Goal: Task Accomplishment & Management: Use online tool/utility

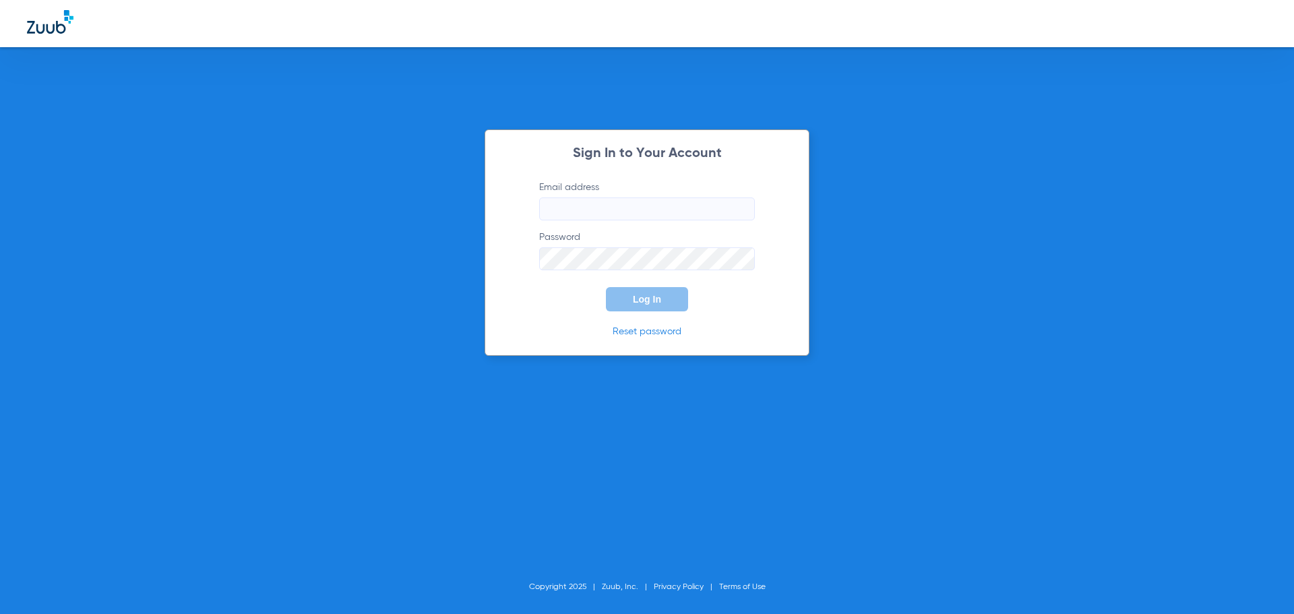
type input "[EMAIL_ADDRESS][DOMAIN_NAME]"
click at [661, 302] on button "Log In" at bounding box center [647, 299] width 82 height 24
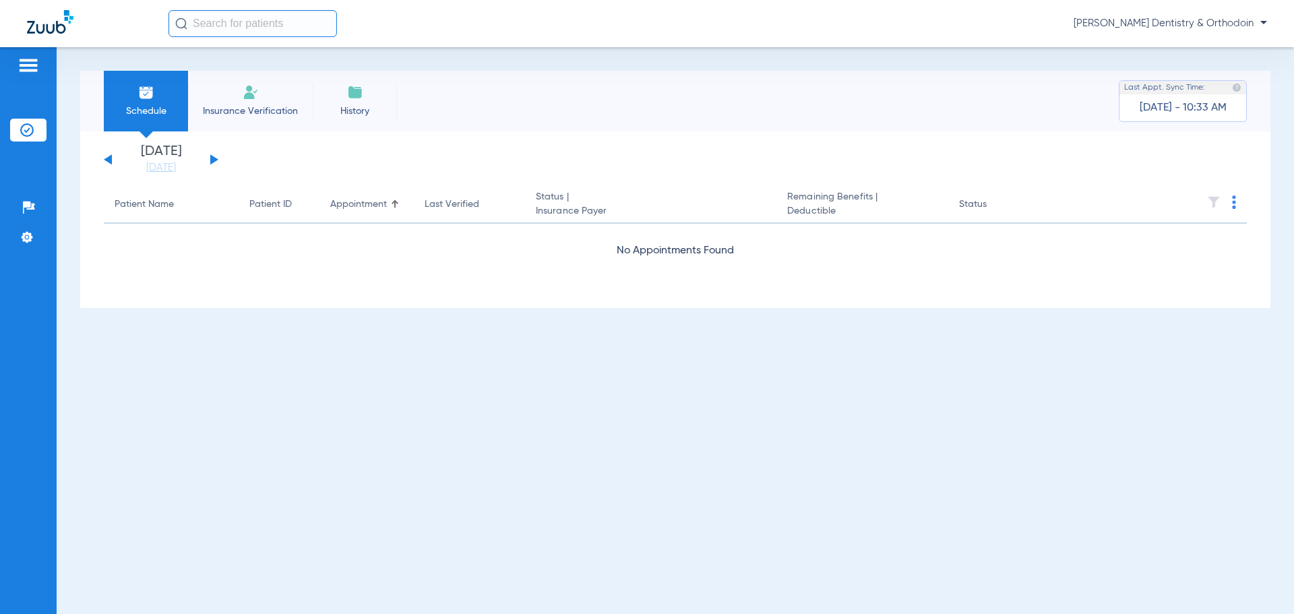
click at [212, 160] on button at bounding box center [214, 159] width 8 height 10
click at [212, 159] on button at bounding box center [214, 159] width 8 height 10
click at [212, 160] on button at bounding box center [214, 159] width 8 height 10
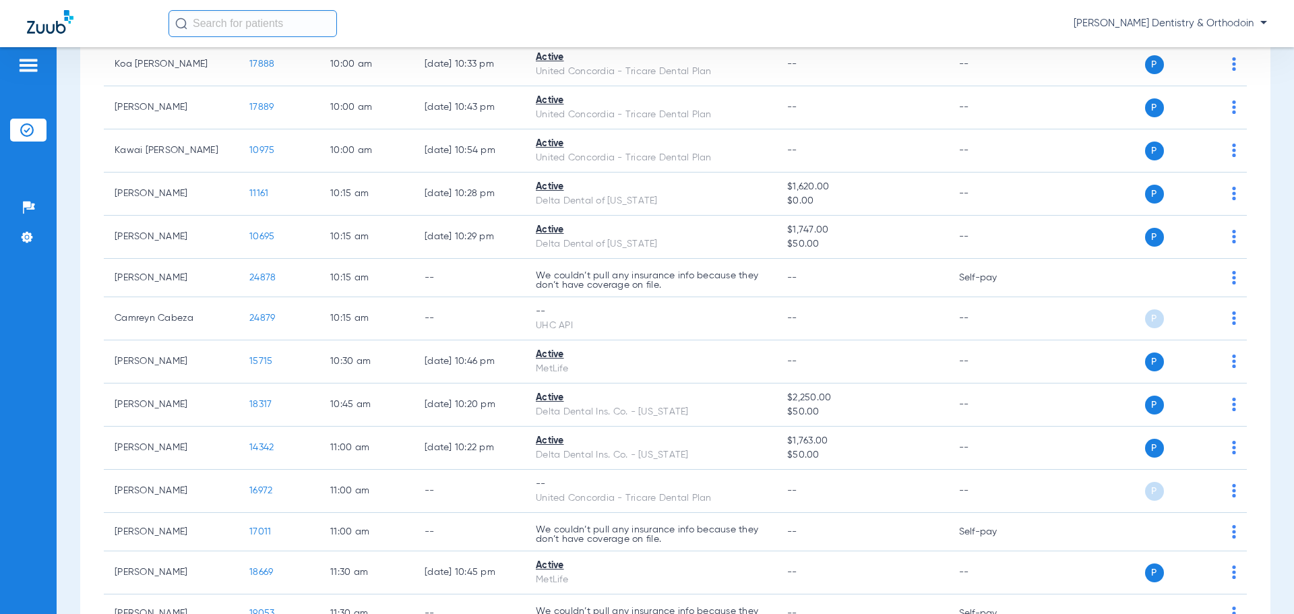
scroll to position [1011, 0]
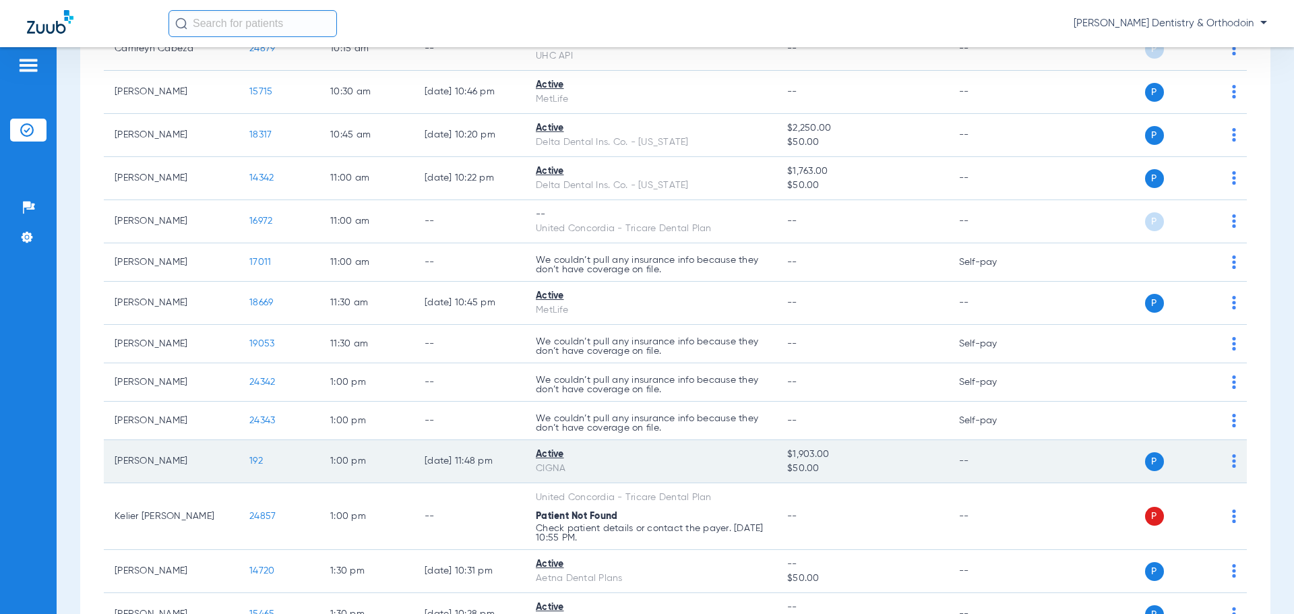
click at [255, 463] on span "192" at bounding box center [255, 460] width 13 height 9
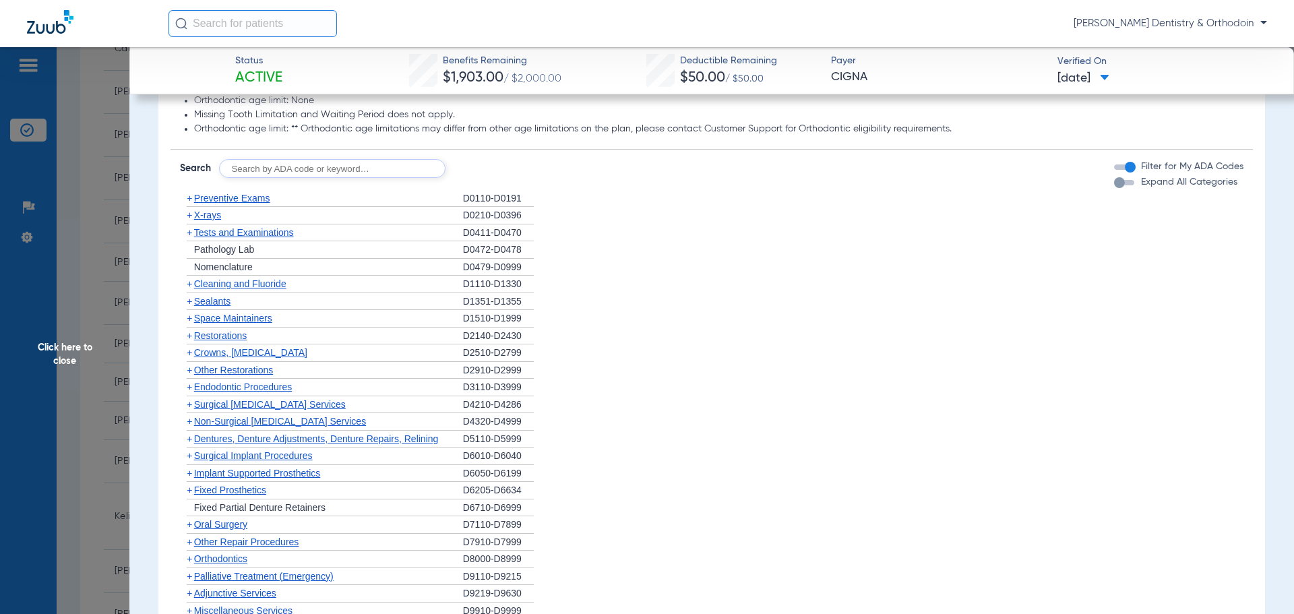
scroll to position [683, 0]
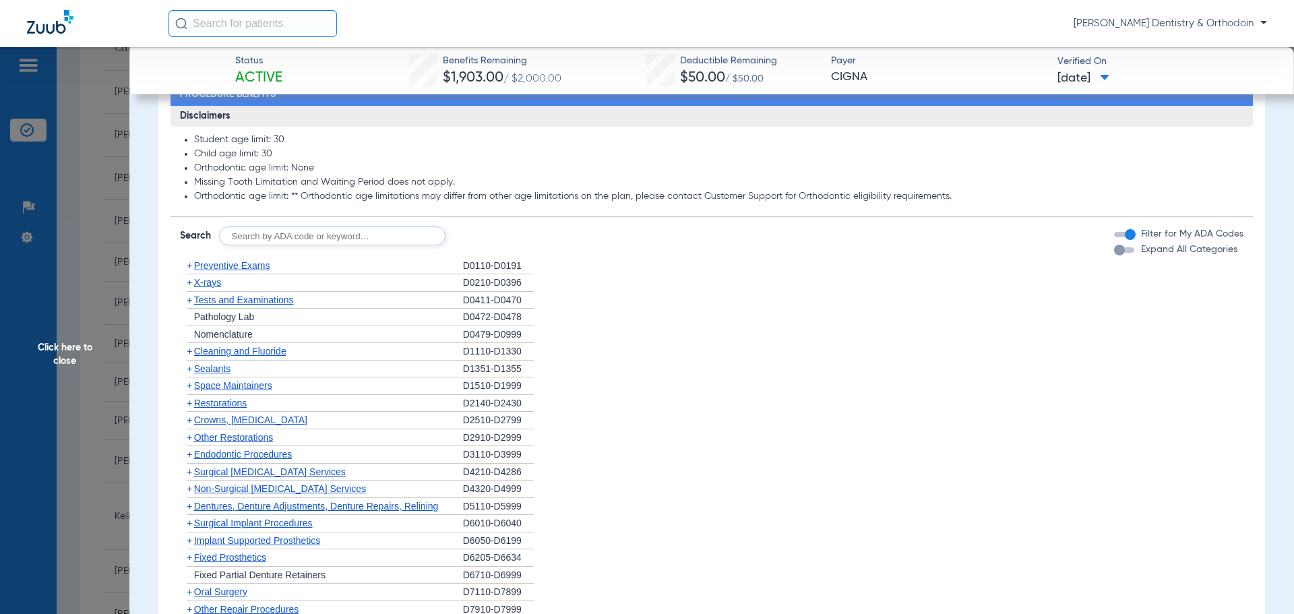
click at [213, 363] on div "+ Sealants" at bounding box center [321, 370] width 283 height 18
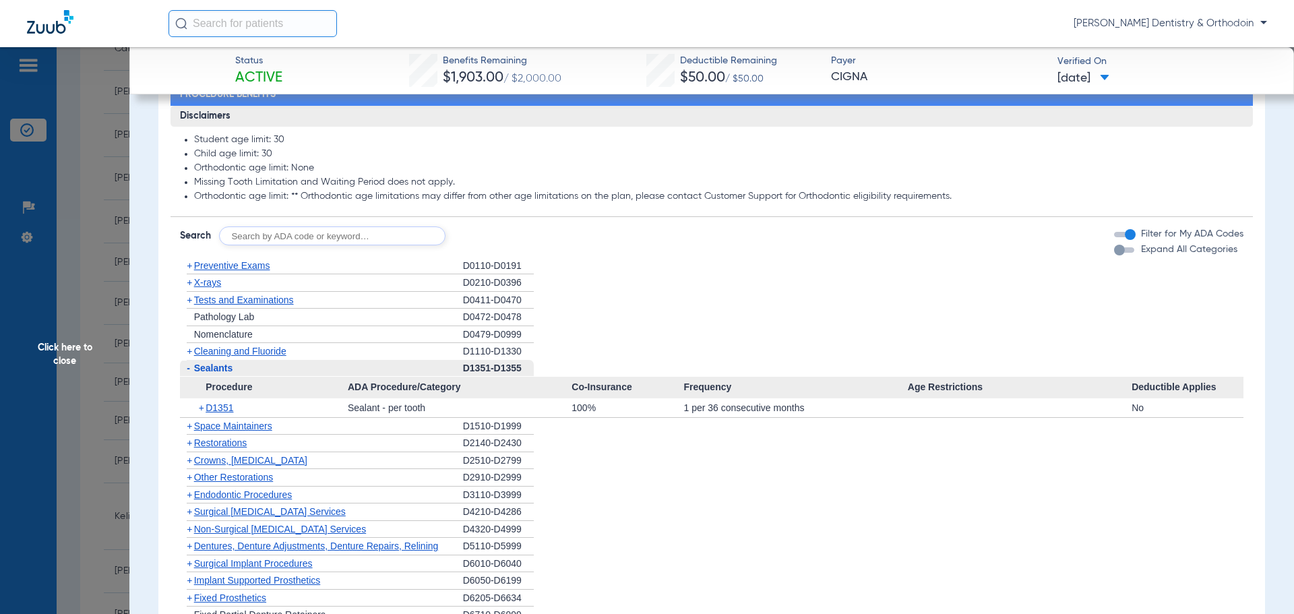
click at [214, 367] on span "Sealants" at bounding box center [213, 368] width 39 height 11
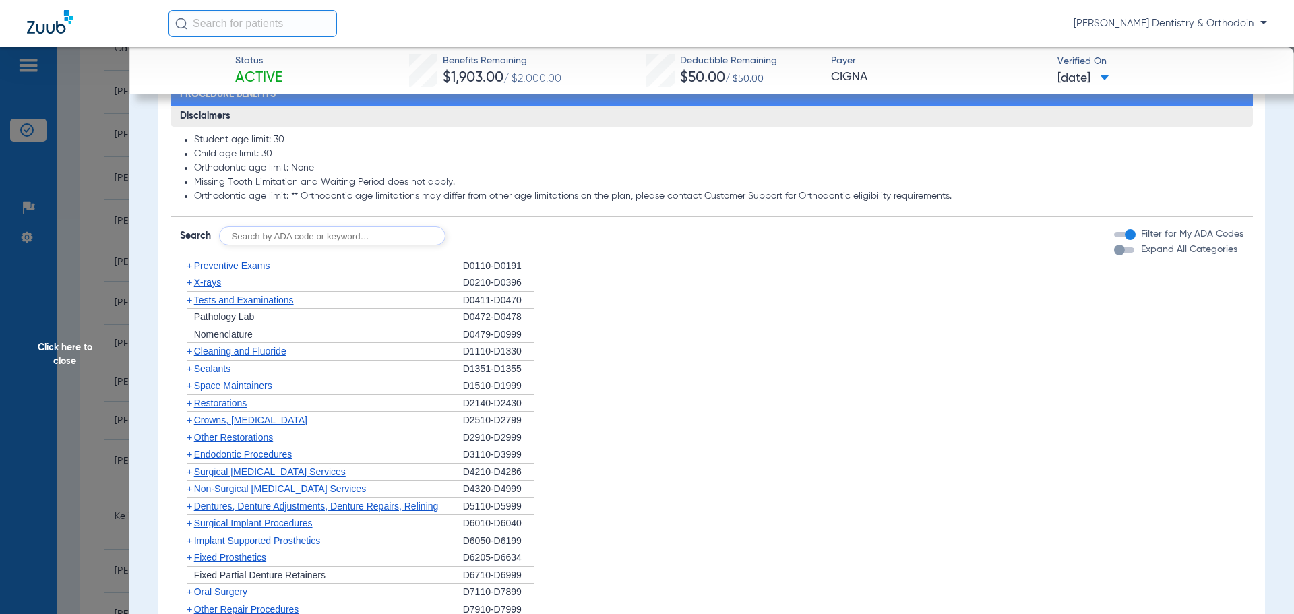
click at [212, 367] on span "Sealants" at bounding box center [212, 368] width 36 height 11
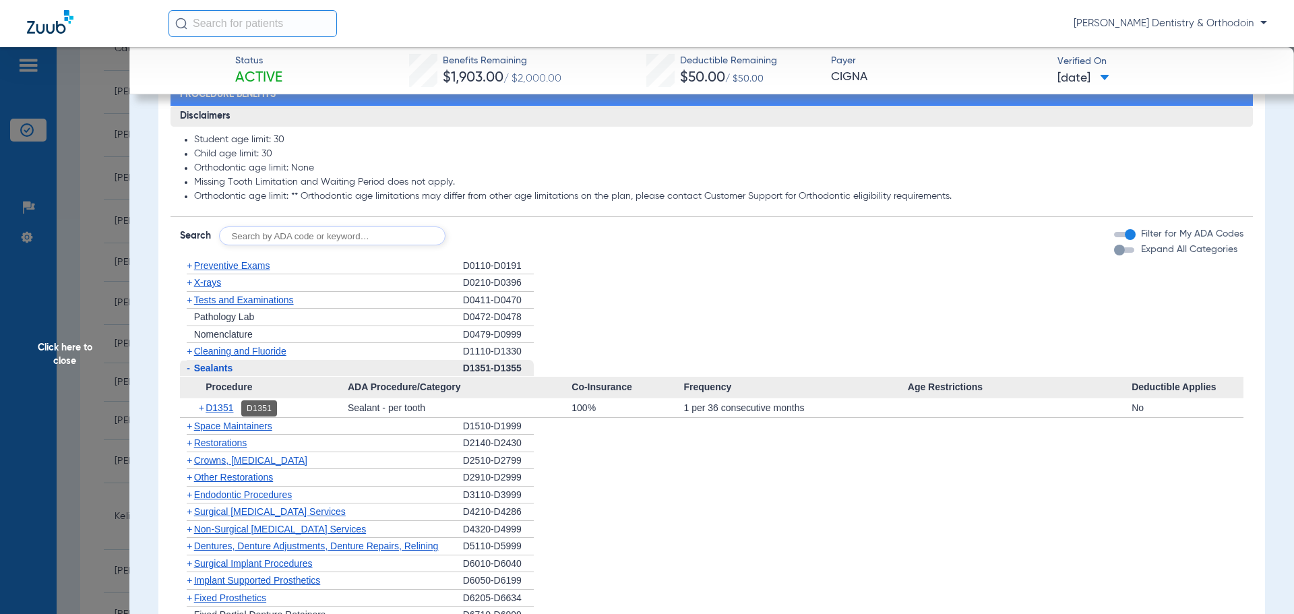
click at [216, 411] on span "D1351" at bounding box center [220, 407] width 28 height 11
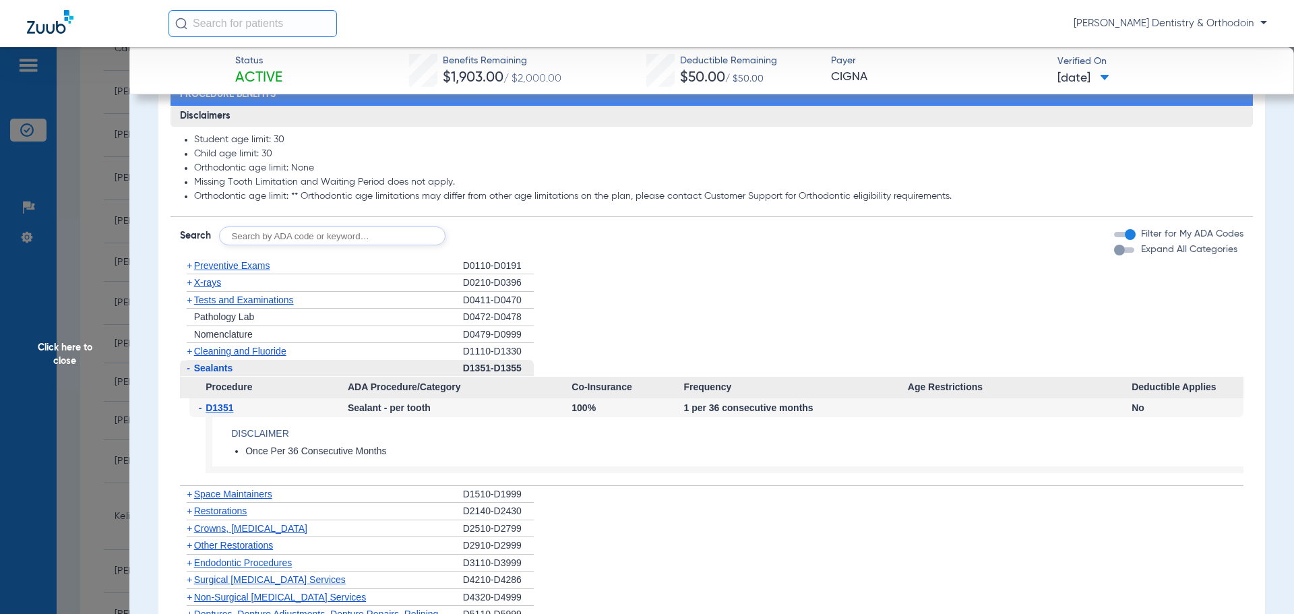
click at [62, 352] on span "Click here to close" at bounding box center [64, 354] width 129 height 614
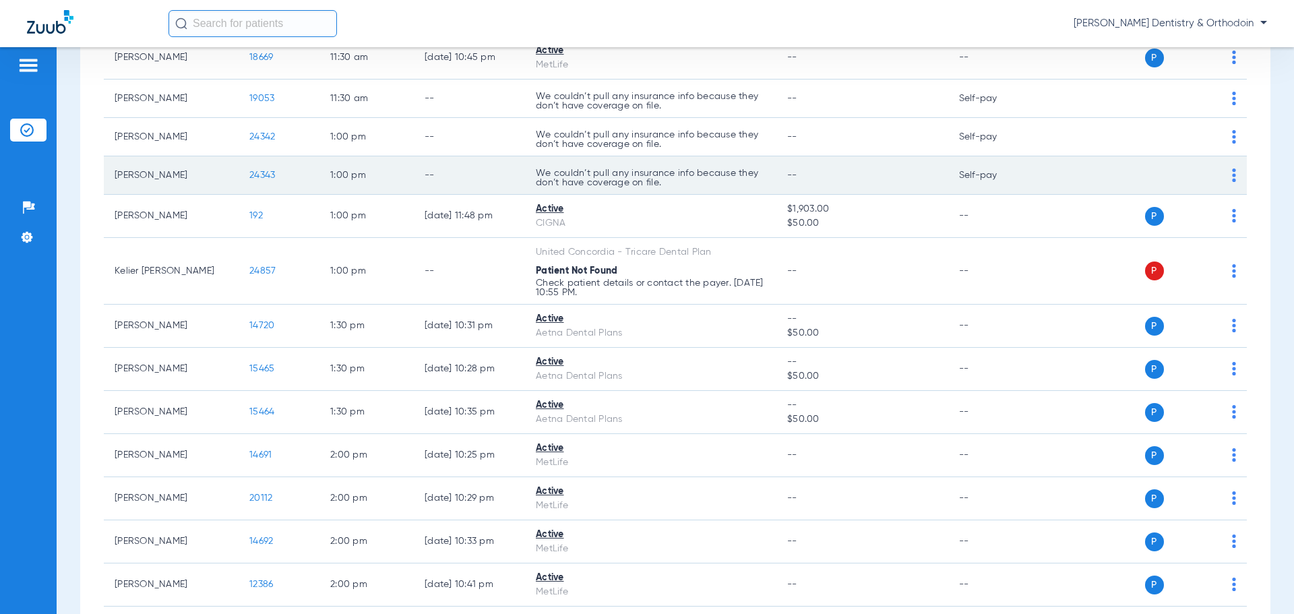
scroll to position [1281, 0]
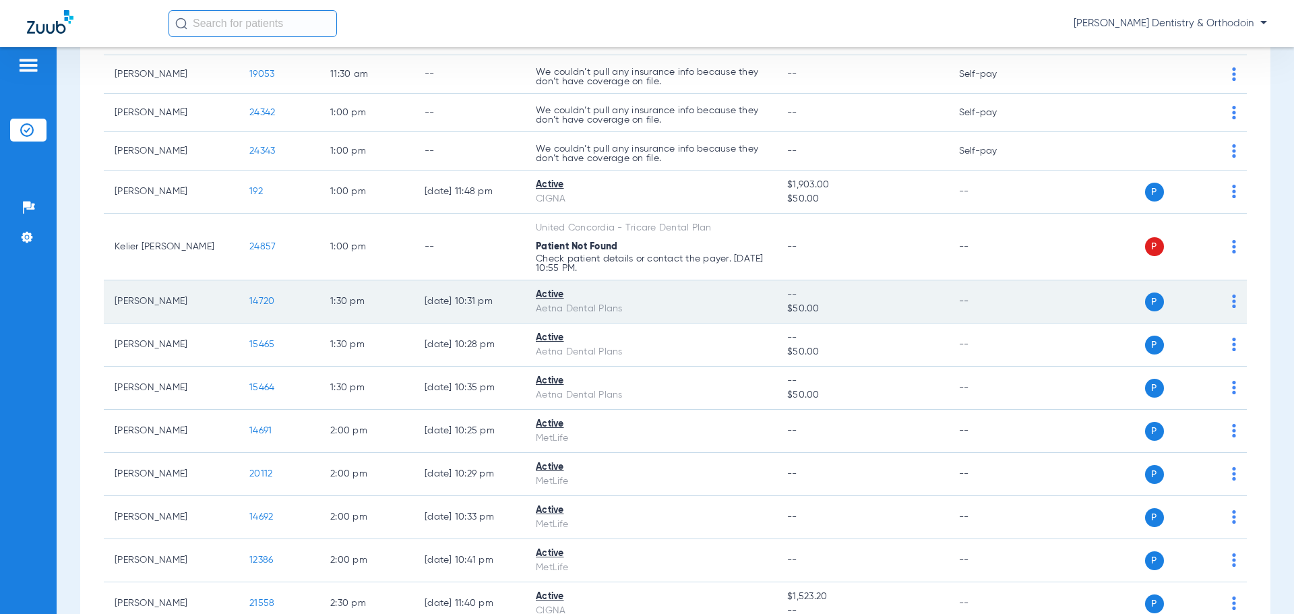
click at [266, 303] on span "14720" at bounding box center [261, 301] width 25 height 9
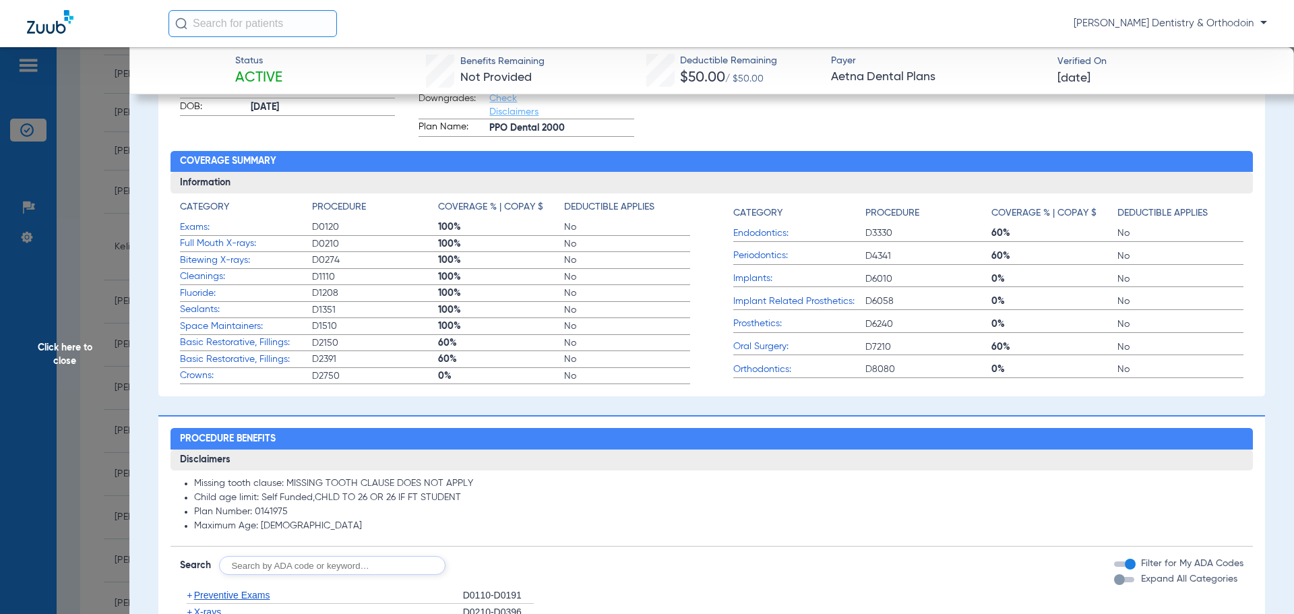
scroll to position [741, 0]
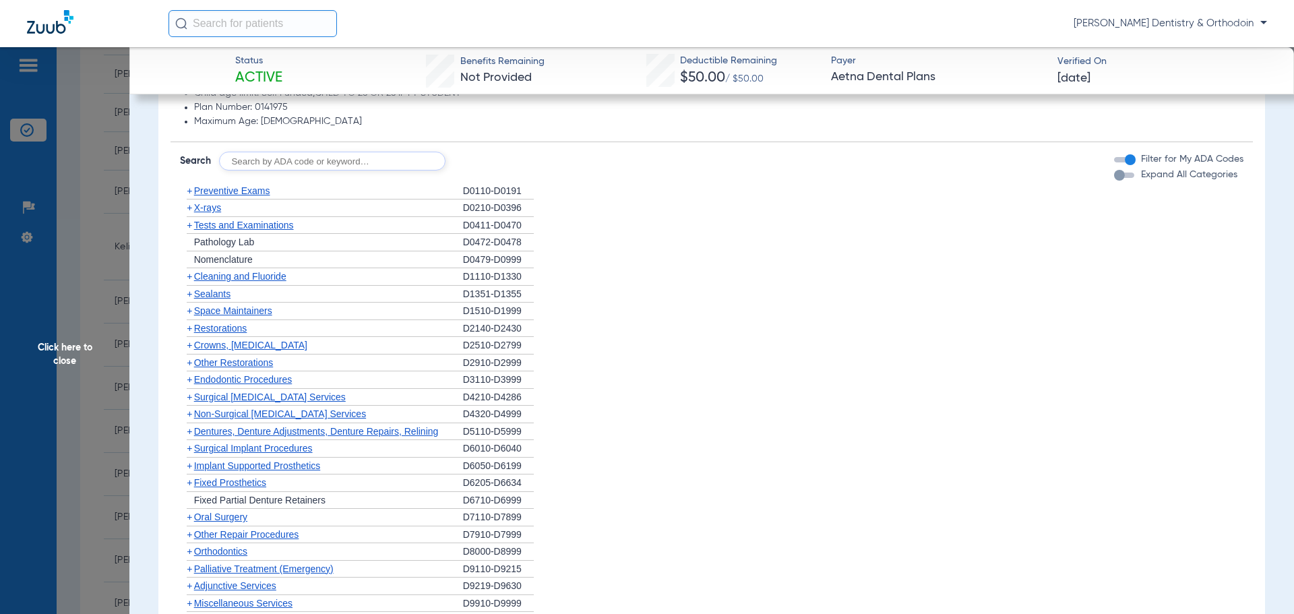
click at [248, 276] on span "Cleaning and Fluoride" at bounding box center [240, 276] width 92 height 11
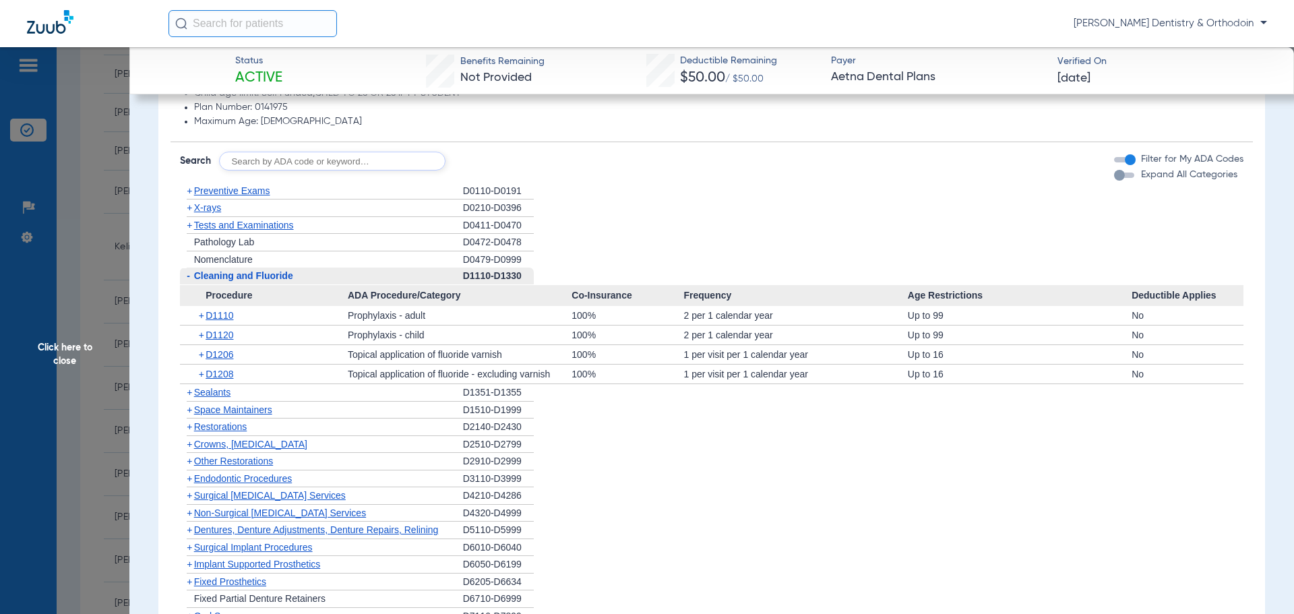
click at [220, 212] on span "X-rays" at bounding box center [207, 207] width 27 height 11
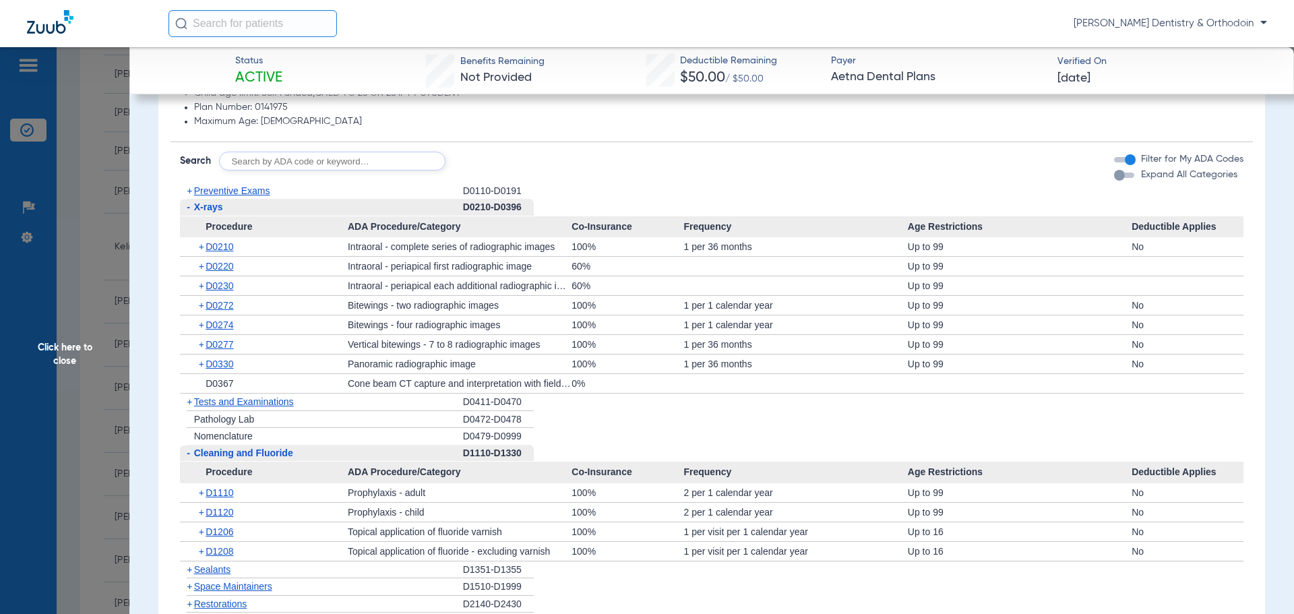
click at [59, 352] on span "Click here to close" at bounding box center [64, 354] width 129 height 614
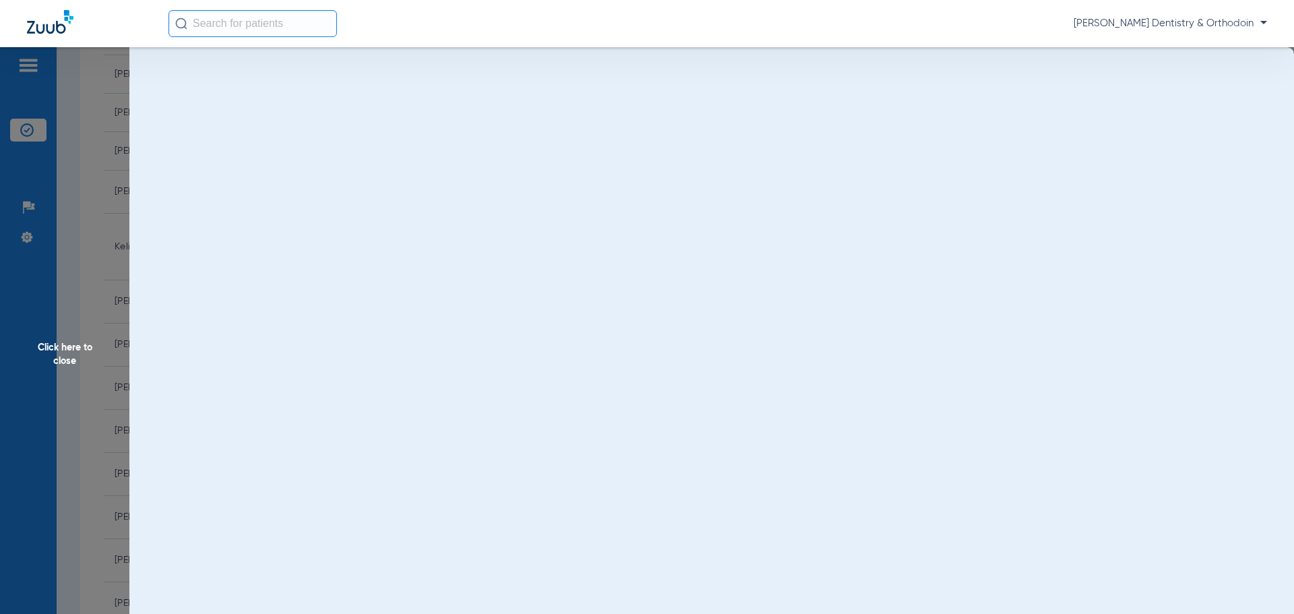
scroll to position [0, 0]
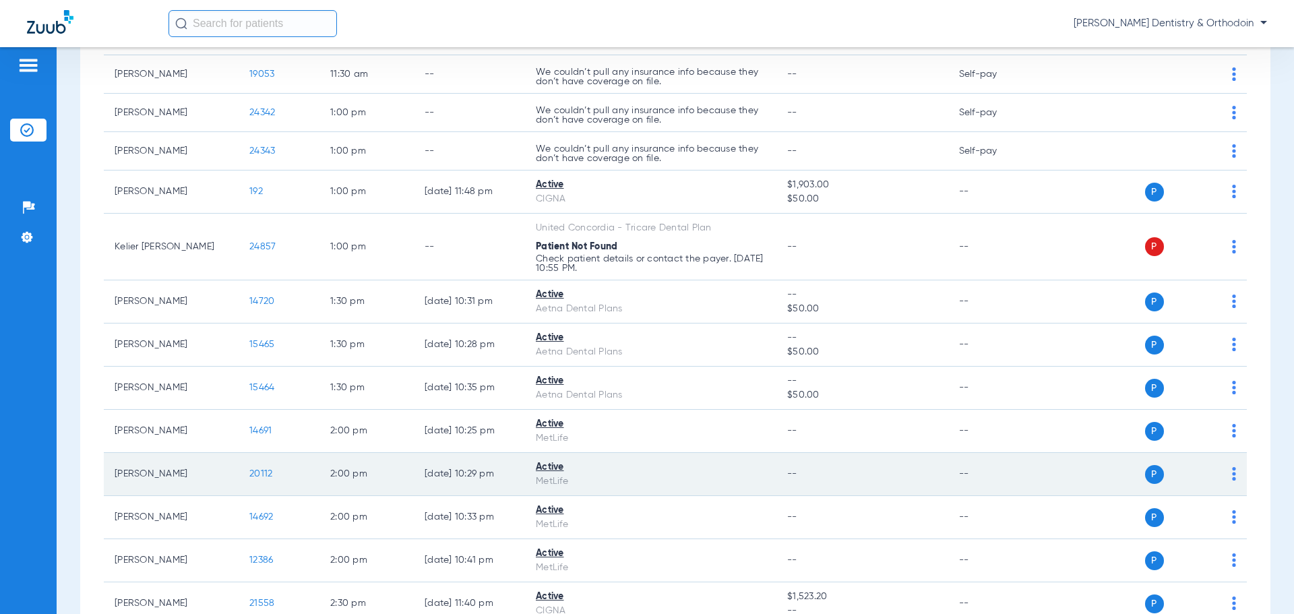
click at [266, 471] on span "20112" at bounding box center [260, 473] width 23 height 9
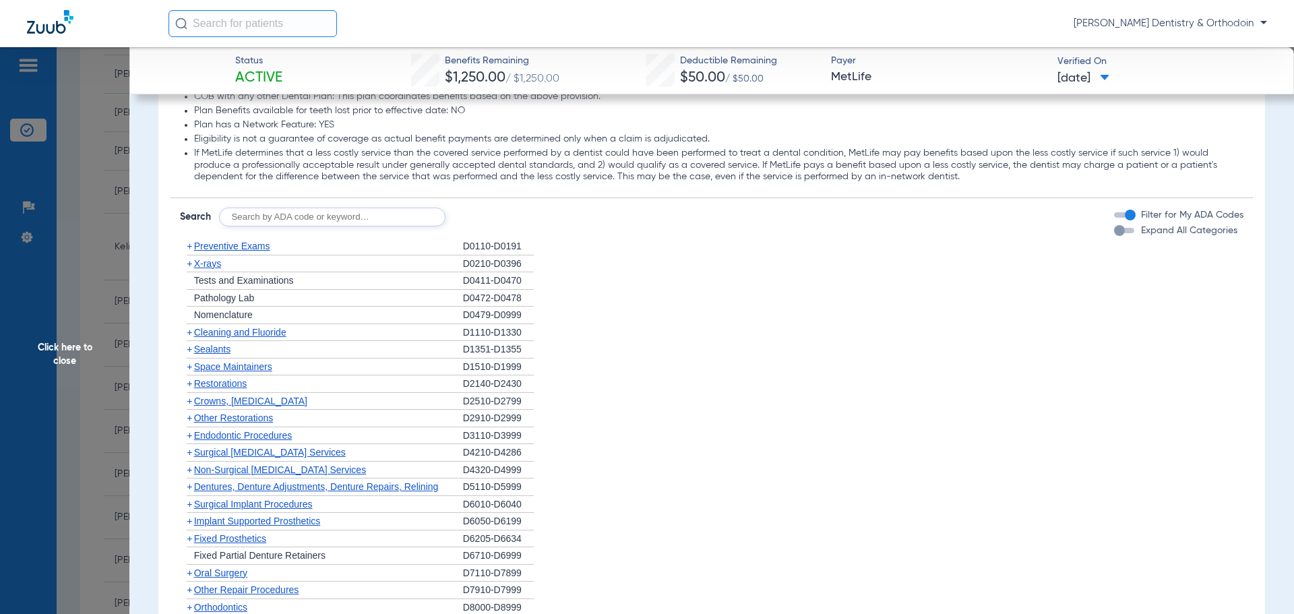
scroll to position [1213, 0]
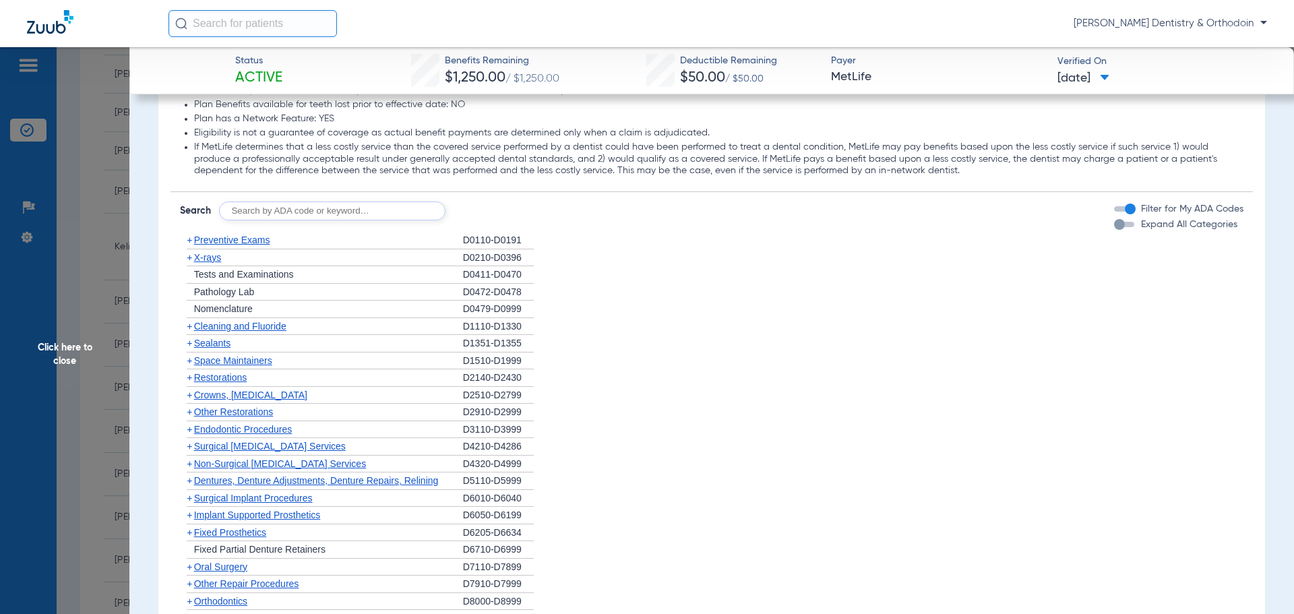
click at [235, 329] on span "Cleaning and Fluoride" at bounding box center [240, 326] width 92 height 11
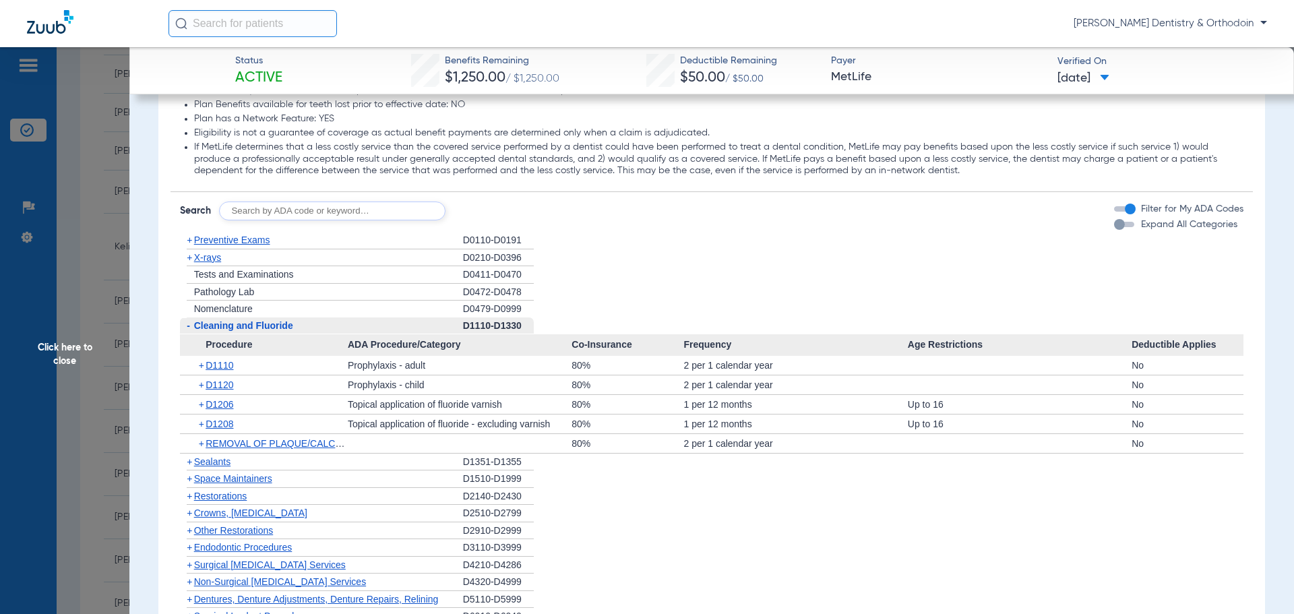
scroll to position [1146, 0]
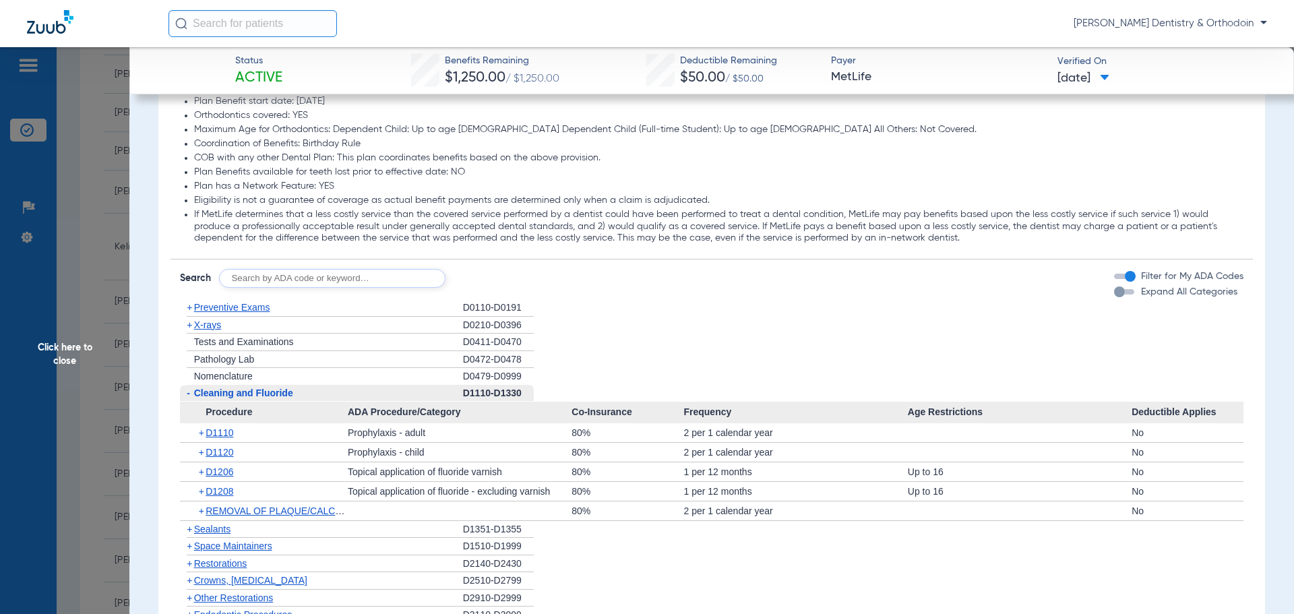
click at [195, 313] on span "Preventive Exams" at bounding box center [232, 307] width 76 height 11
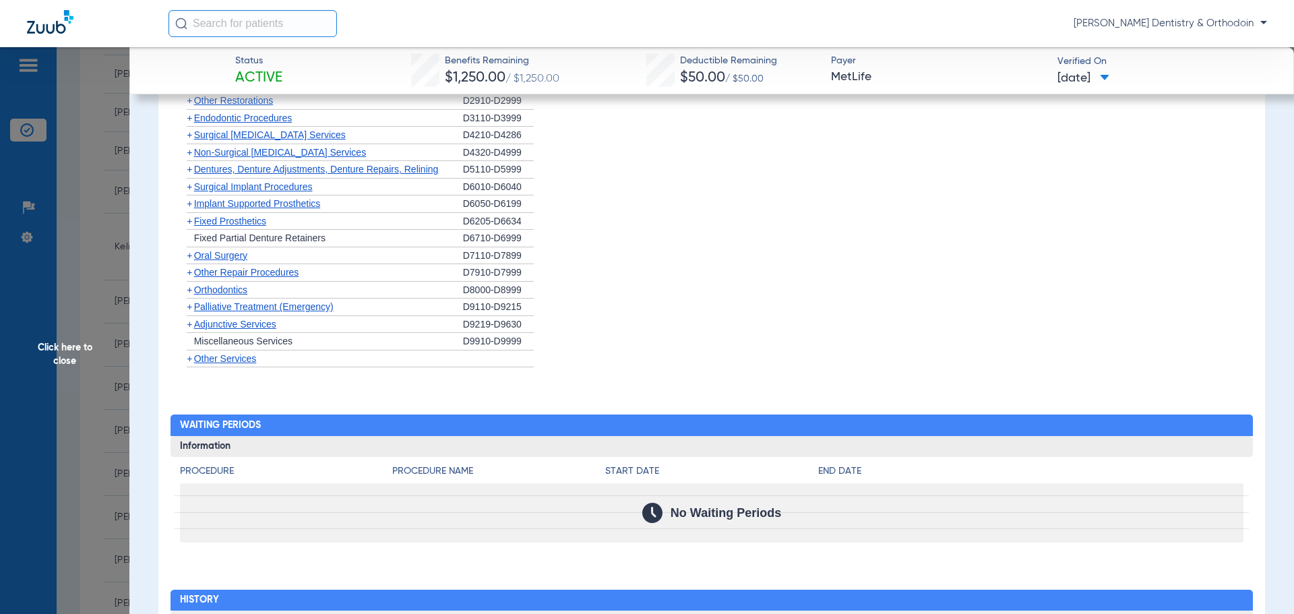
scroll to position [1685, 0]
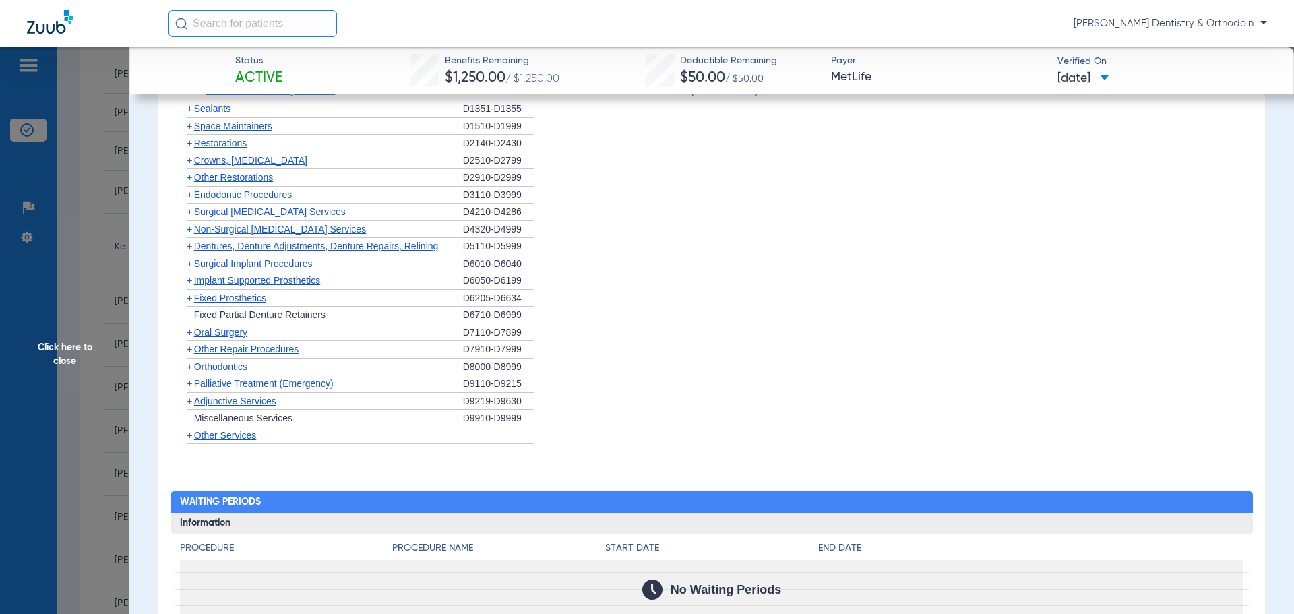
click at [212, 111] on span "Sealants" at bounding box center [212, 108] width 36 height 11
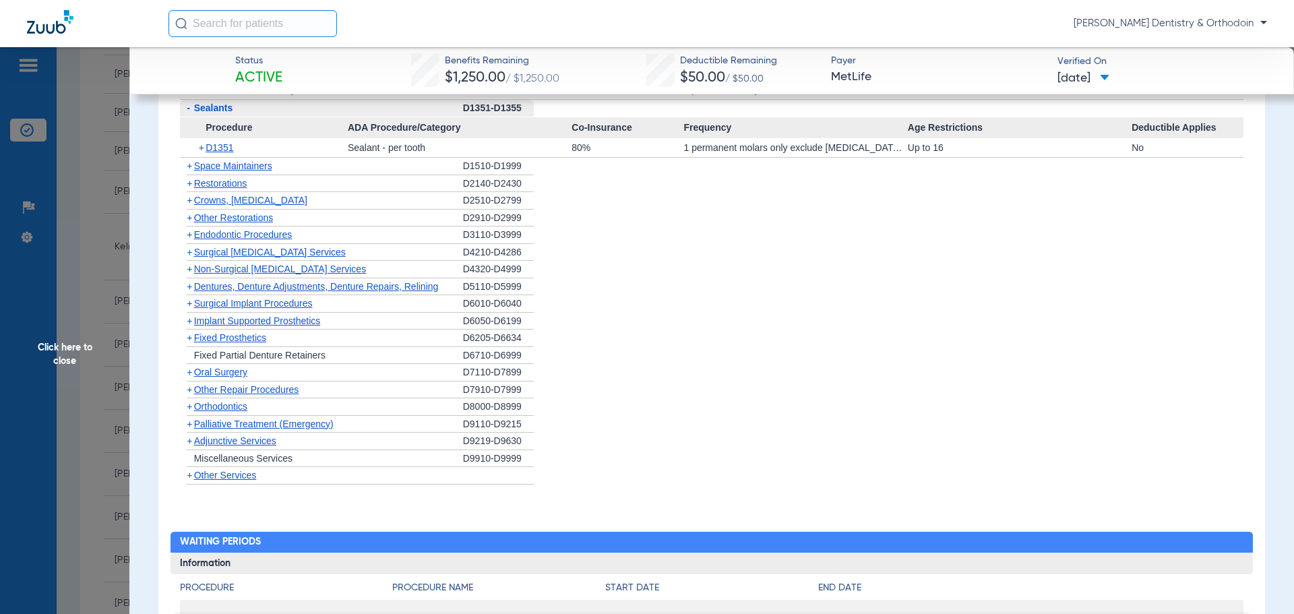
scroll to position [1684, 0]
click at [70, 352] on span "Click here to close" at bounding box center [64, 354] width 129 height 614
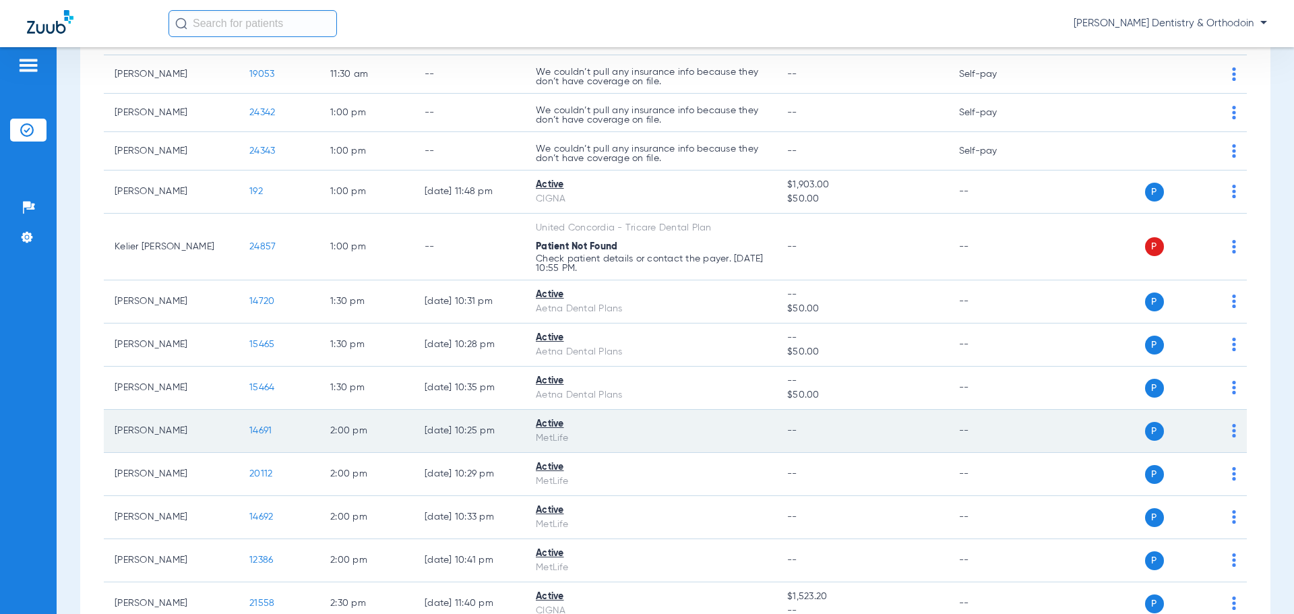
scroll to position [1348, 0]
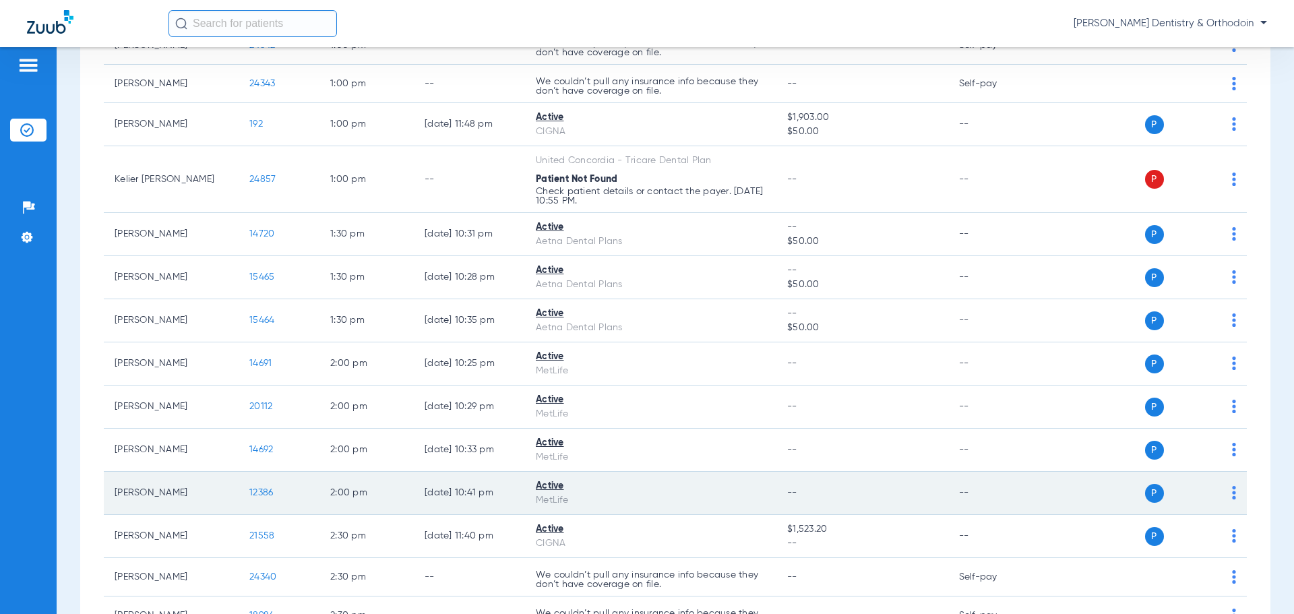
click at [260, 492] on span "12386" at bounding box center [261, 492] width 24 height 9
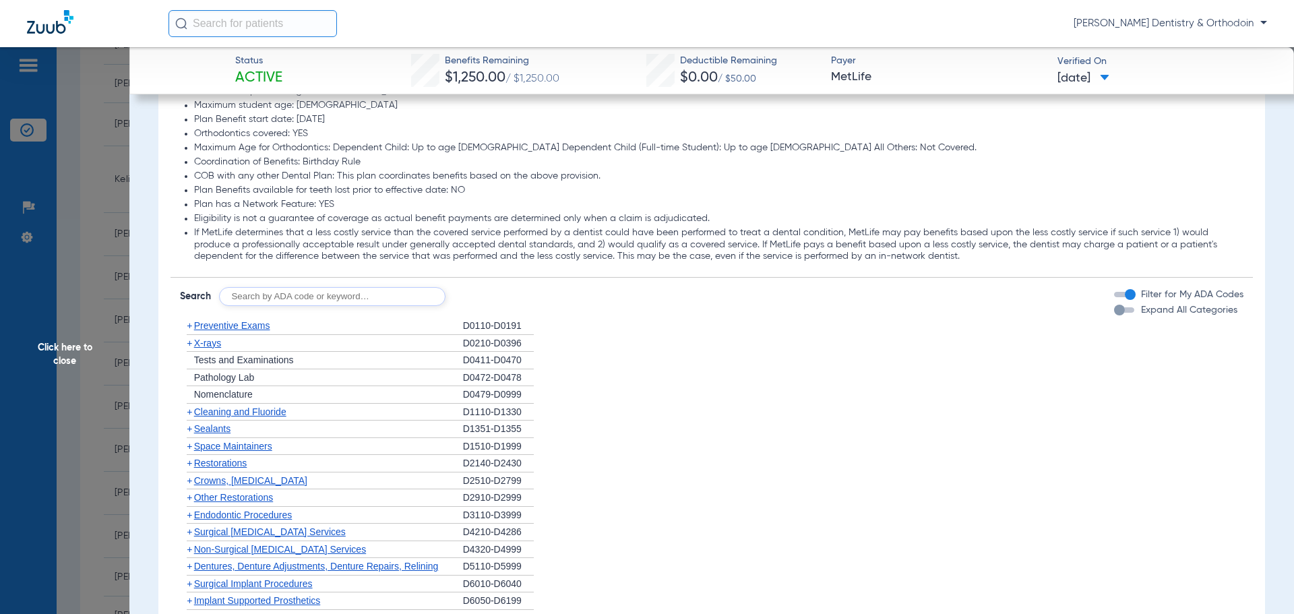
scroll to position [1146, 0]
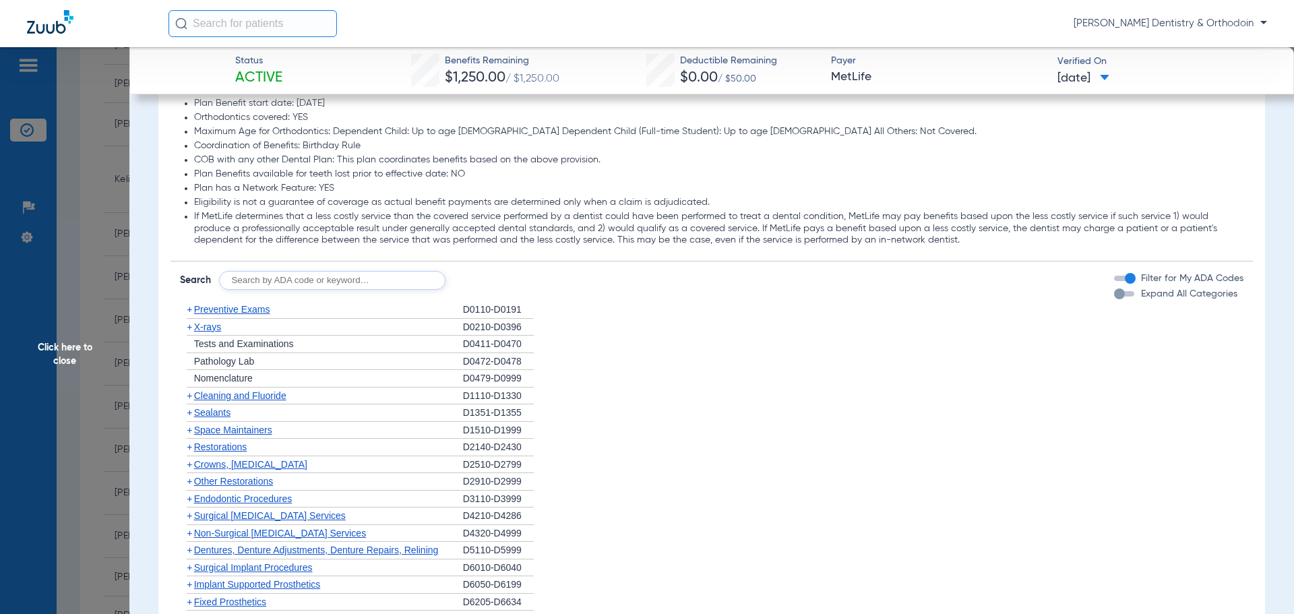
click at [208, 414] on span "Sealants" at bounding box center [212, 412] width 36 height 11
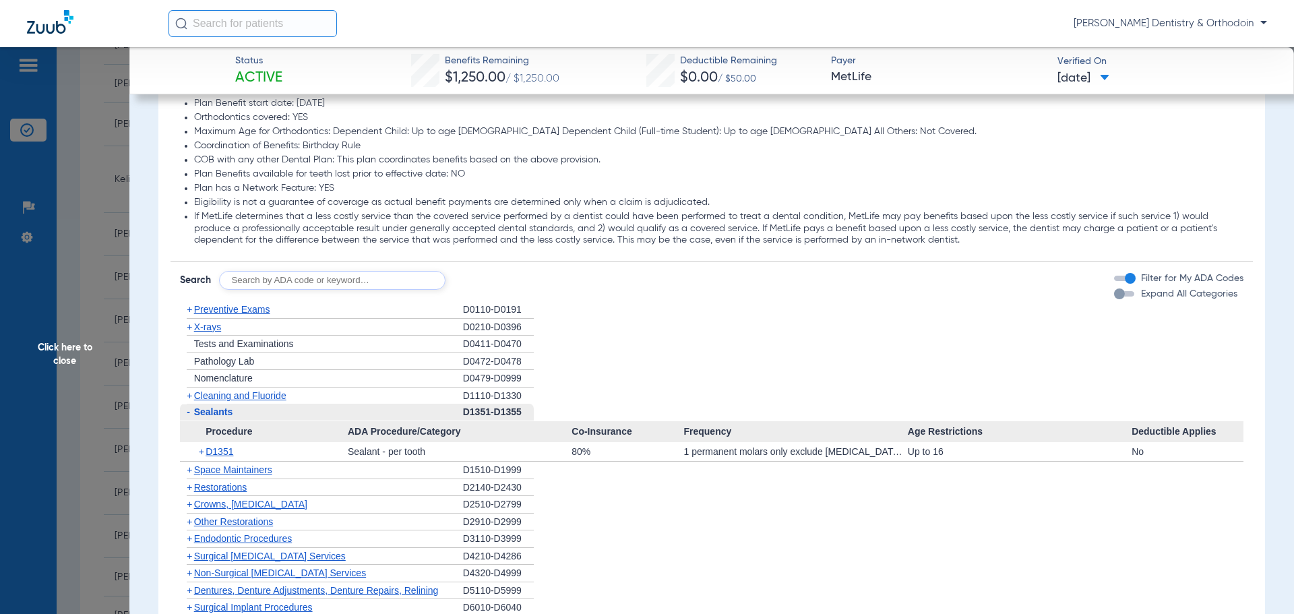
click at [199, 331] on span "X-rays" at bounding box center [207, 326] width 27 height 11
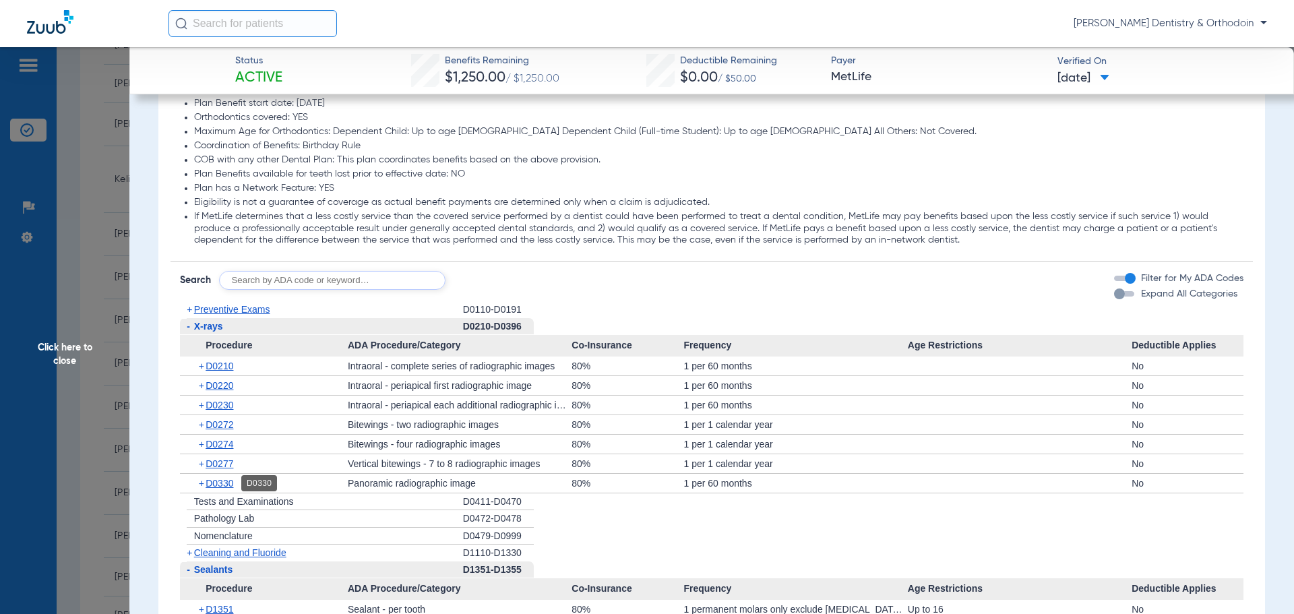
click at [224, 478] on span "D0330" at bounding box center [220, 483] width 28 height 11
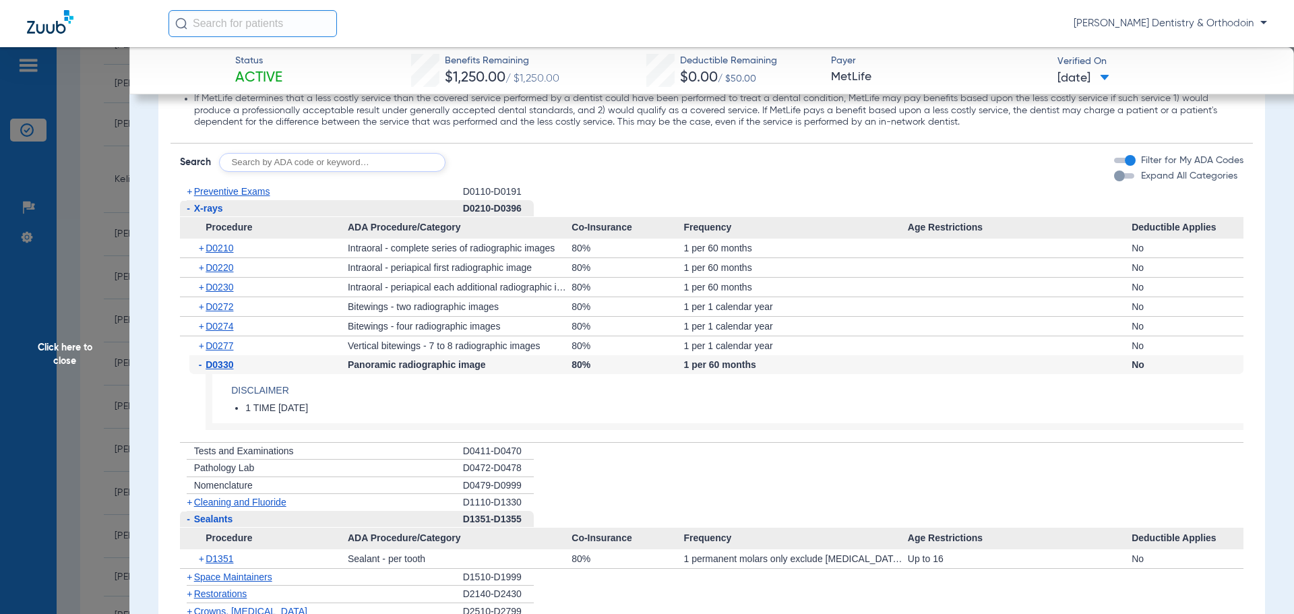
scroll to position [1281, 0]
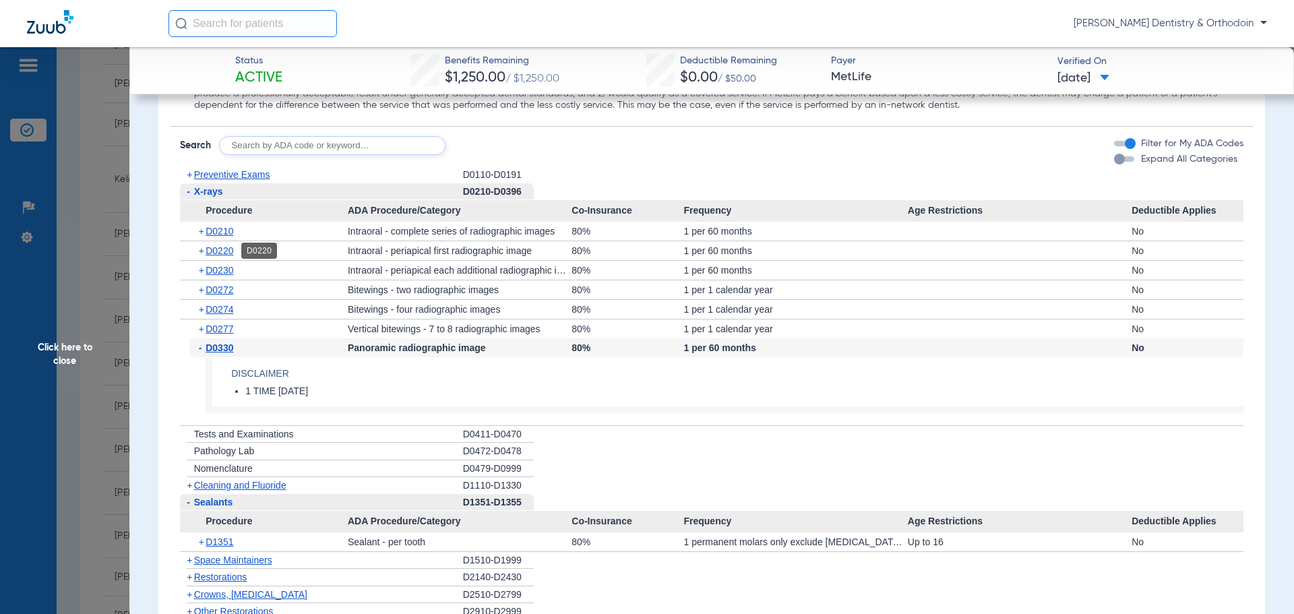
click at [218, 251] on span "D0220" at bounding box center [220, 250] width 28 height 11
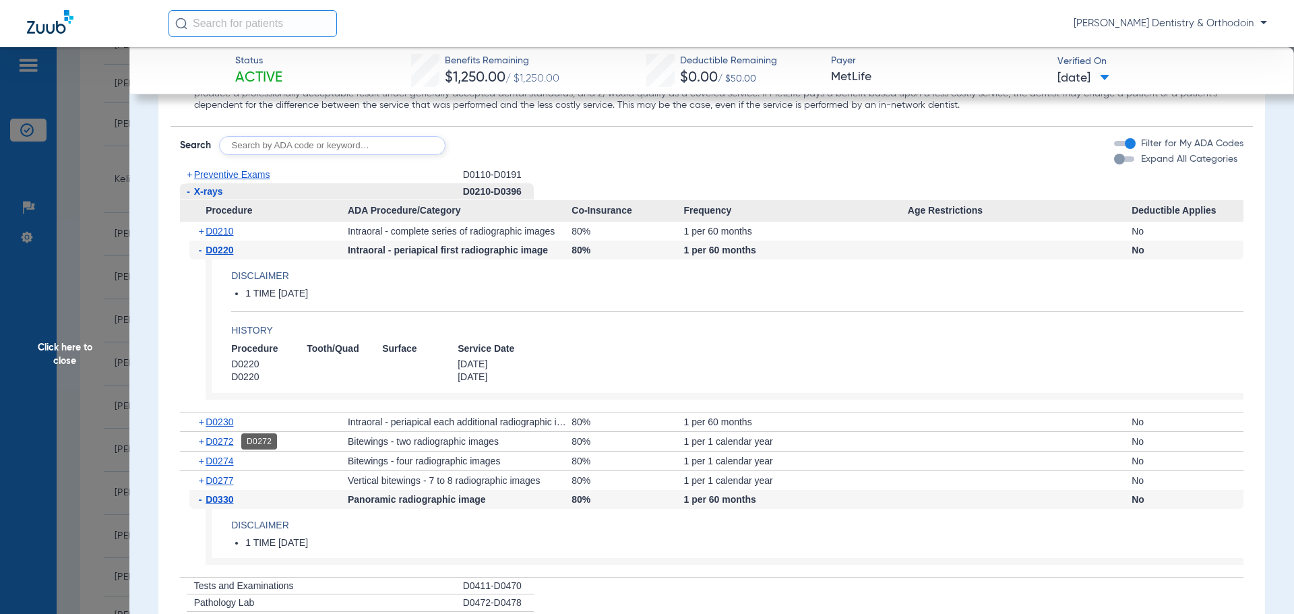
click at [225, 441] on span "D0272" at bounding box center [220, 441] width 28 height 11
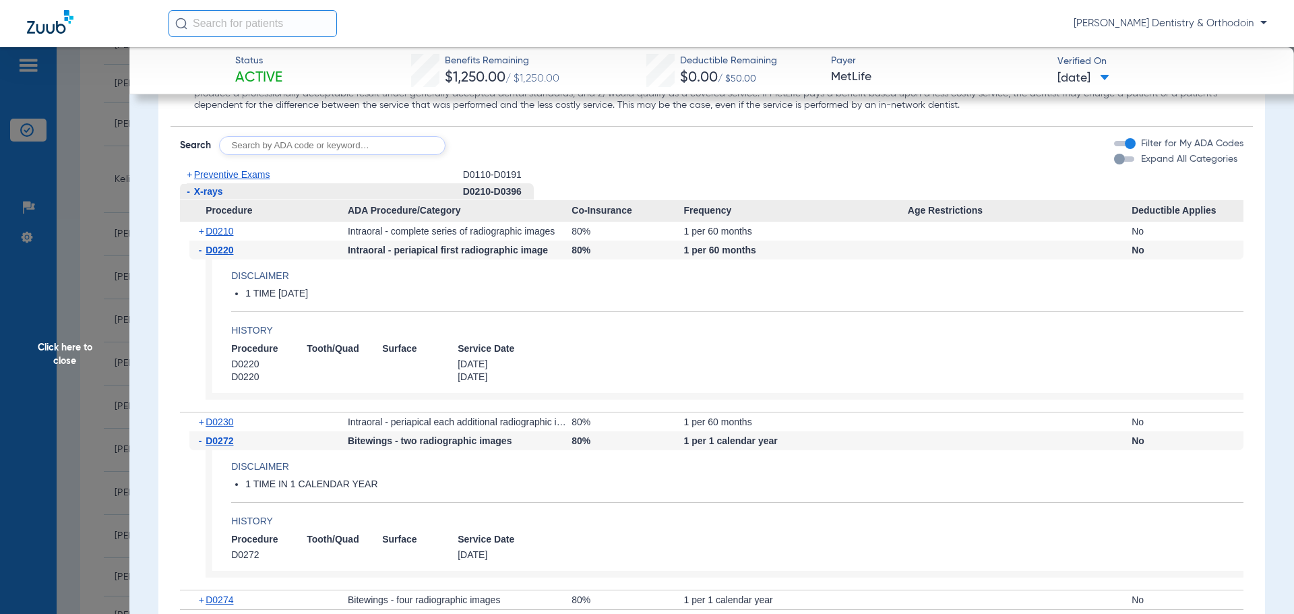
scroll to position [1483, 0]
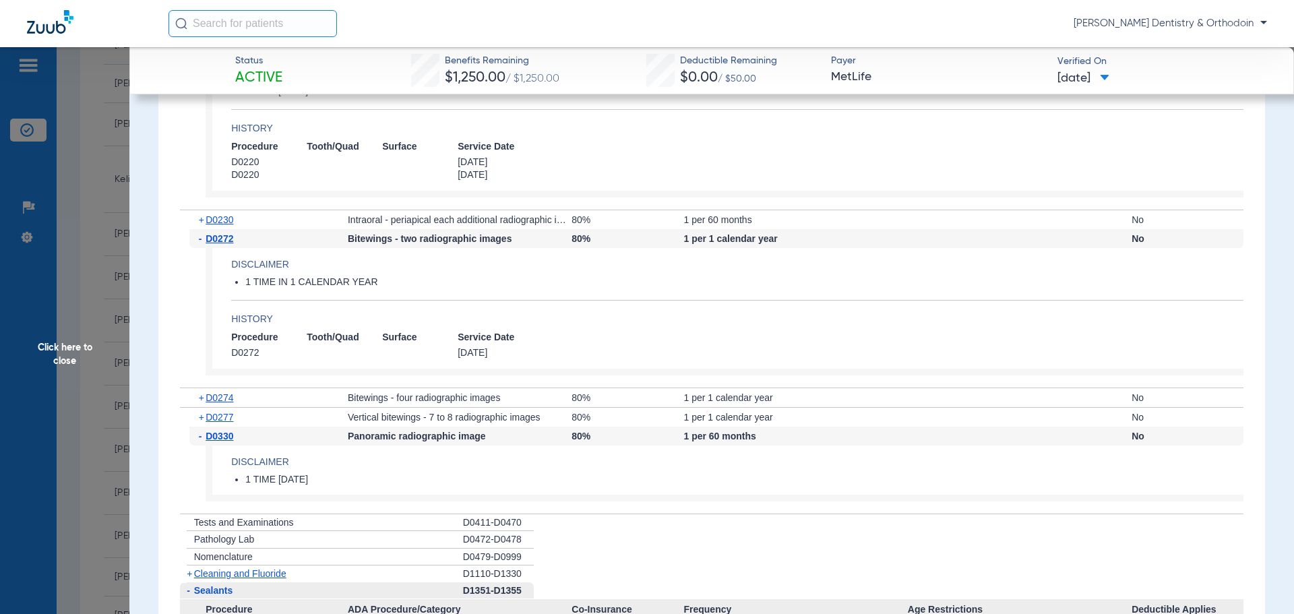
click at [69, 346] on span "Click here to close" at bounding box center [64, 354] width 129 height 614
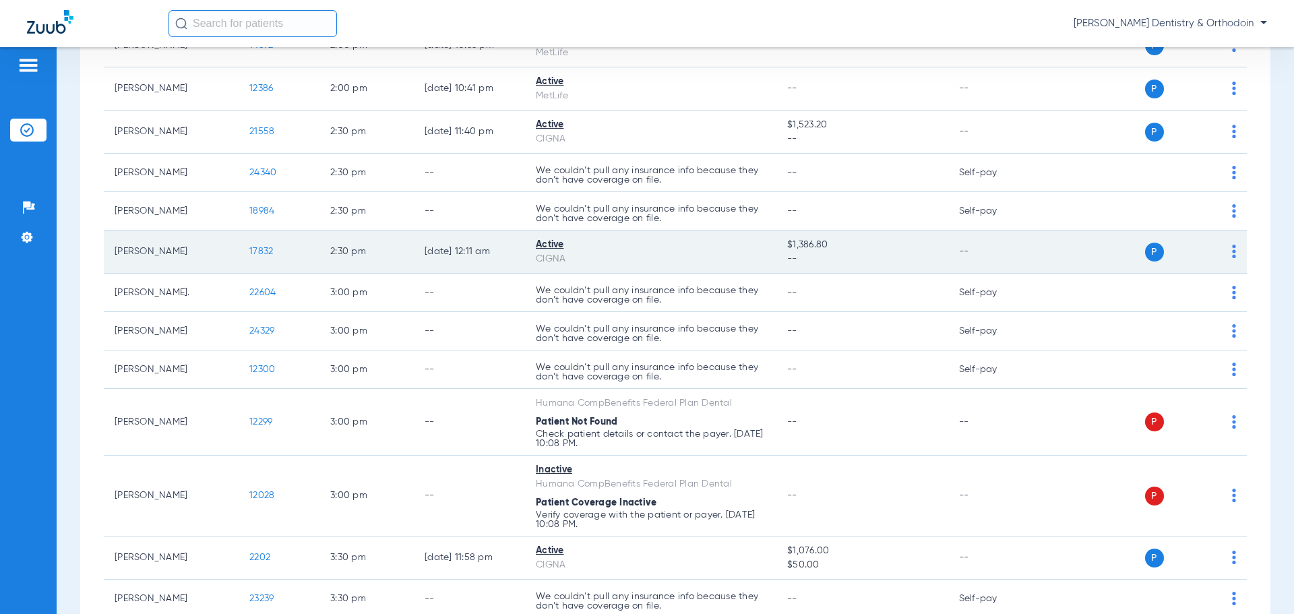
scroll to position [1685, 0]
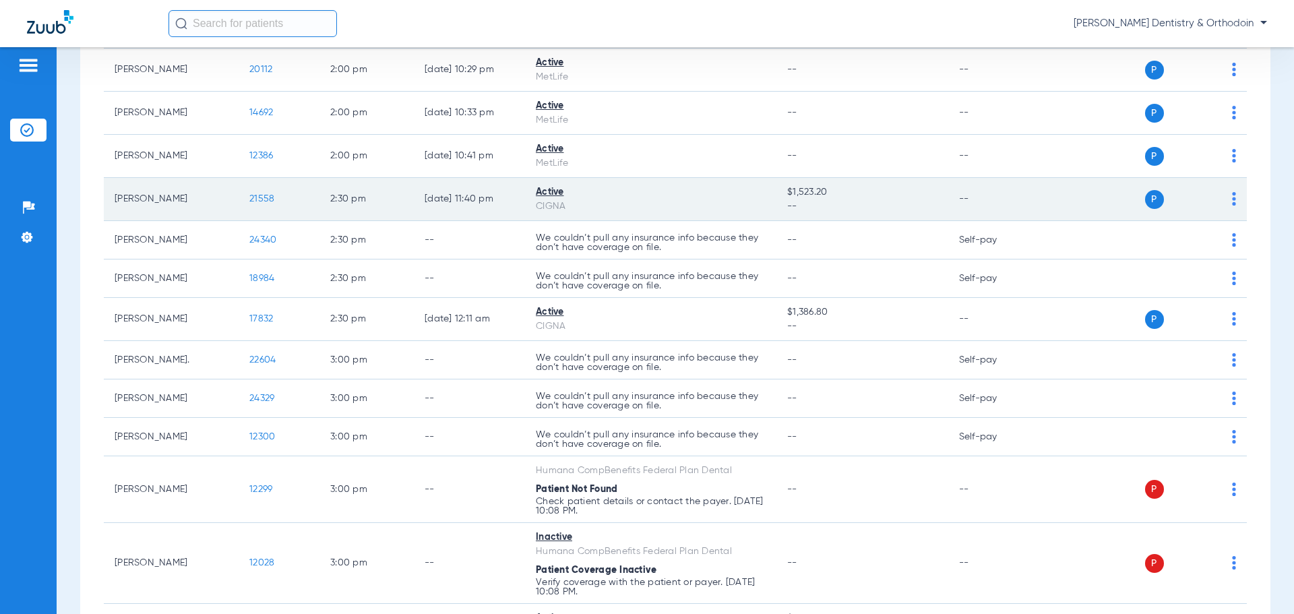
click at [256, 202] on span "21558" at bounding box center [261, 198] width 25 height 9
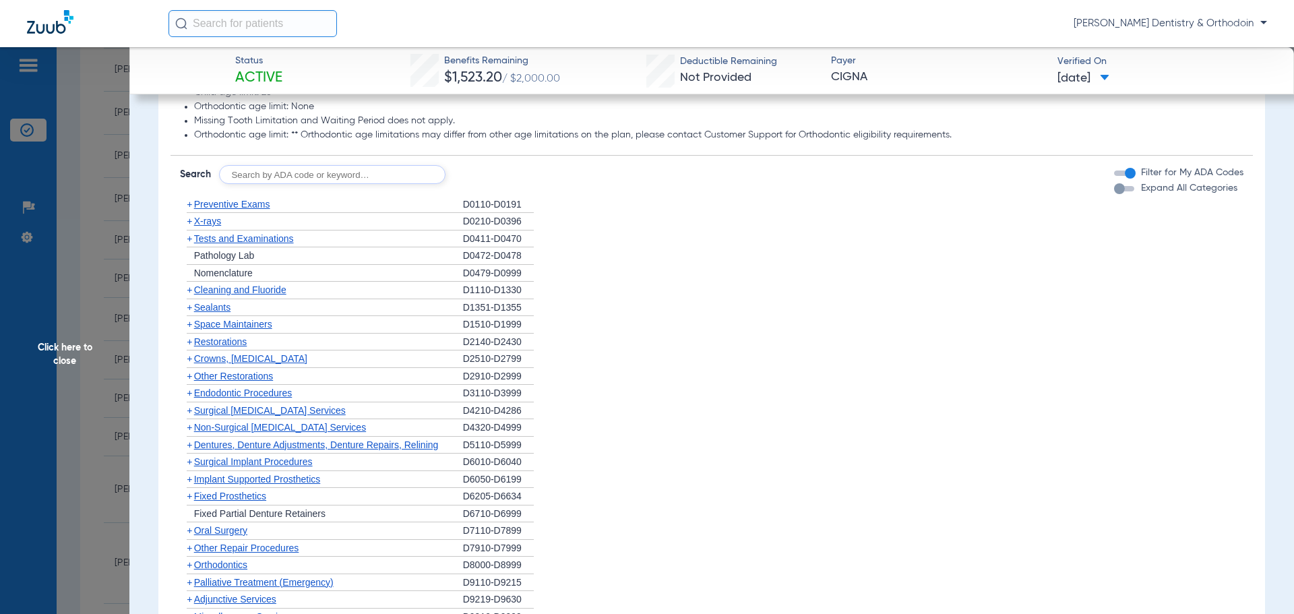
scroll to position [741, 0]
click at [209, 225] on span "X-rays" at bounding box center [207, 223] width 27 height 11
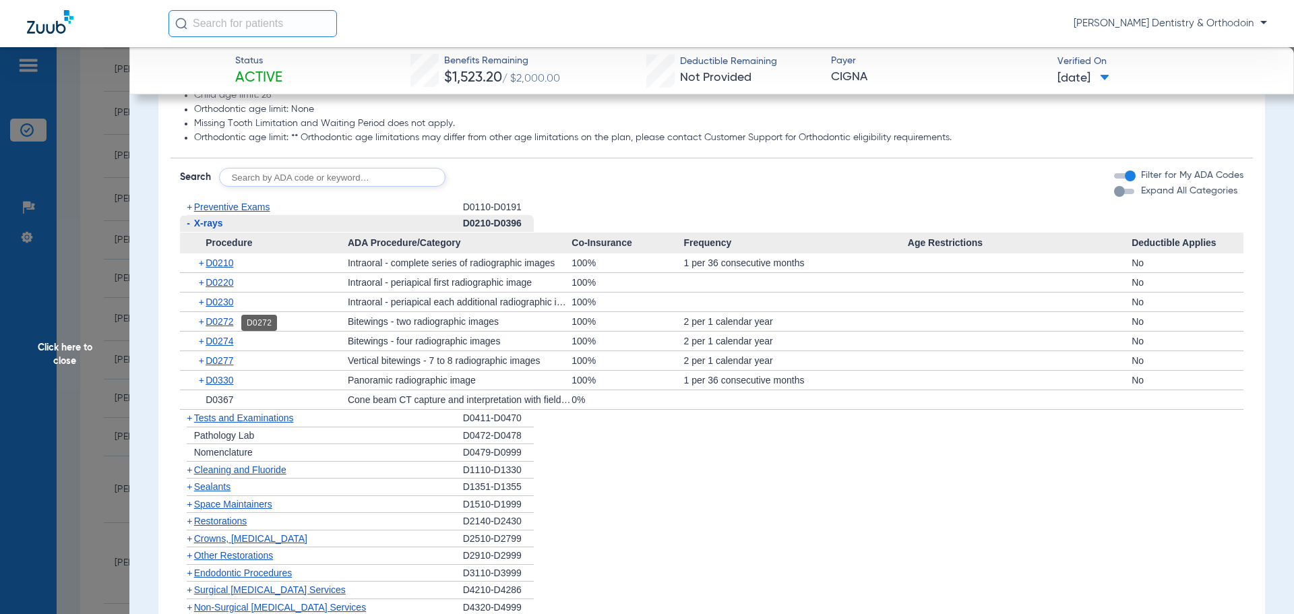
click at [224, 324] on span "D0272" at bounding box center [220, 321] width 28 height 11
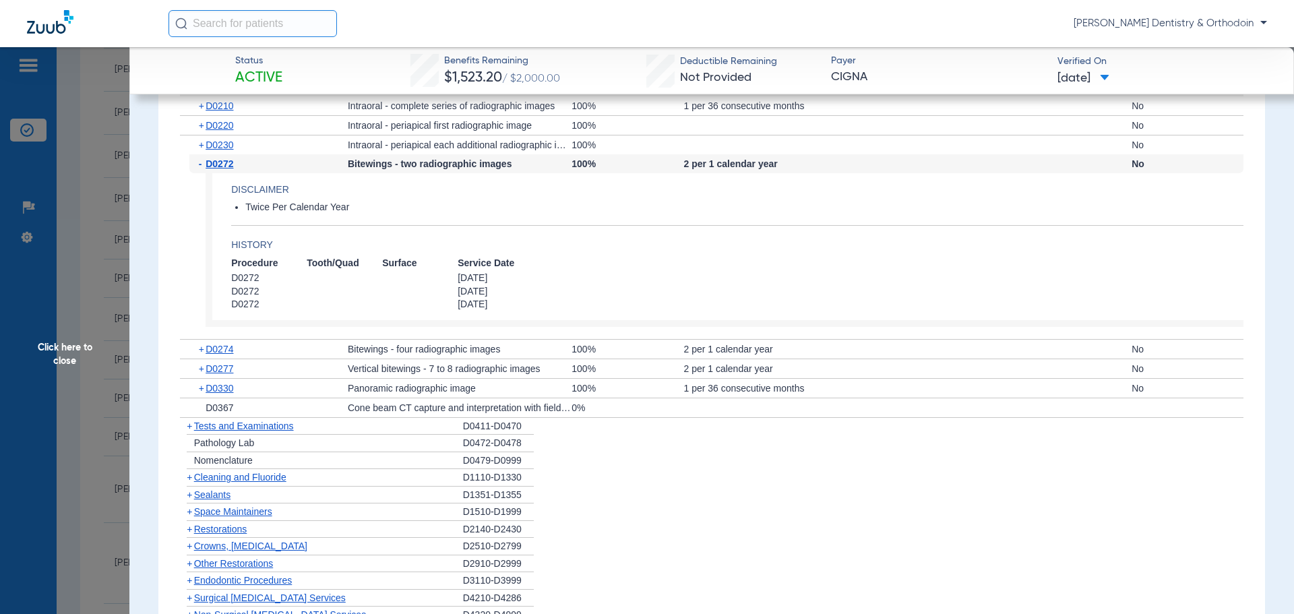
scroll to position [1078, 0]
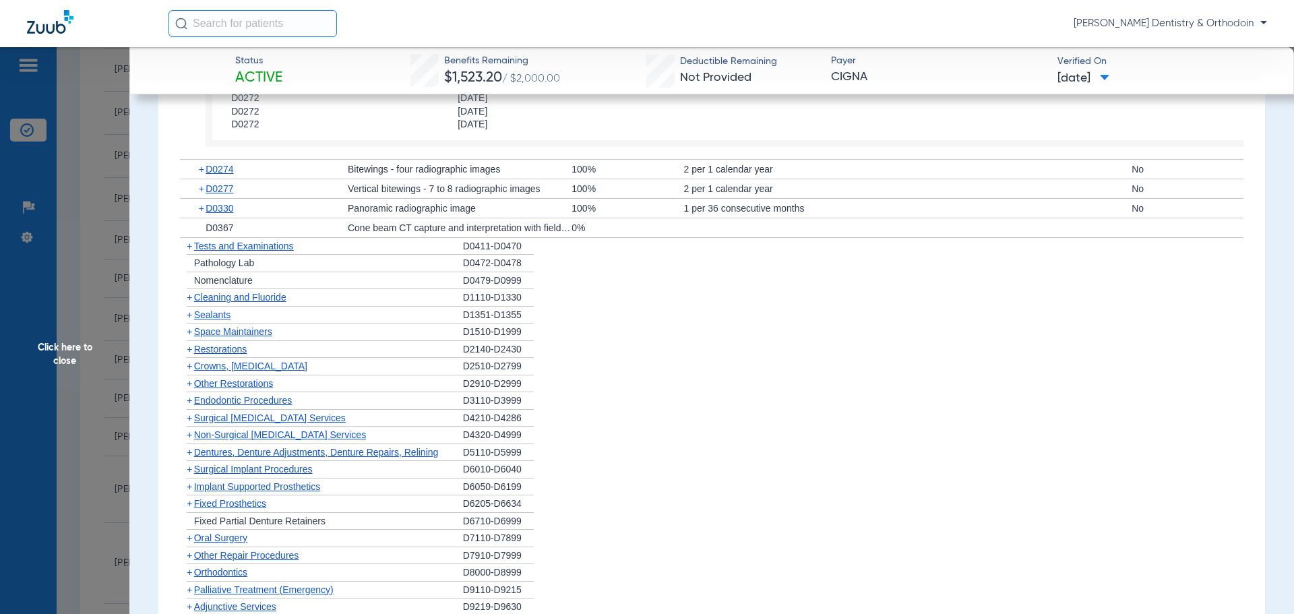
click at [234, 300] on span "Cleaning and Fluoride" at bounding box center [240, 297] width 92 height 11
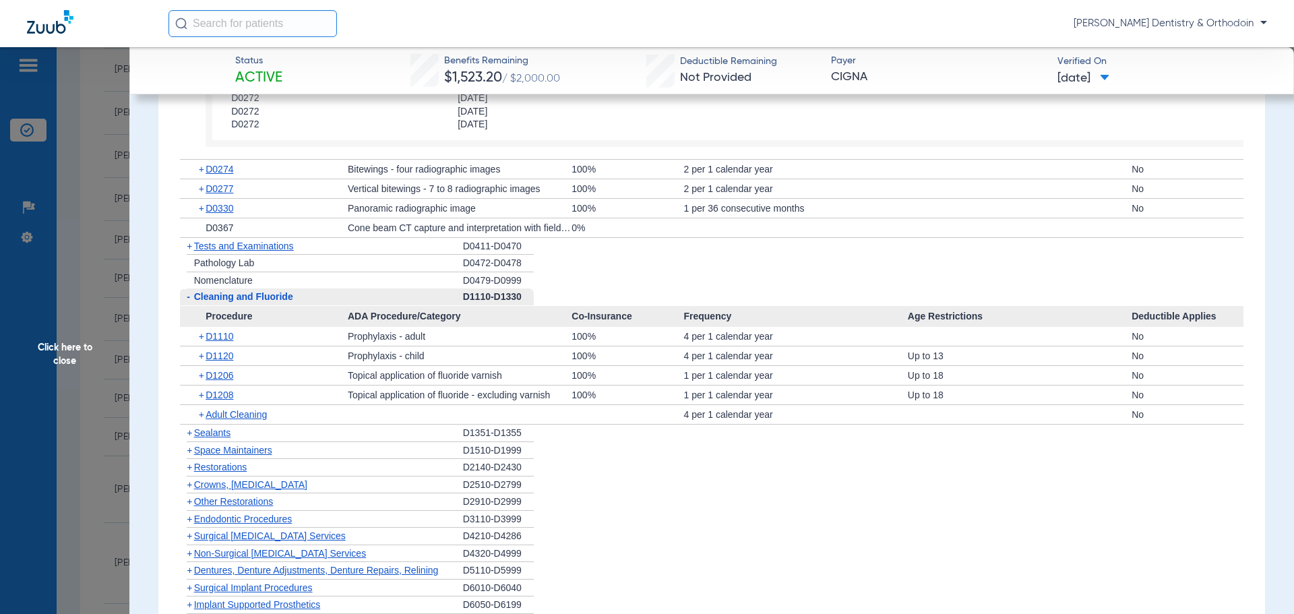
click at [230, 402] on div "+ D1208" at bounding box center [268, 395] width 158 height 19
click at [230, 400] on span "D1208" at bounding box center [220, 395] width 28 height 11
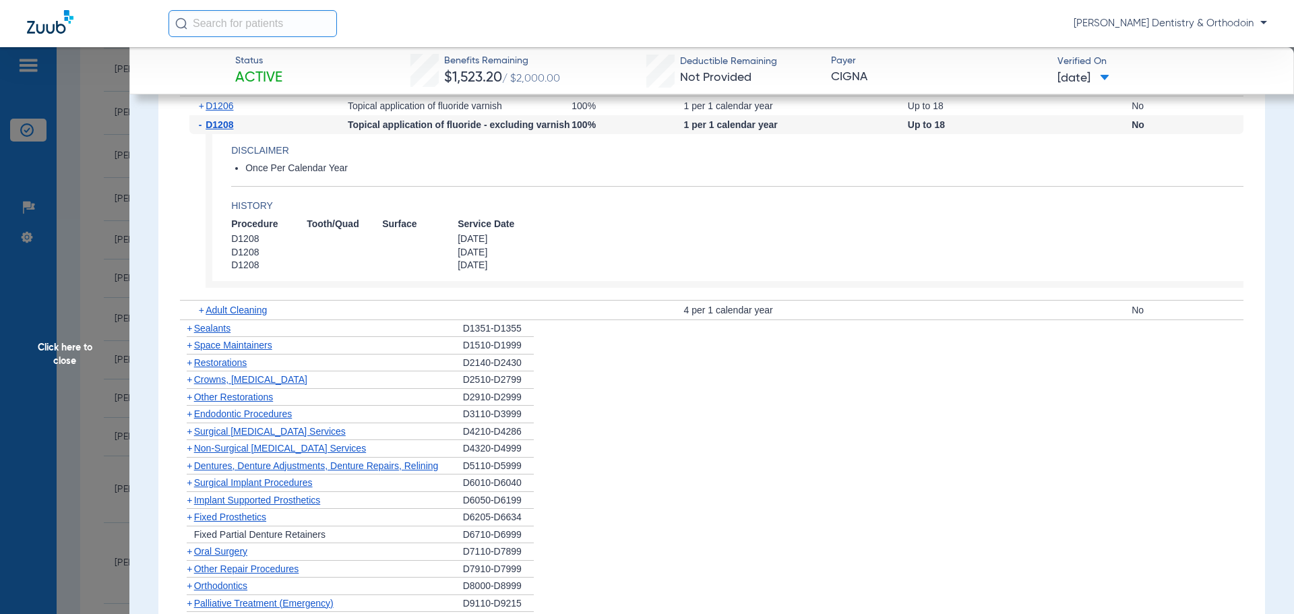
click at [208, 333] on span "Sealants" at bounding box center [212, 328] width 36 height 11
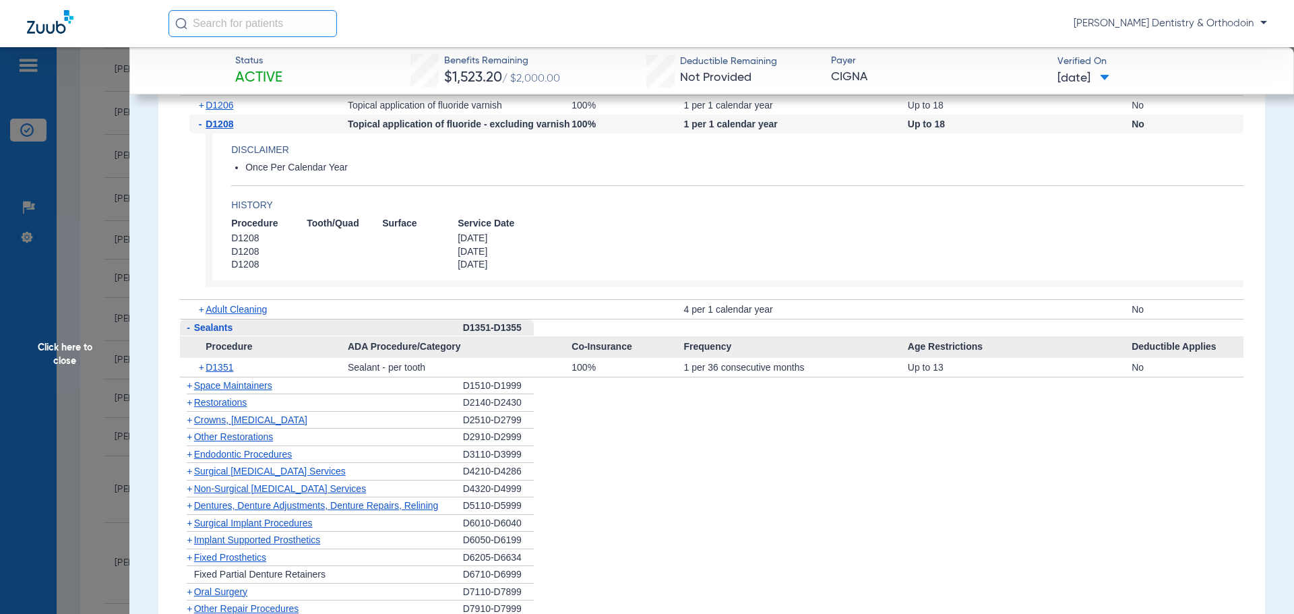
scroll to position [1347, 0]
click at [224, 368] on span "D1351" at bounding box center [220, 368] width 28 height 11
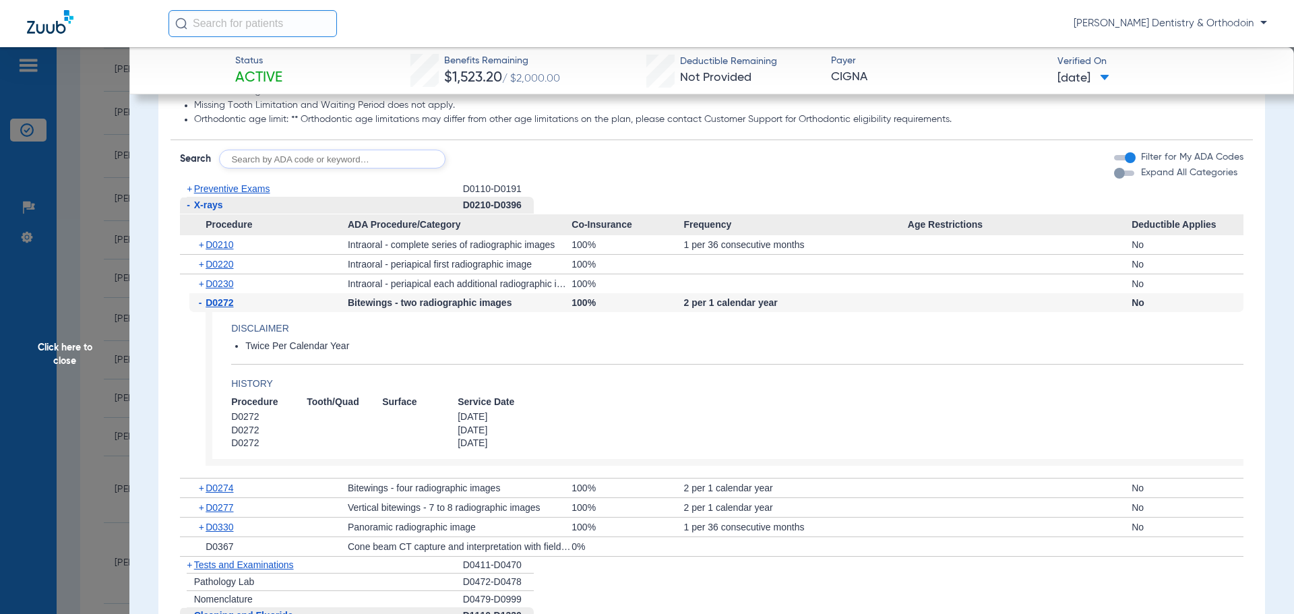
scroll to position [673, 0]
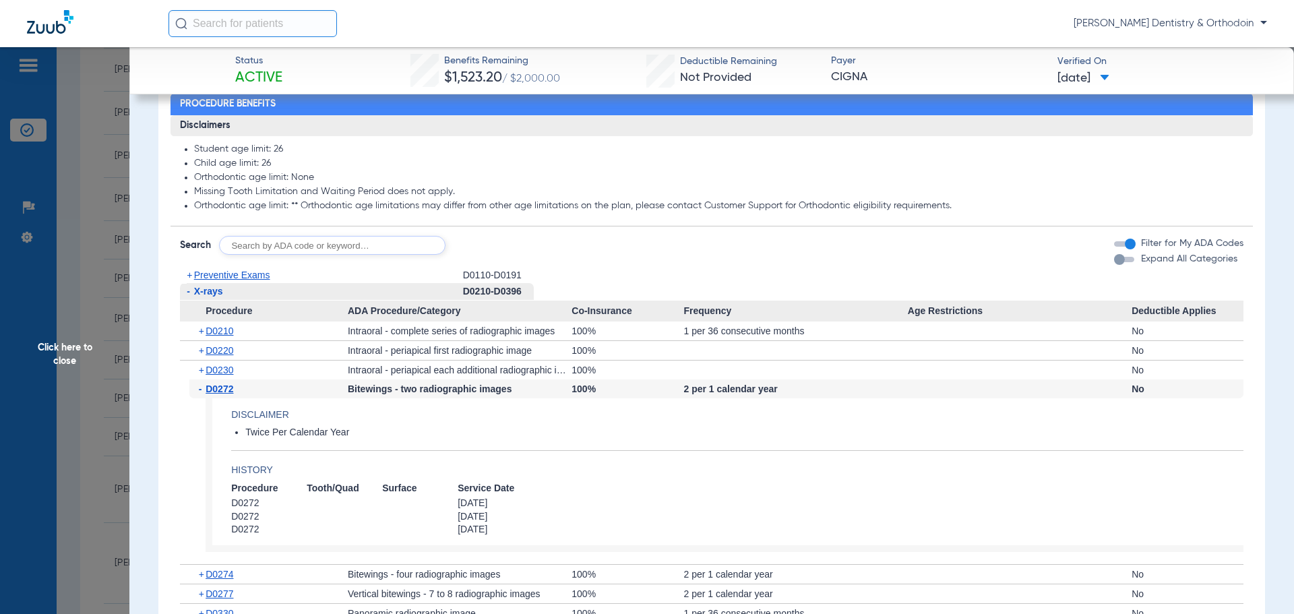
click at [66, 352] on span "Click here to close" at bounding box center [64, 354] width 129 height 614
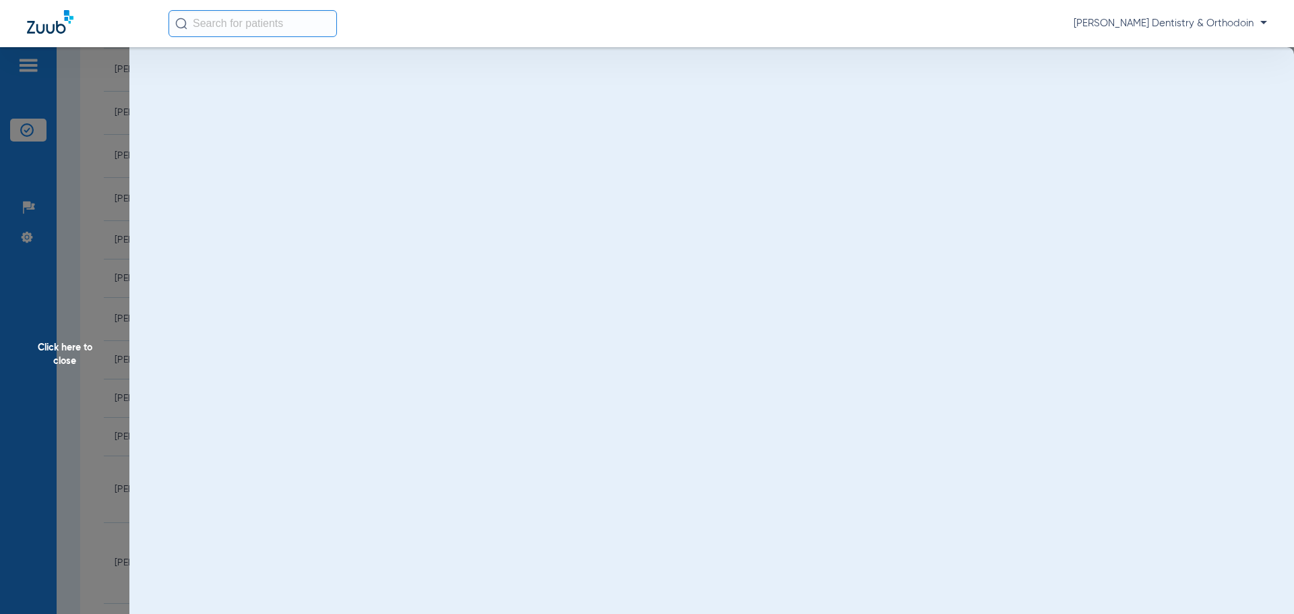
scroll to position [0, 0]
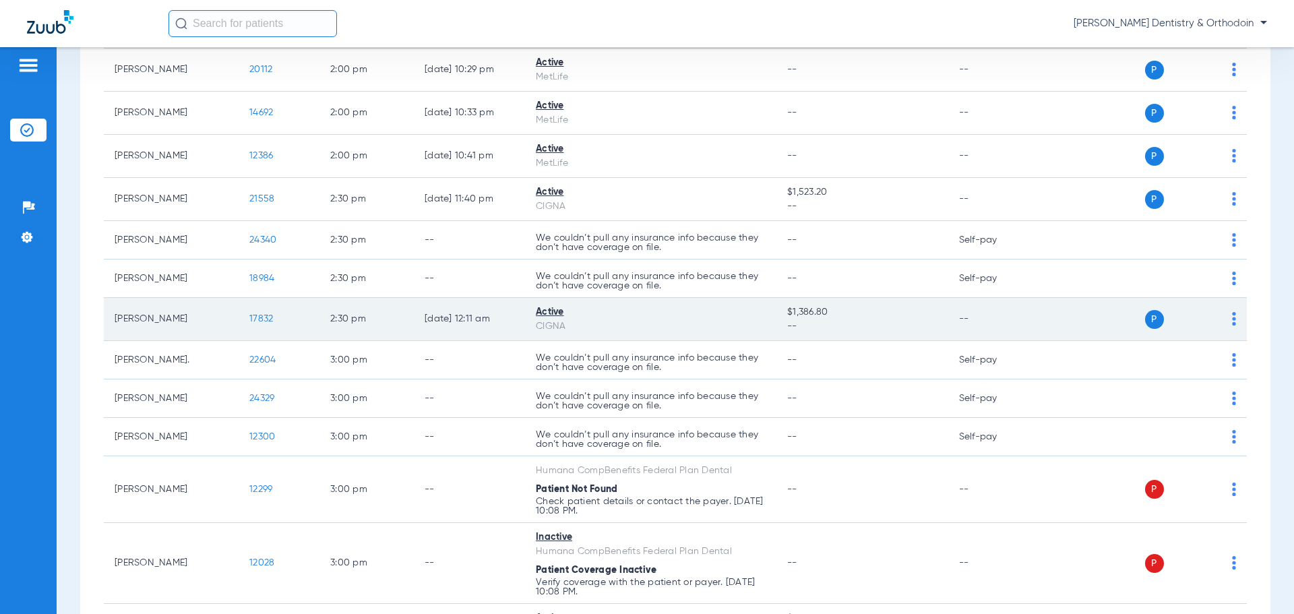
click at [260, 315] on span "17832" at bounding box center [261, 318] width 24 height 9
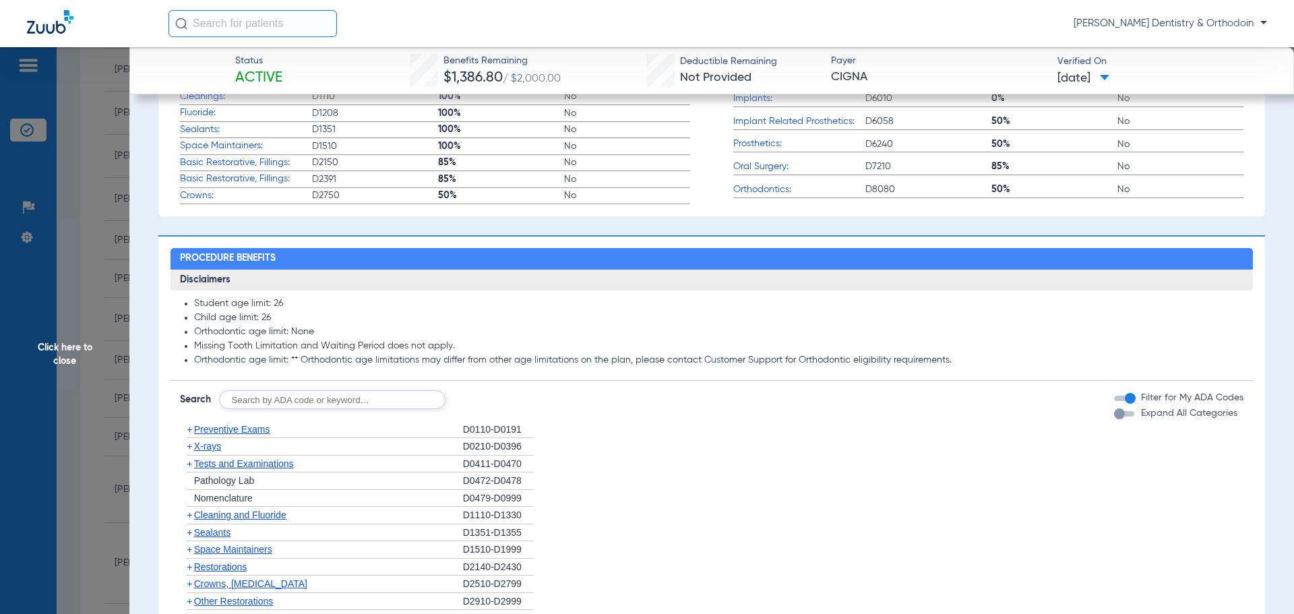
scroll to position [607, 0]
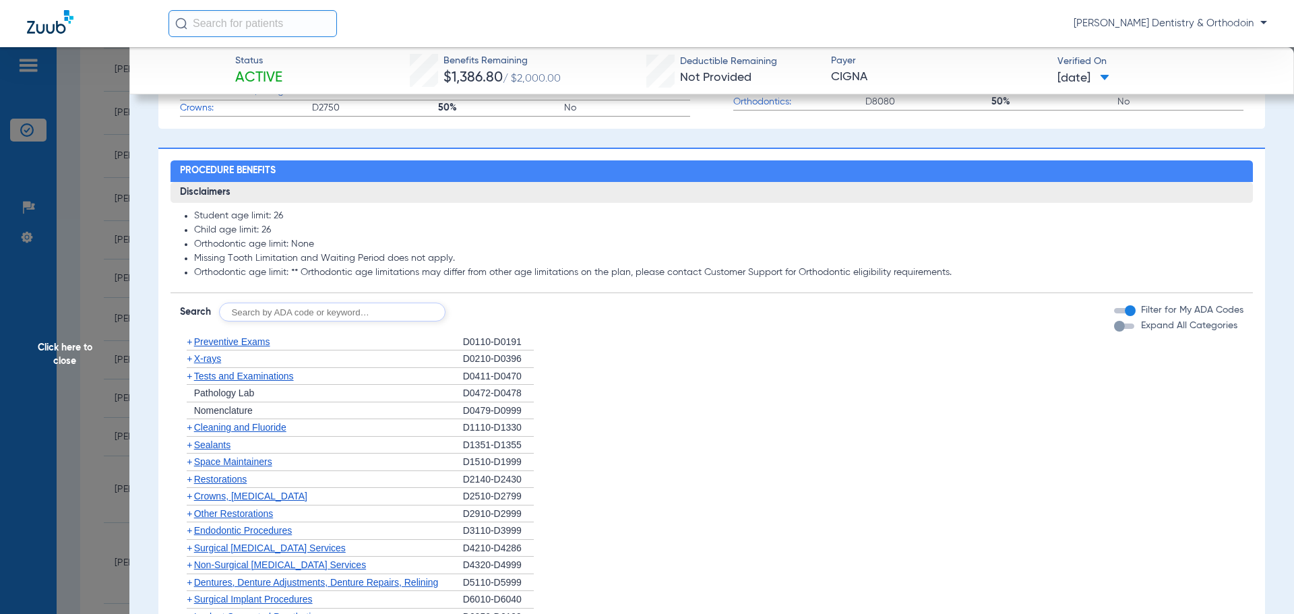
click at [215, 360] on span "X-rays" at bounding box center [207, 358] width 27 height 11
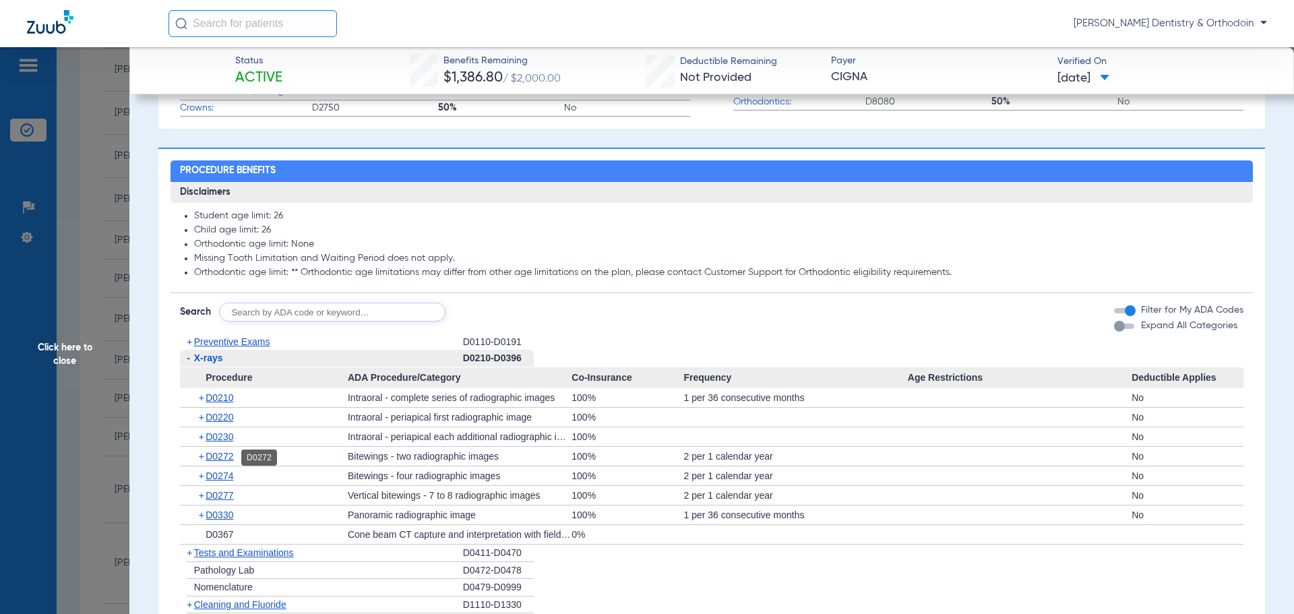
click at [226, 459] on span "D0272" at bounding box center [220, 456] width 28 height 11
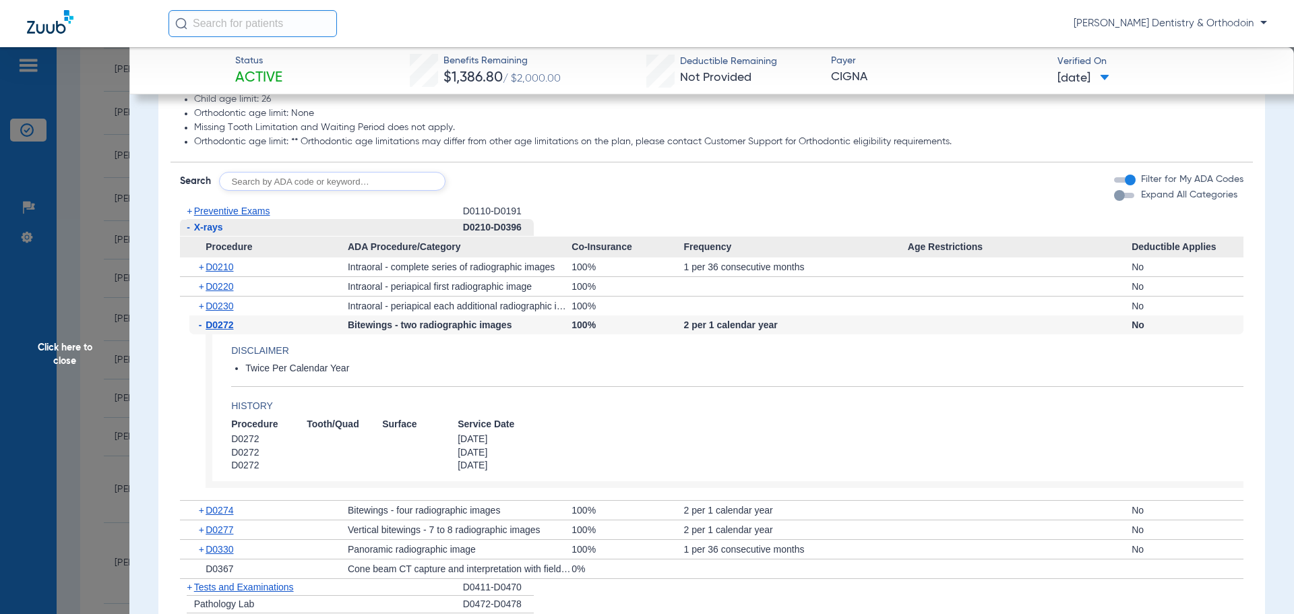
scroll to position [741, 0]
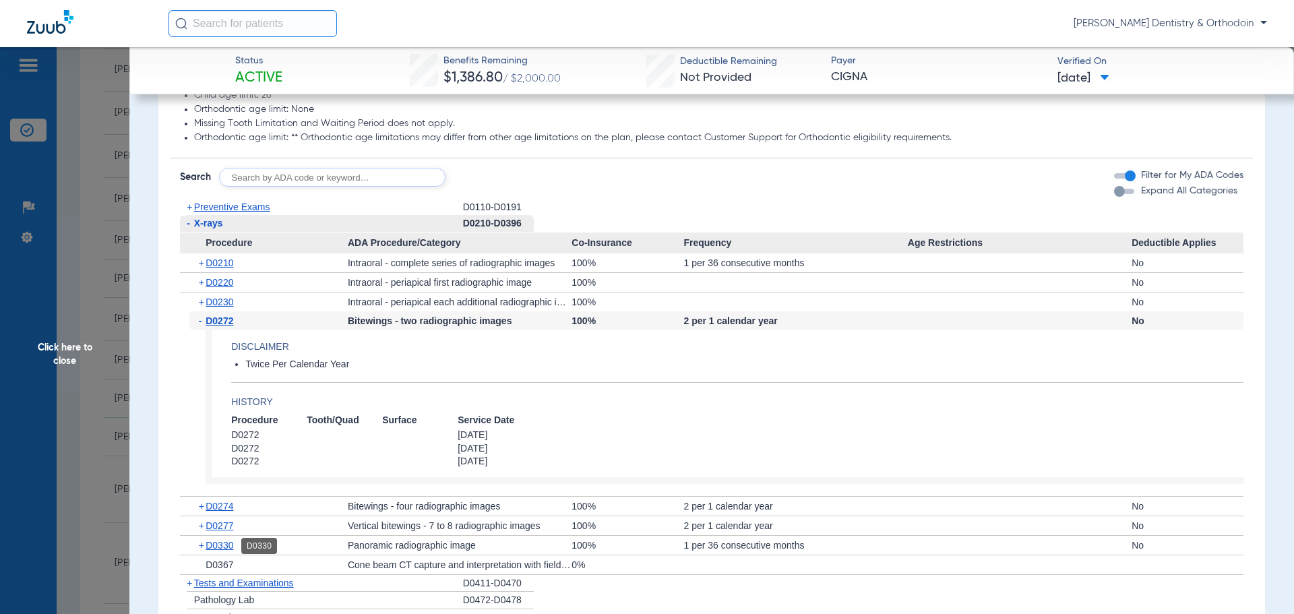
click at [226, 541] on span "D0330" at bounding box center [220, 545] width 28 height 11
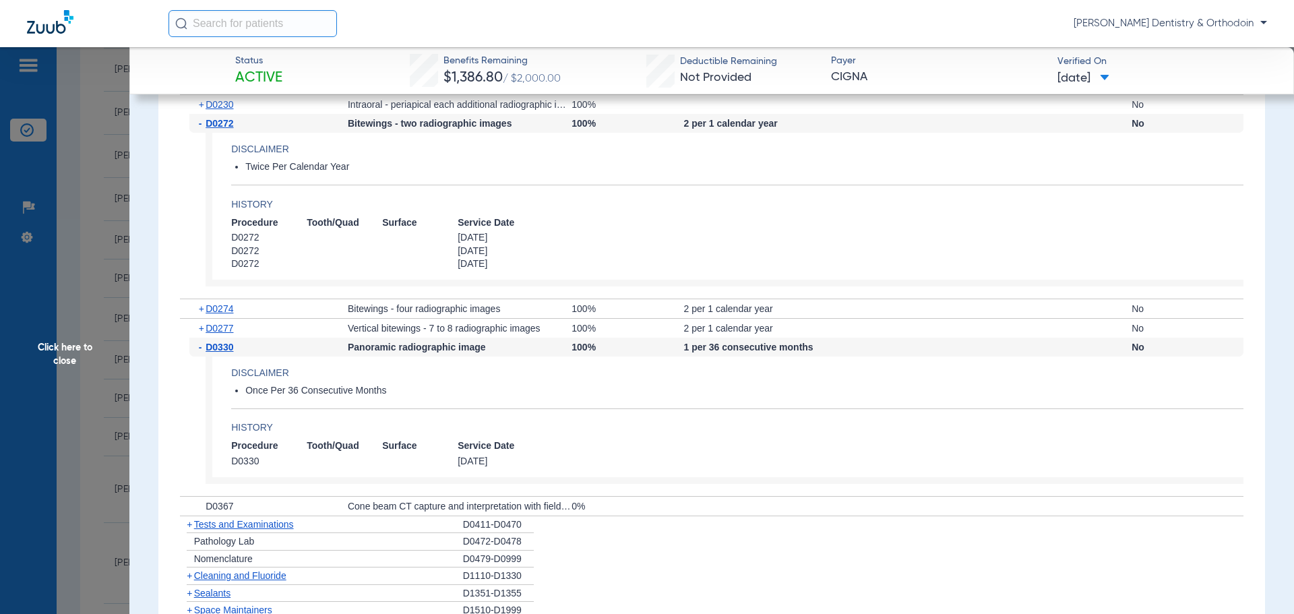
scroll to position [944, 0]
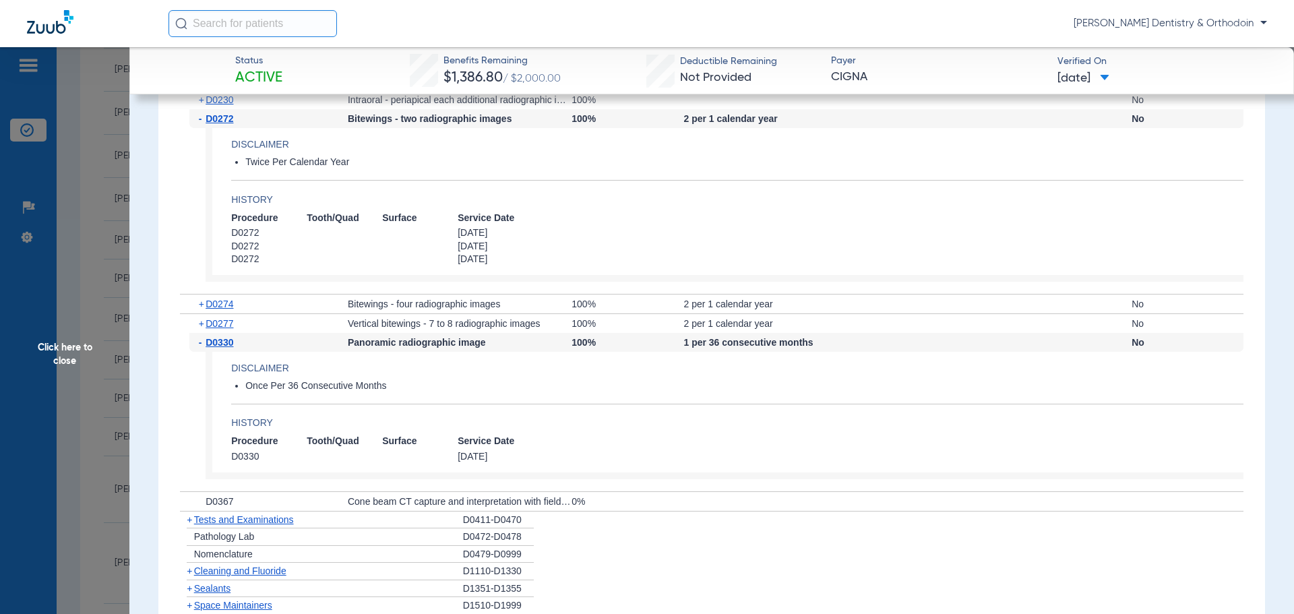
click at [220, 589] on span "Sealants" at bounding box center [212, 588] width 36 height 11
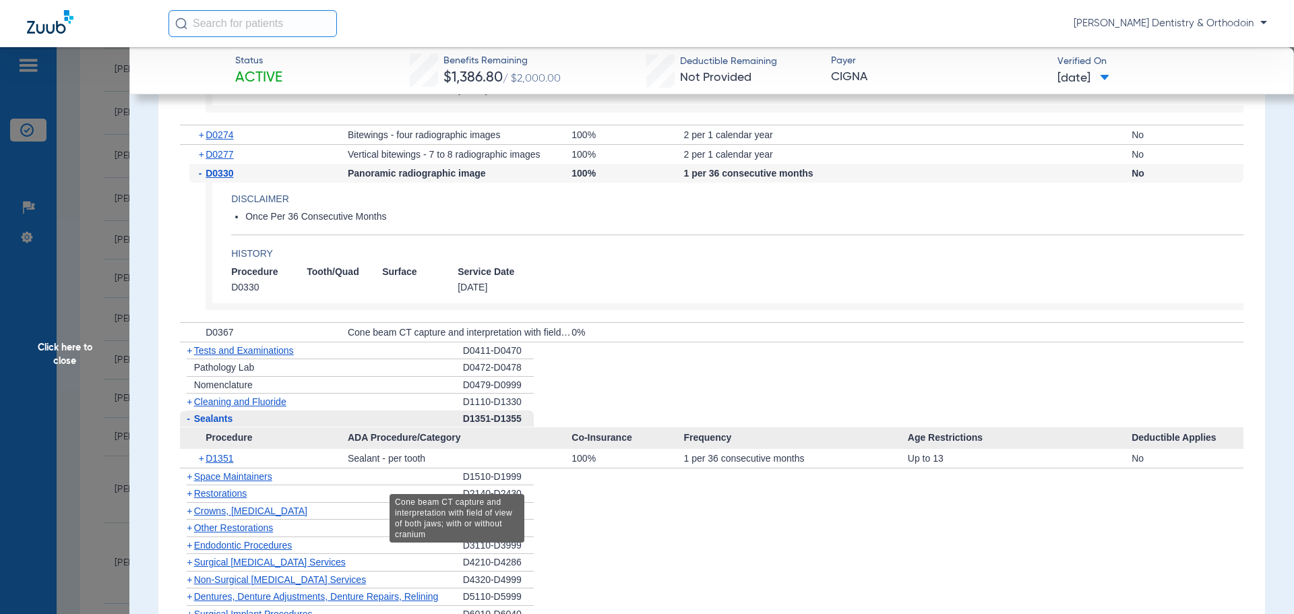
scroll to position [1146, 0]
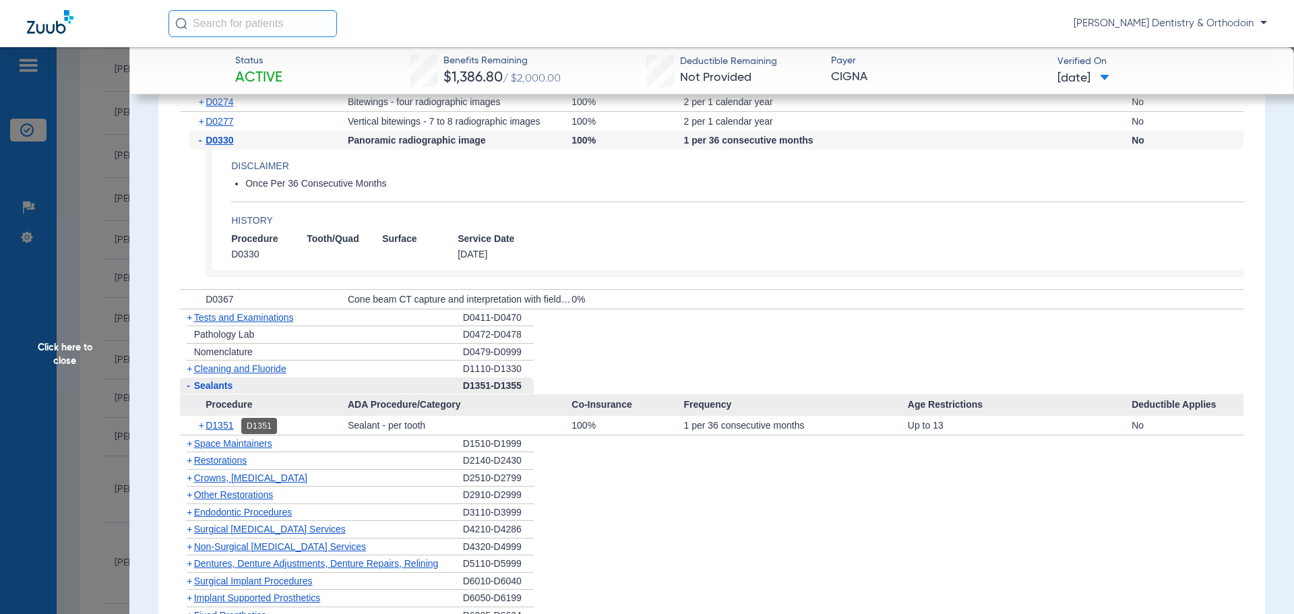
click at [216, 429] on span "D1351" at bounding box center [220, 425] width 28 height 11
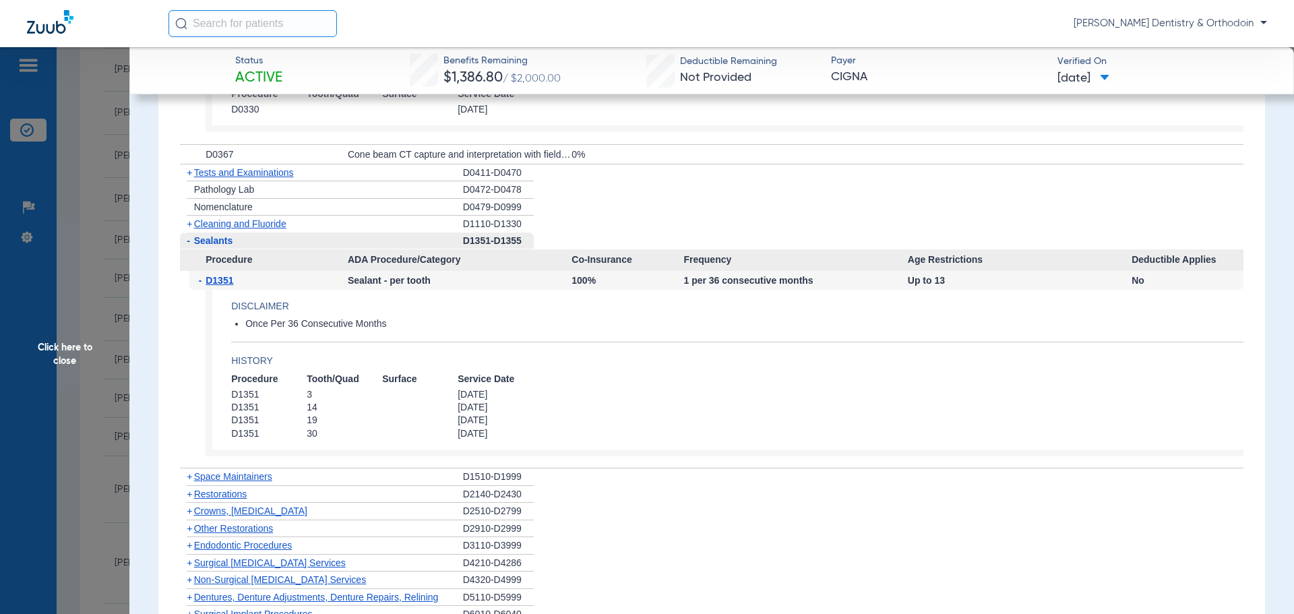
scroll to position [1281, 0]
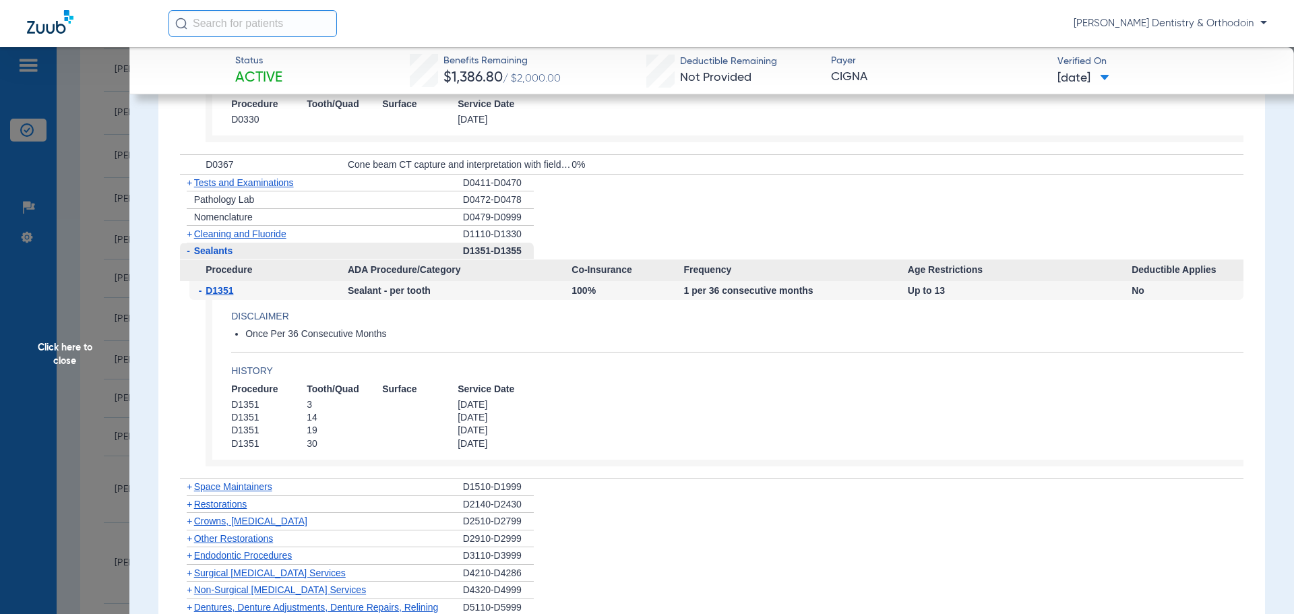
click at [255, 237] on span "Cleaning and Fluoride" at bounding box center [240, 233] width 92 height 11
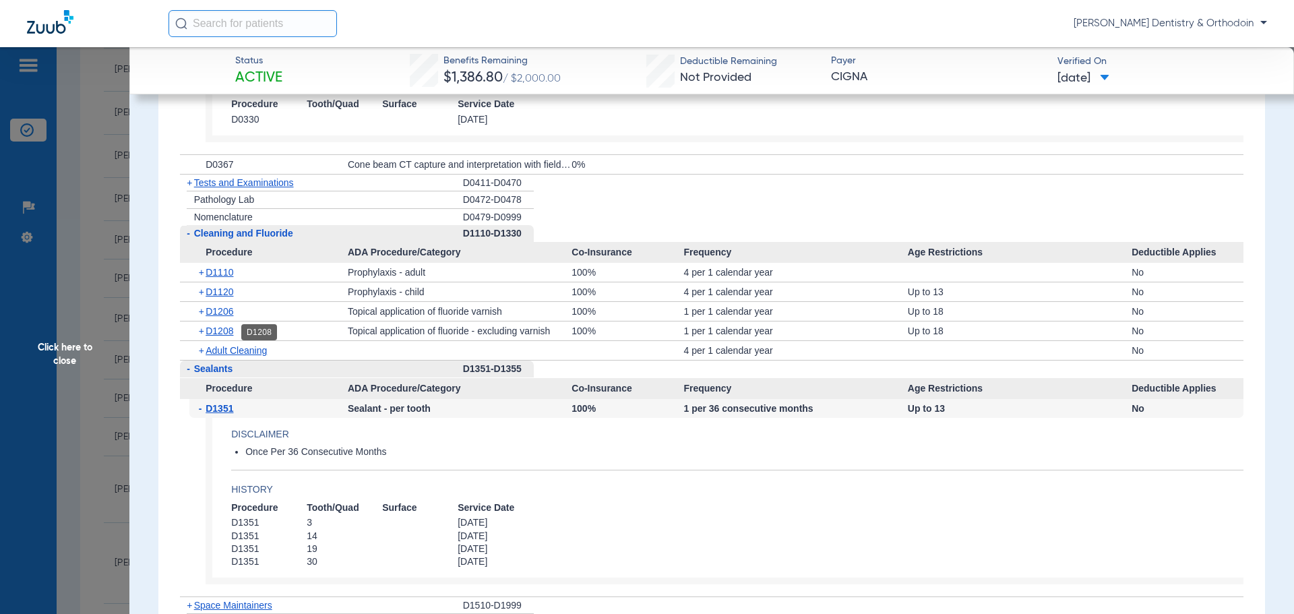
click at [218, 328] on span "D1208" at bounding box center [220, 331] width 28 height 11
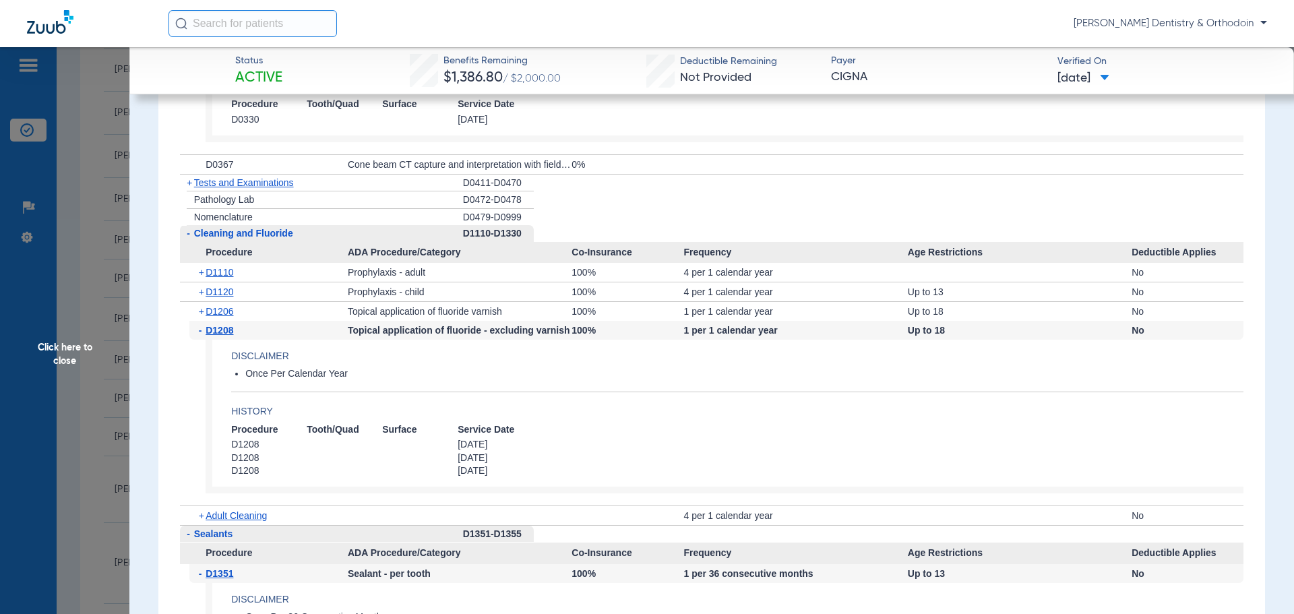
click at [69, 344] on span "Click here to close" at bounding box center [64, 354] width 129 height 614
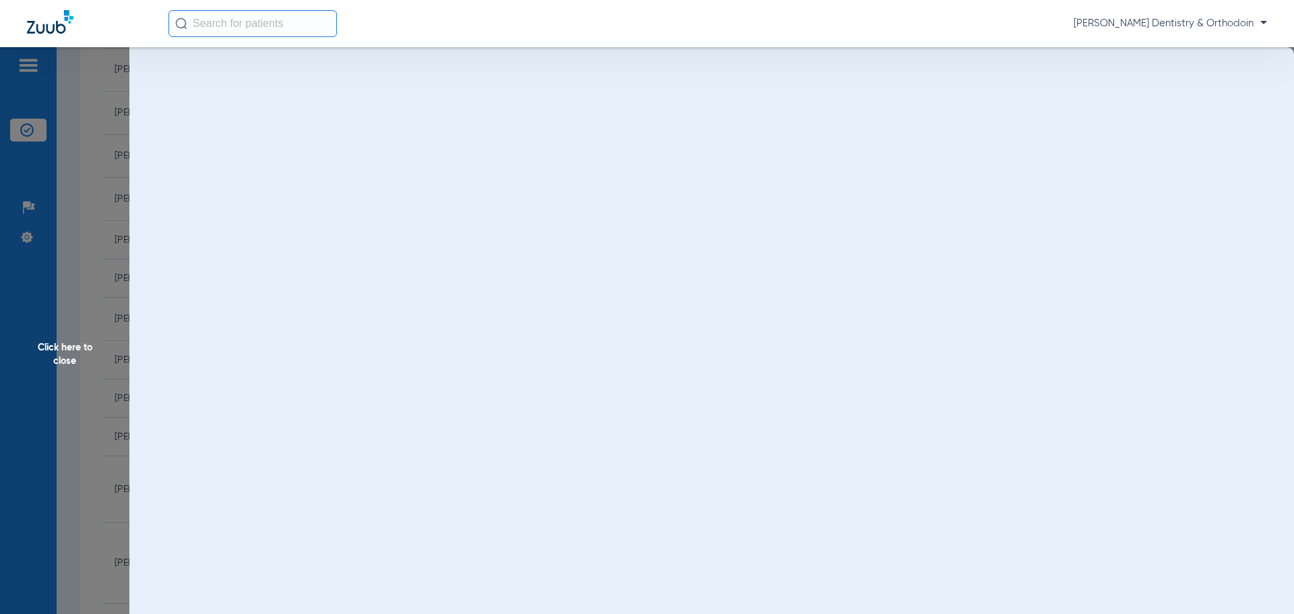
scroll to position [0, 0]
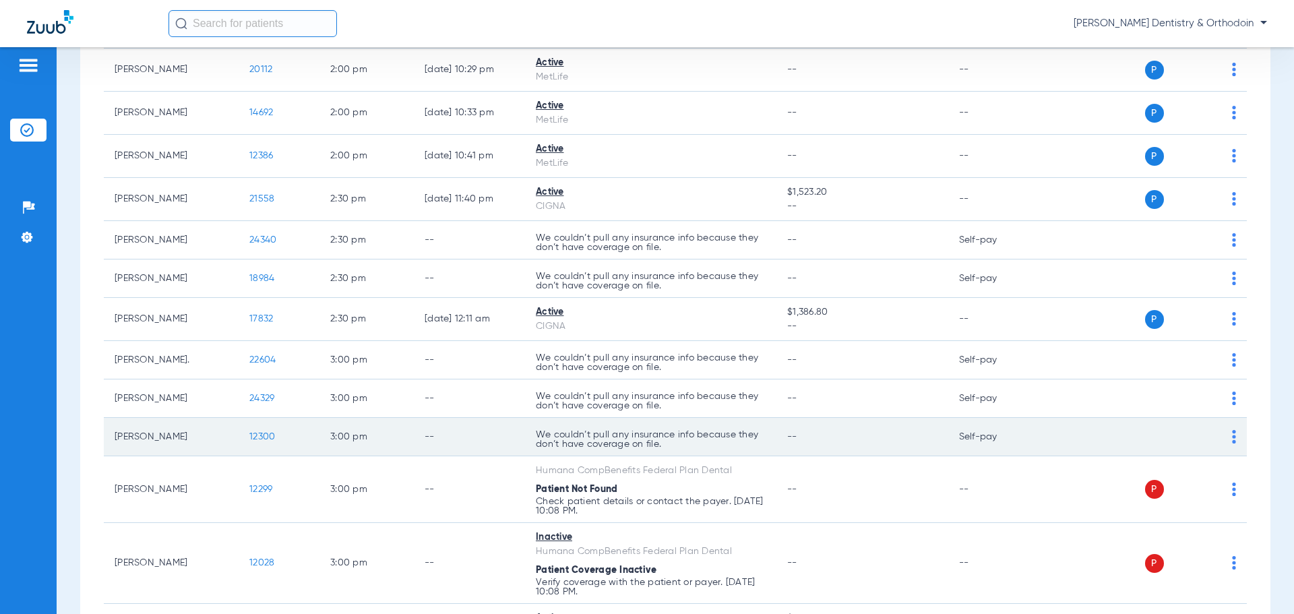
click at [1220, 443] on div "P S" at bounding box center [1137, 436] width 197 height 19
click at [1232, 440] on img at bounding box center [1234, 436] width 4 height 13
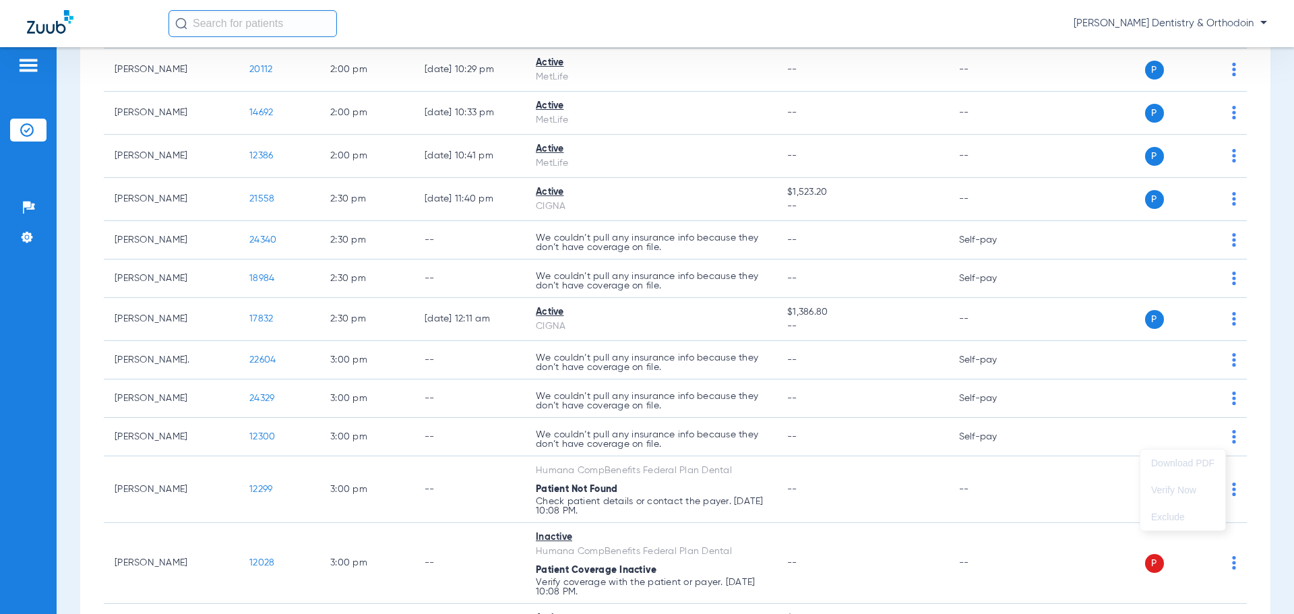
click at [268, 437] on div at bounding box center [647, 307] width 1294 height 614
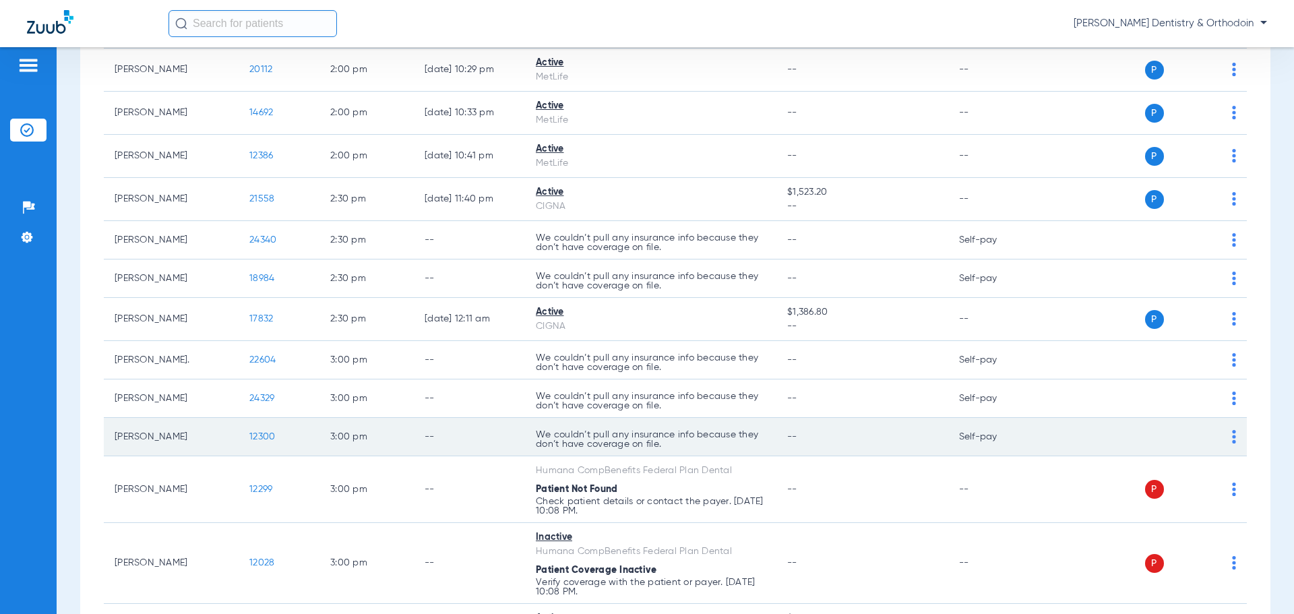
click at [262, 439] on span "12300" at bounding box center [262, 436] width 26 height 9
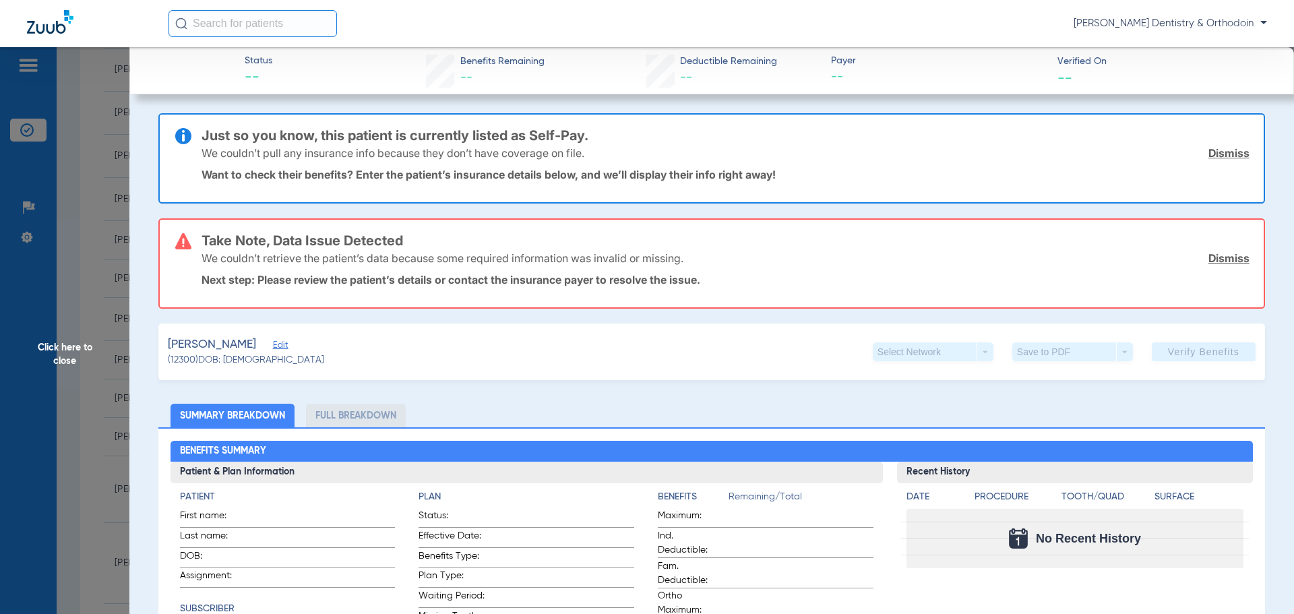
click at [1227, 259] on link "Dismiss" at bounding box center [1228, 257] width 41 height 13
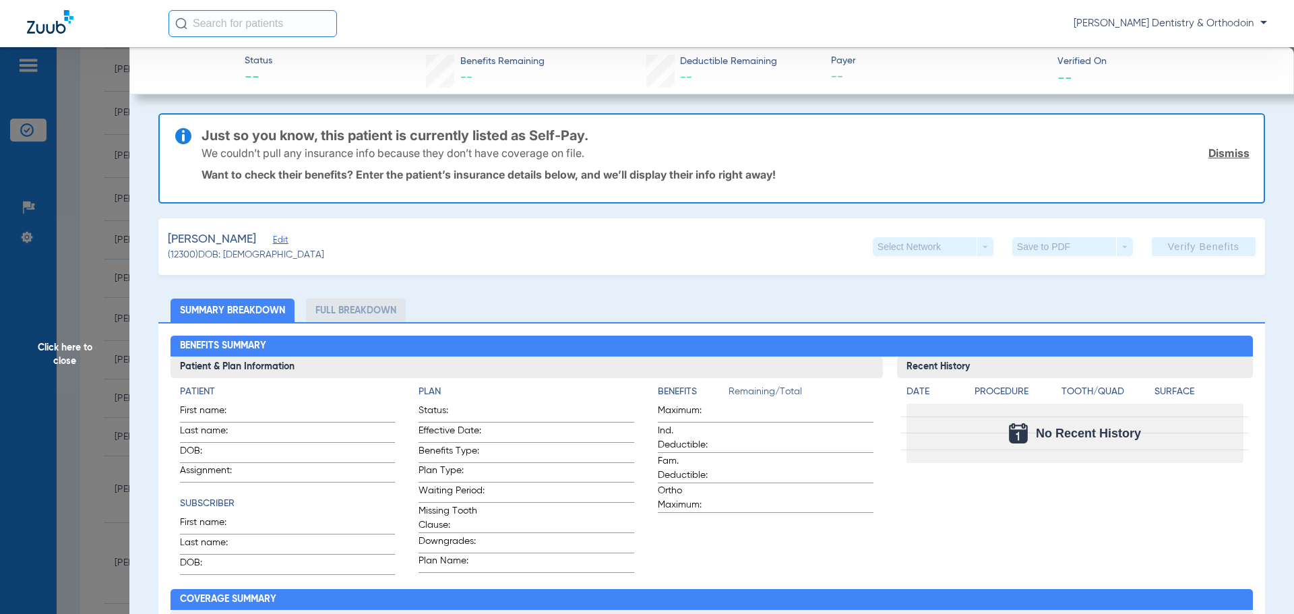
click at [1225, 156] on link "Dismiss" at bounding box center [1228, 152] width 41 height 13
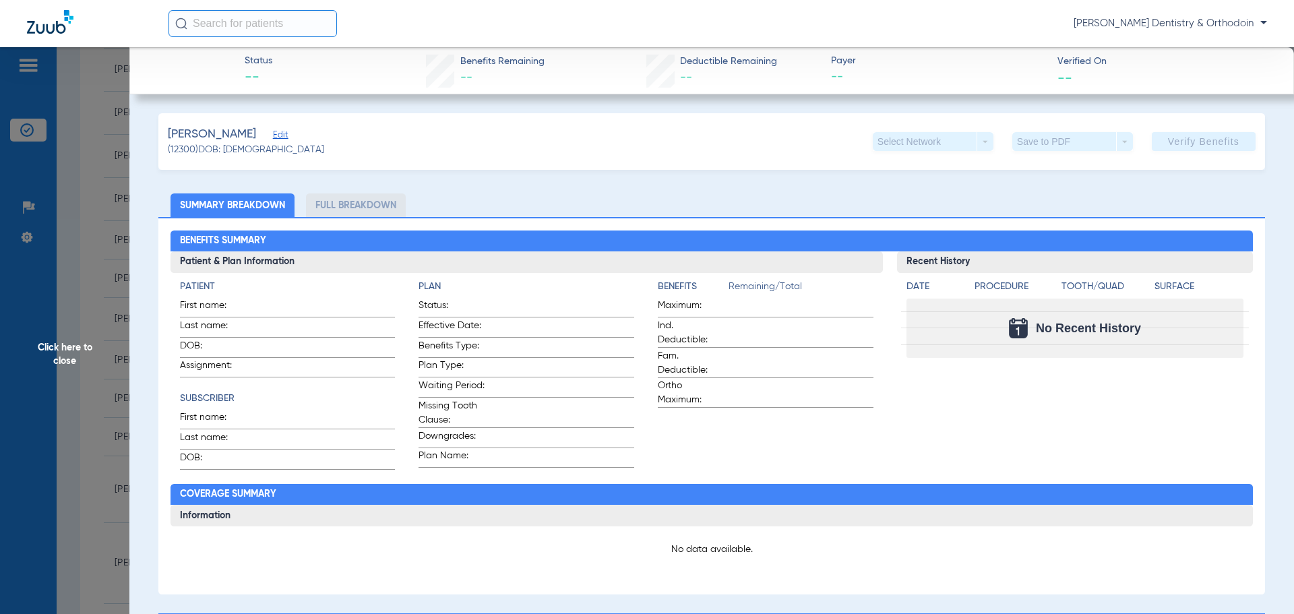
drag, startPoint x: 65, startPoint y: 351, endPoint x: 68, endPoint y: 357, distance: 6.9
click at [65, 352] on span "Click here to close" at bounding box center [64, 354] width 129 height 614
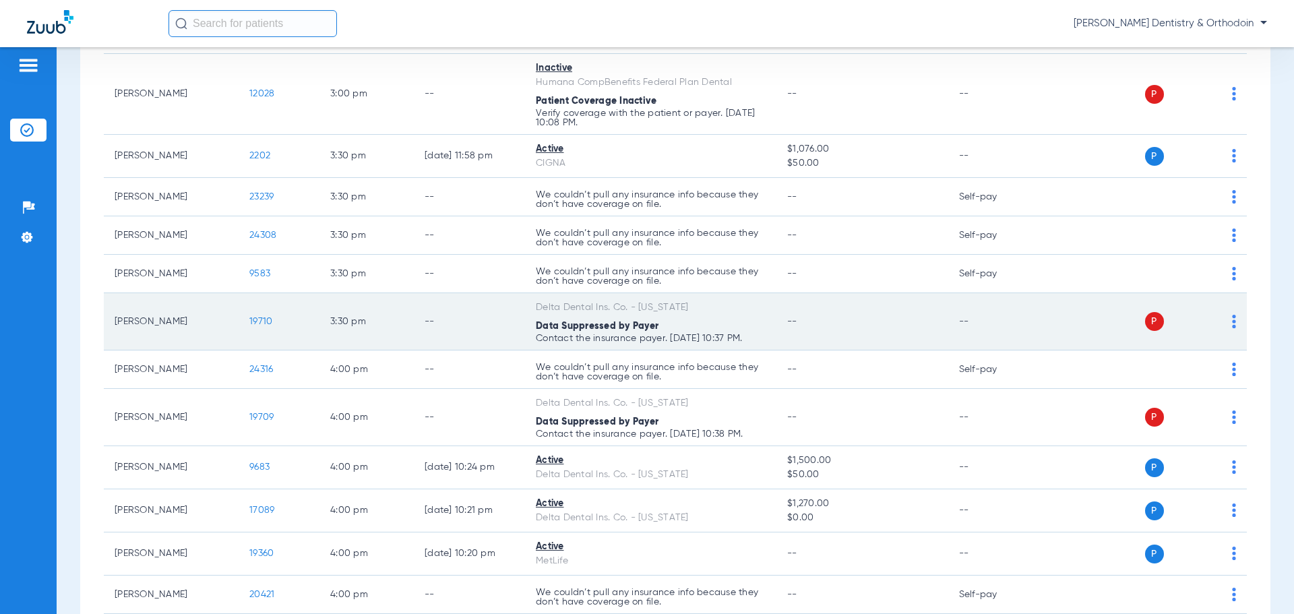
scroll to position [2157, 0]
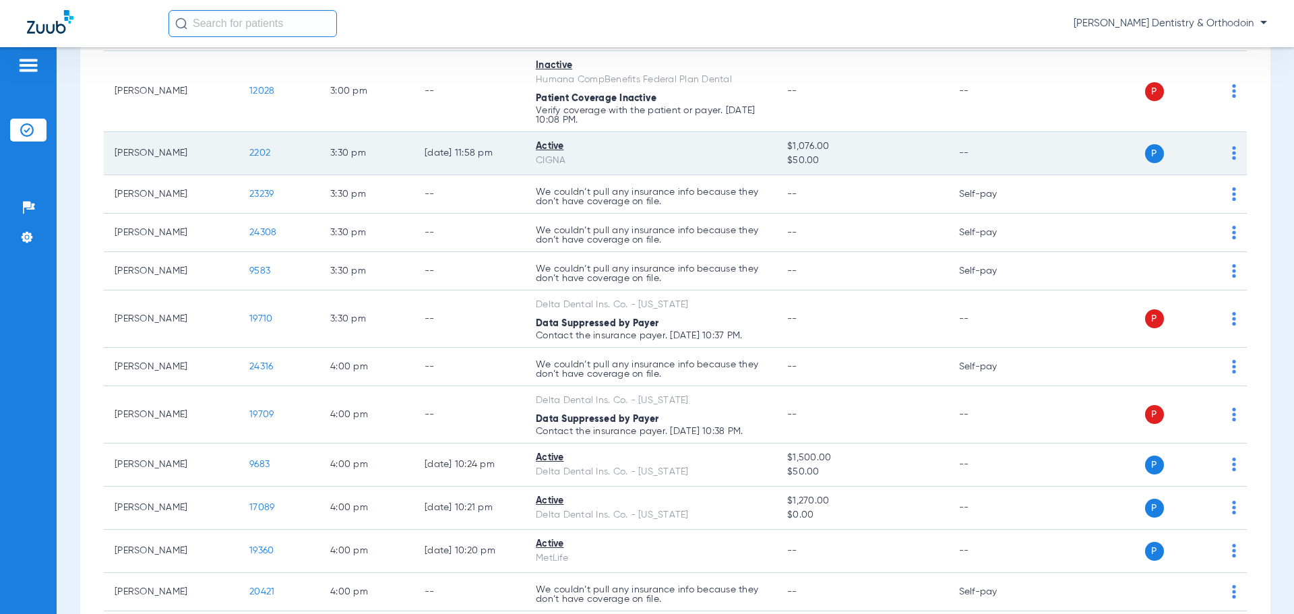
click at [253, 152] on span "2202" at bounding box center [259, 152] width 21 height 9
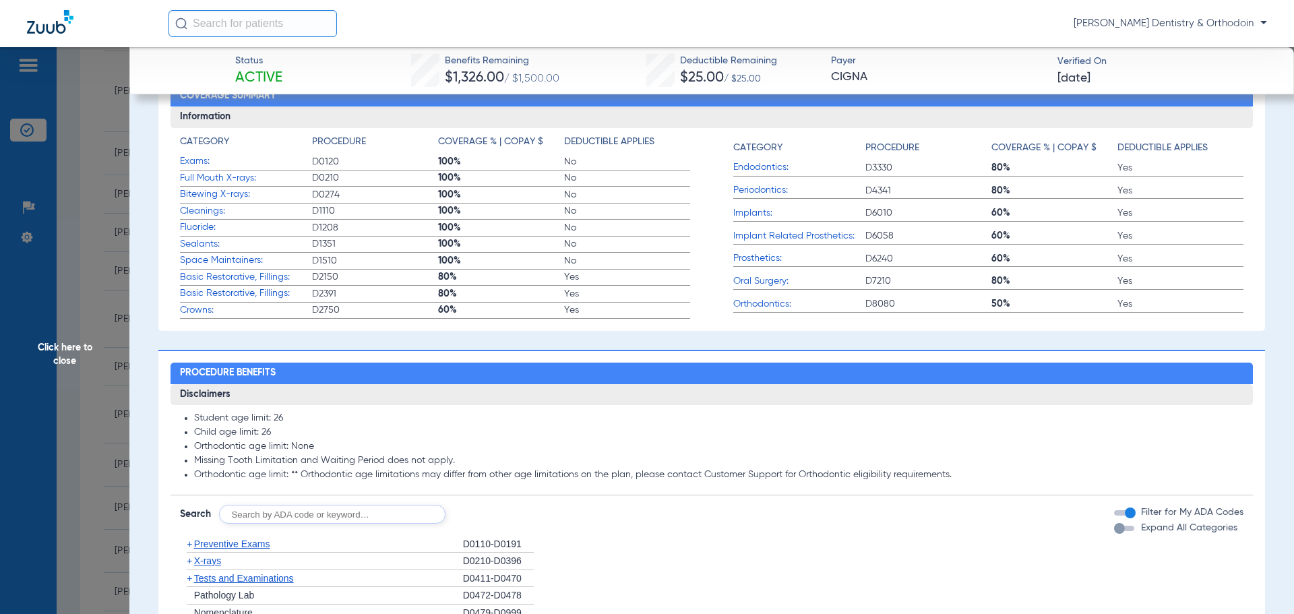
scroll to position [607, 0]
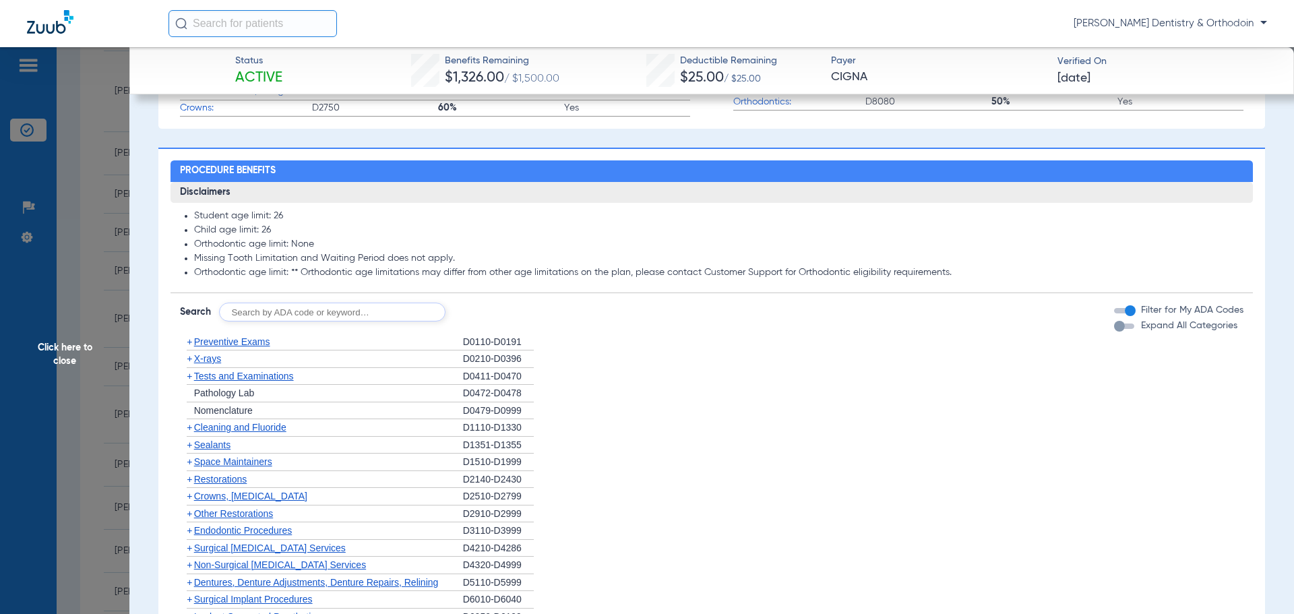
drag, startPoint x: 202, startPoint y: 360, endPoint x: 212, endPoint y: 367, distance: 12.2
click at [202, 360] on span "X-rays" at bounding box center [207, 358] width 27 height 11
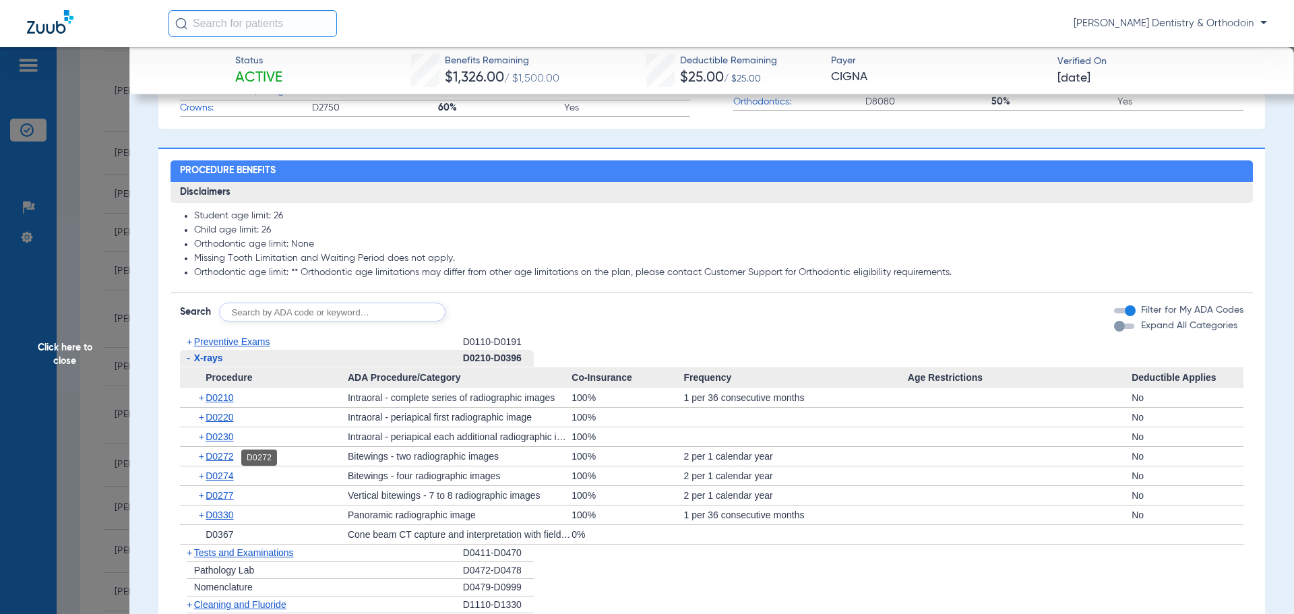
click at [231, 455] on span "D0272" at bounding box center [220, 456] width 28 height 11
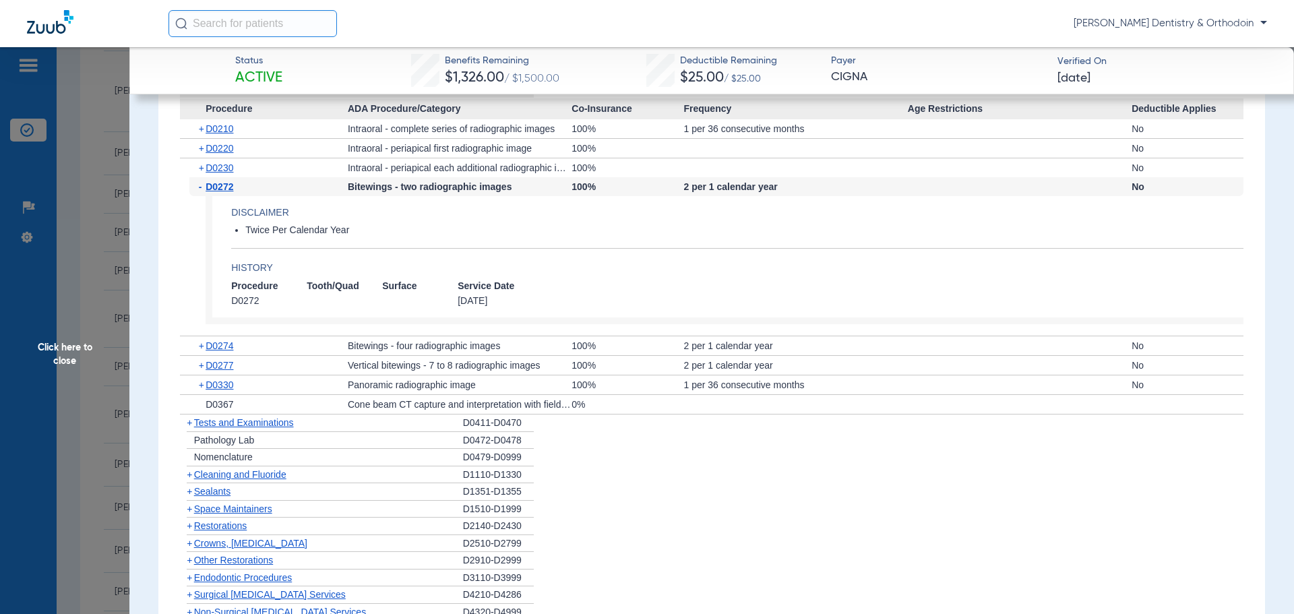
scroll to position [876, 0]
click at [237, 472] on span "Cleaning and Fluoride" at bounding box center [240, 473] width 92 height 11
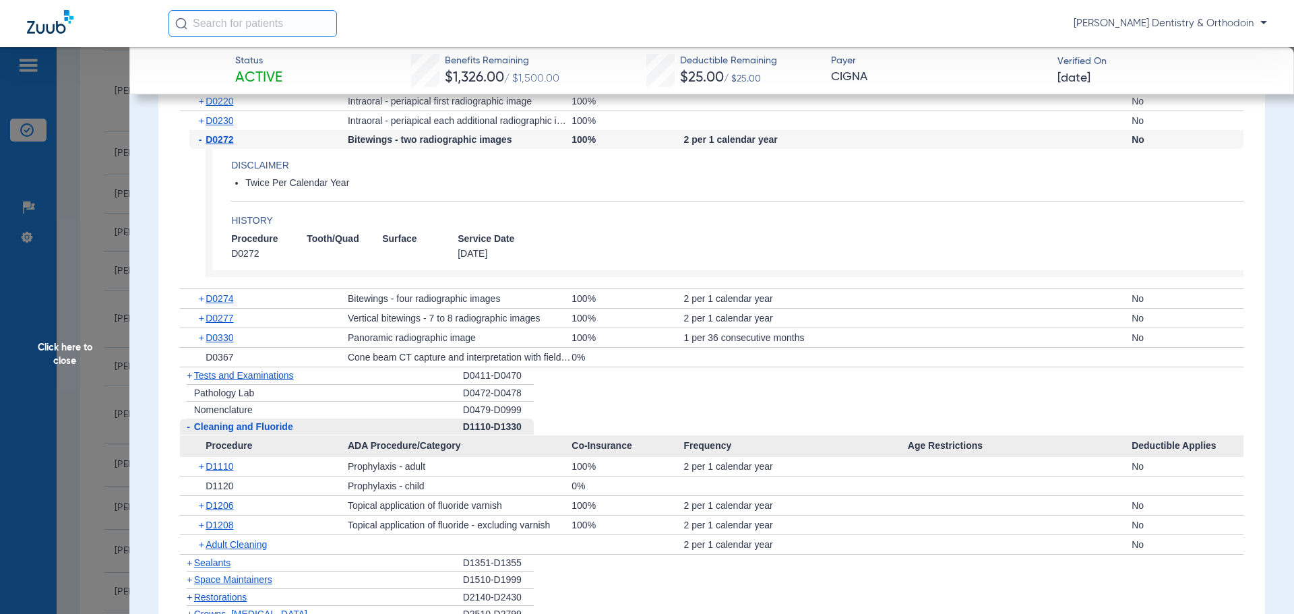
scroll to position [944, 0]
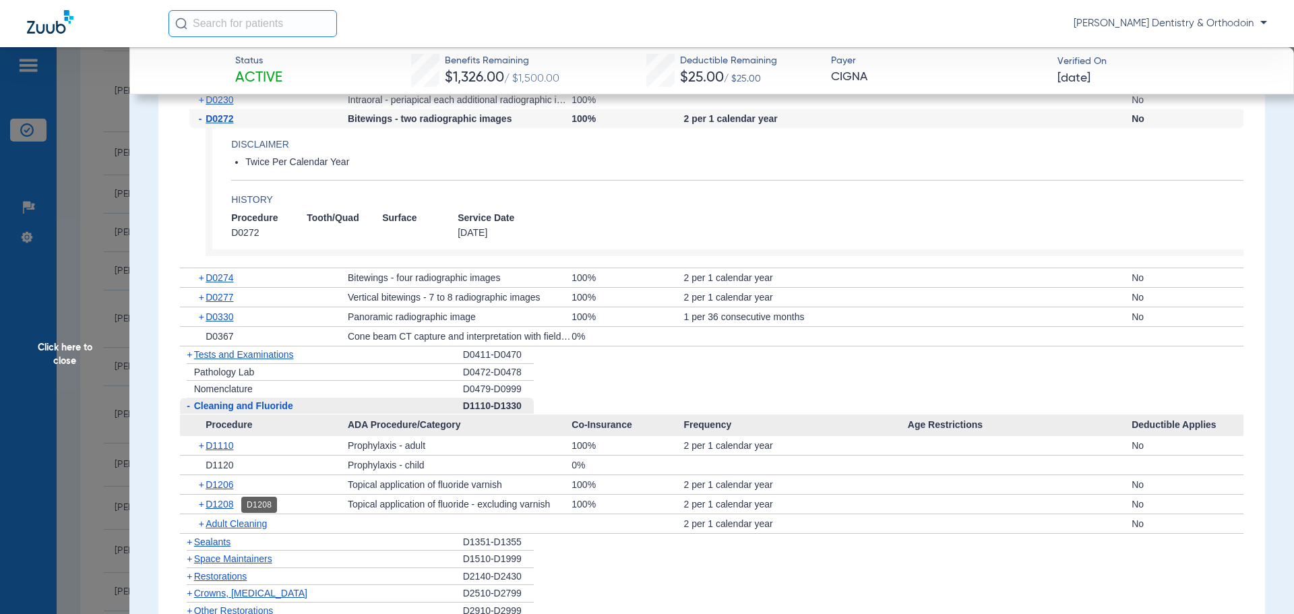
click at [226, 504] on span "D1208" at bounding box center [220, 504] width 28 height 11
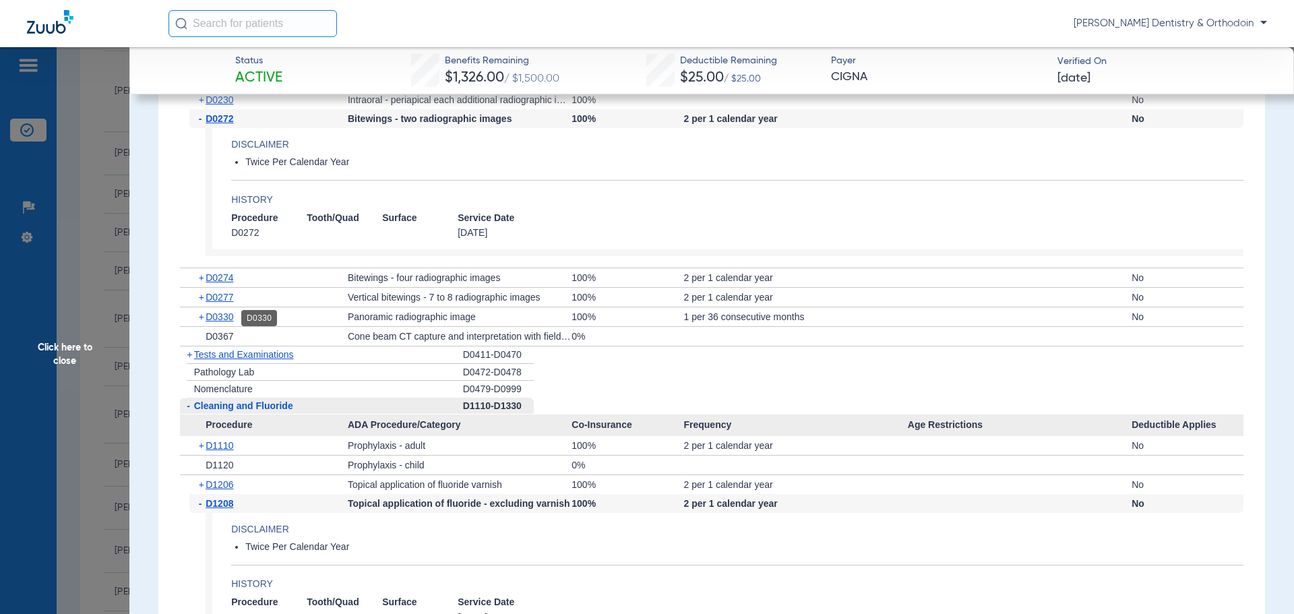
click at [226, 320] on span "D0330" at bounding box center [220, 316] width 28 height 11
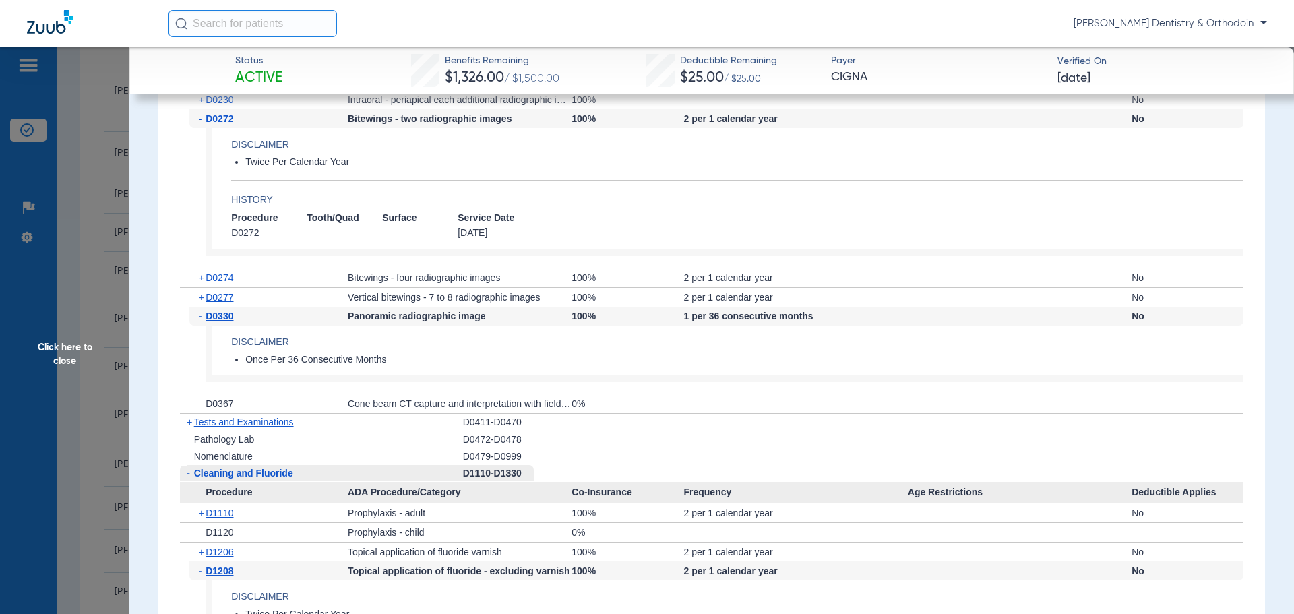
scroll to position [1213, 0]
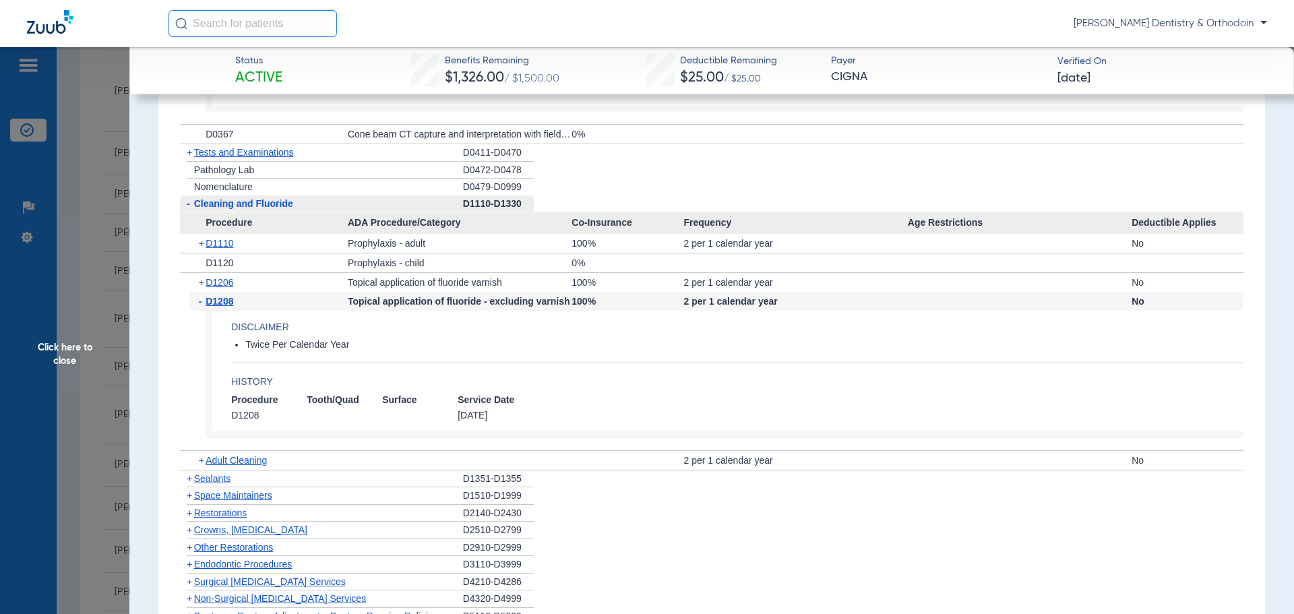
drag, startPoint x: 224, startPoint y: 479, endPoint x: 621, endPoint y: 459, distance: 397.5
click at [226, 478] on span "Sealants" at bounding box center [212, 478] width 36 height 11
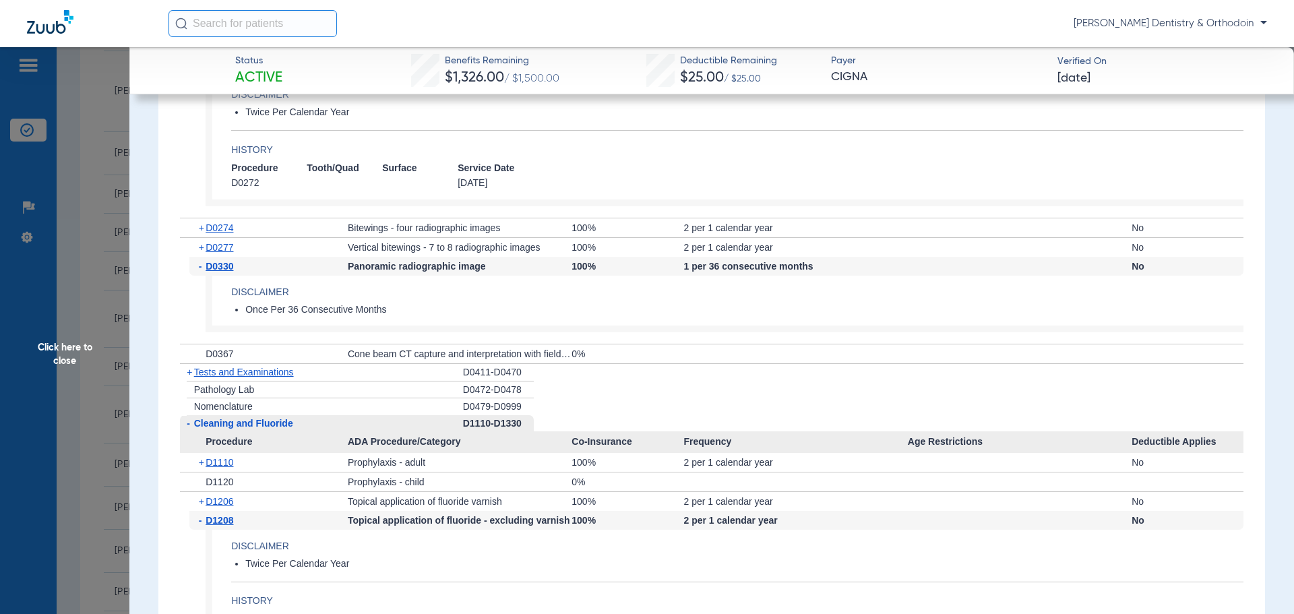
scroll to position [1263, 0]
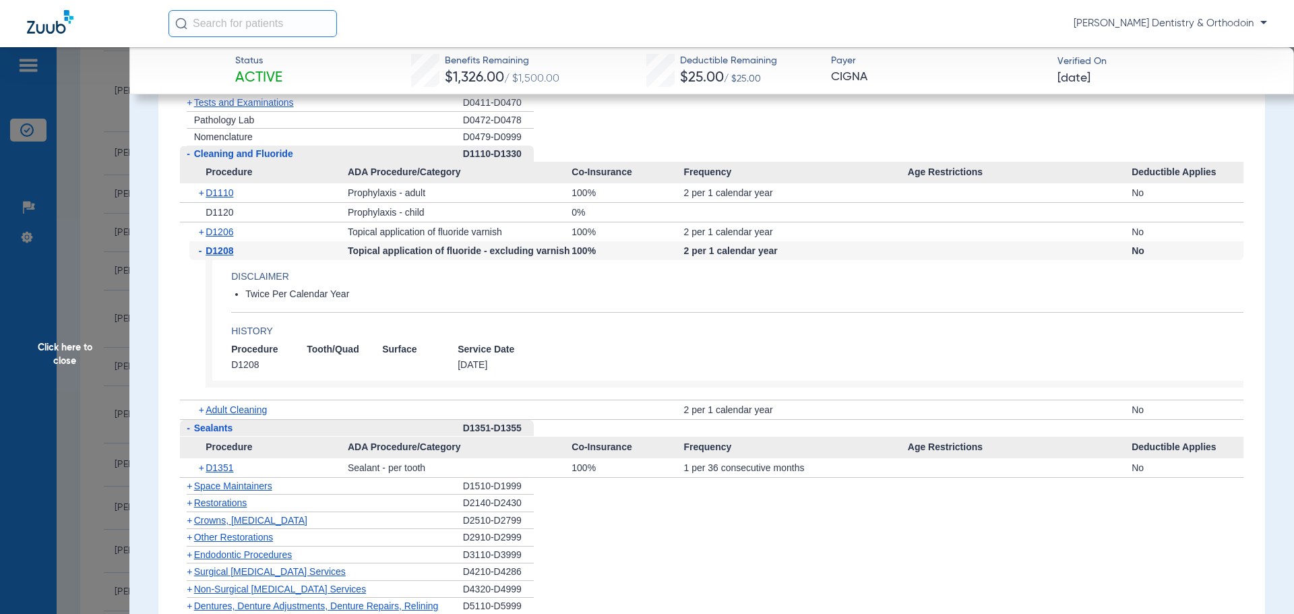
click at [72, 351] on span "Click here to close" at bounding box center [64, 354] width 129 height 614
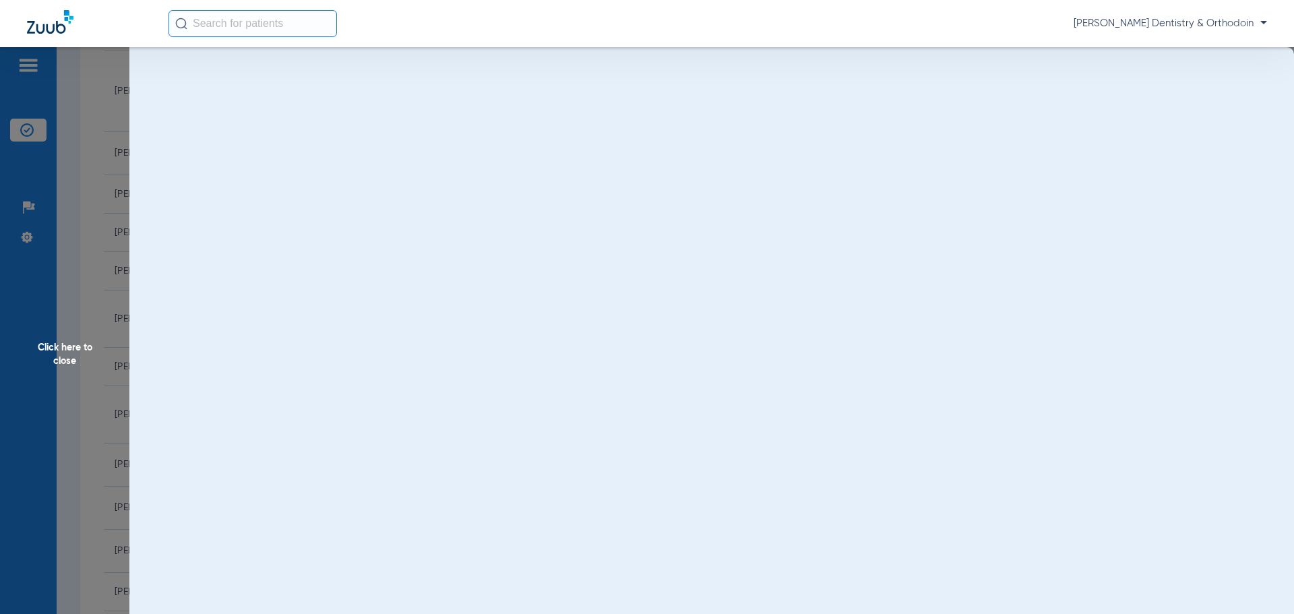
scroll to position [0, 0]
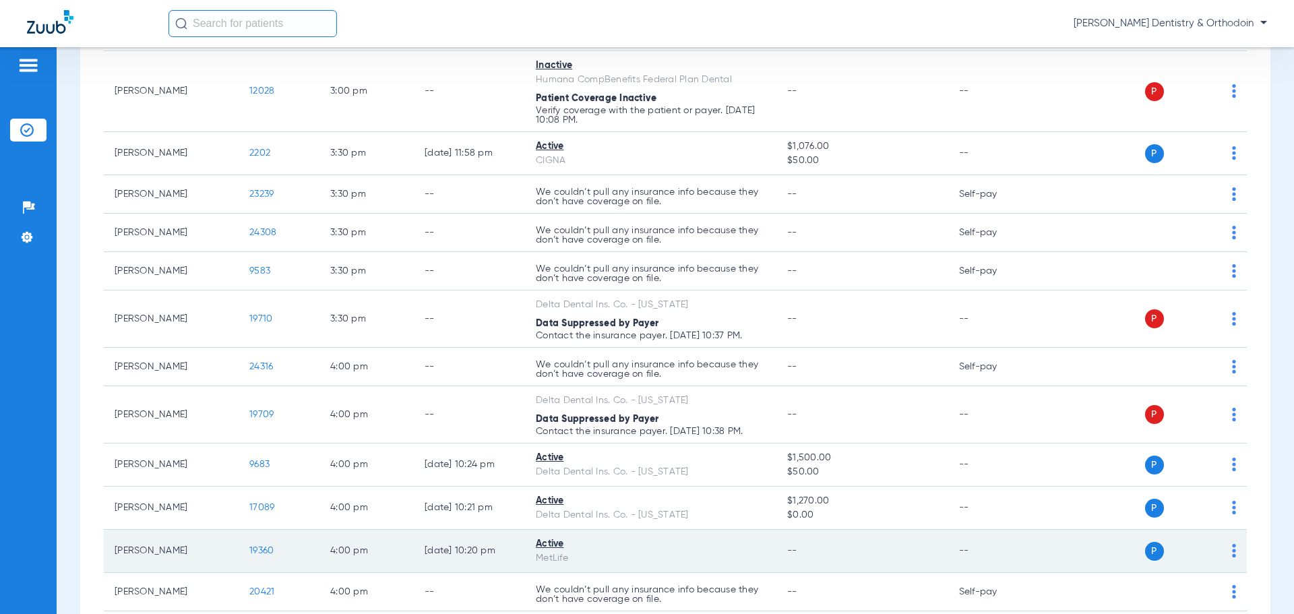
click at [269, 548] on span "19360" at bounding box center [261, 550] width 24 height 9
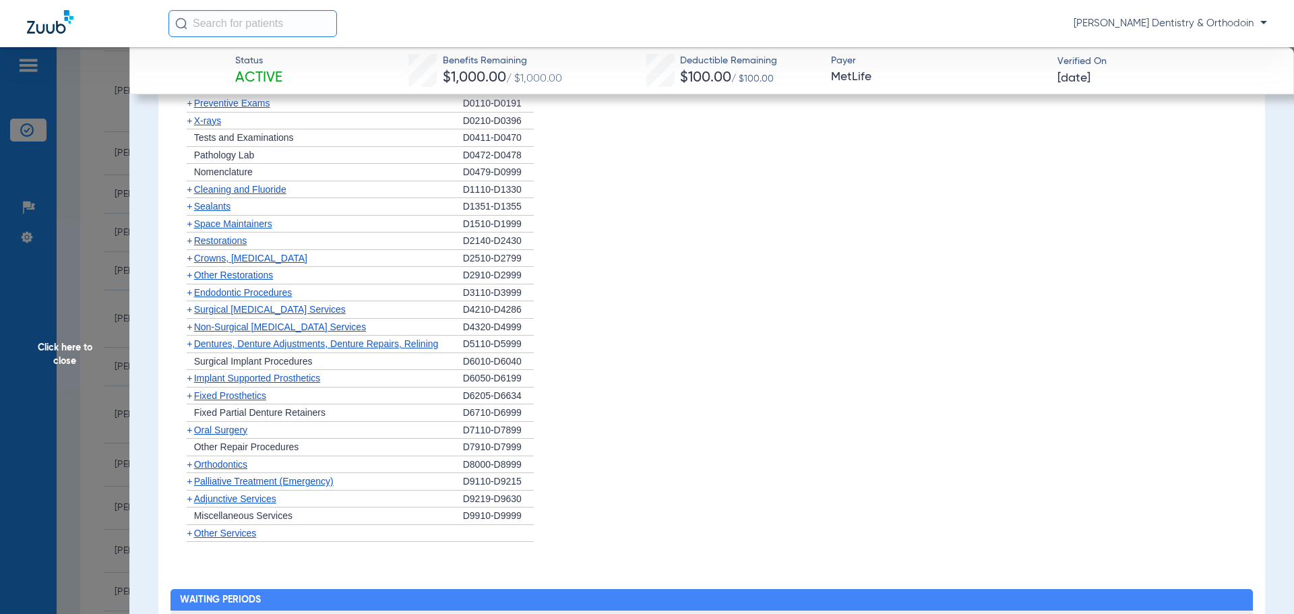
scroll to position [1348, 0]
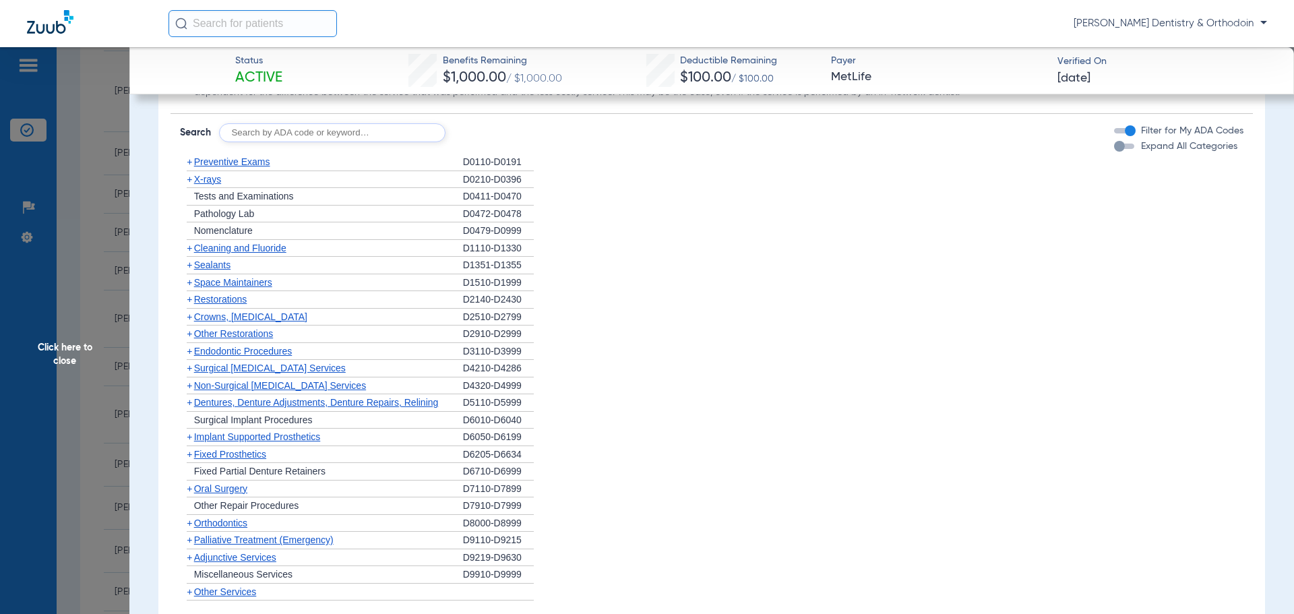
click at [235, 256] on div "+ Cleaning and Fluoride" at bounding box center [321, 249] width 283 height 18
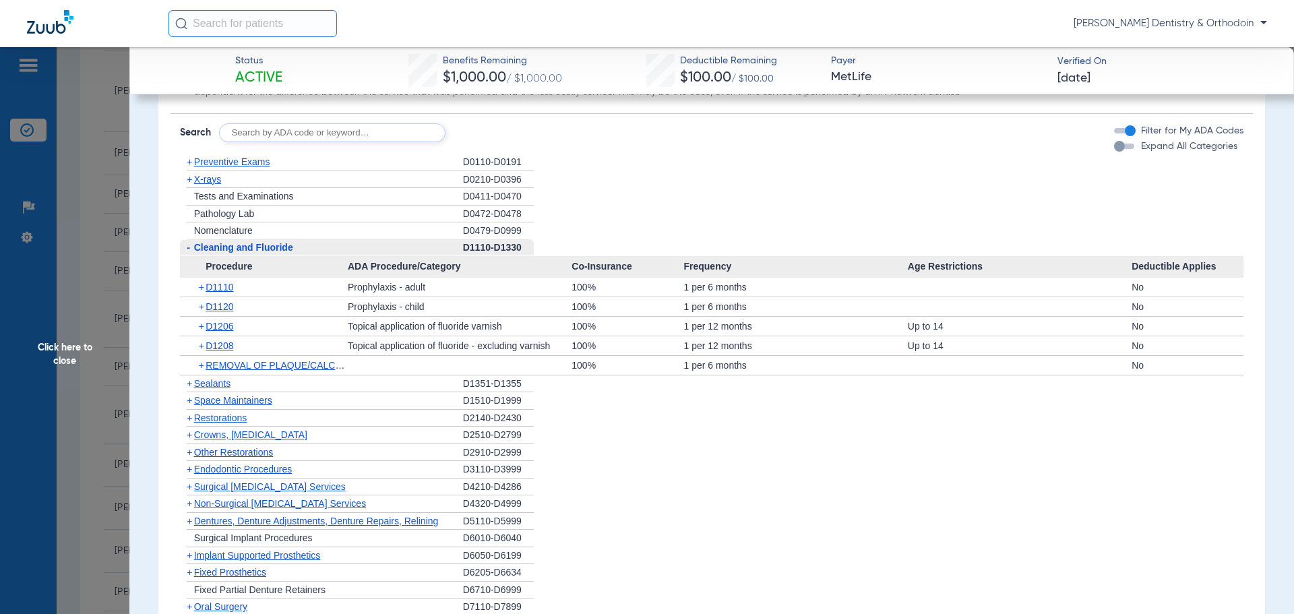
click at [212, 181] on span "X-rays" at bounding box center [207, 179] width 27 height 11
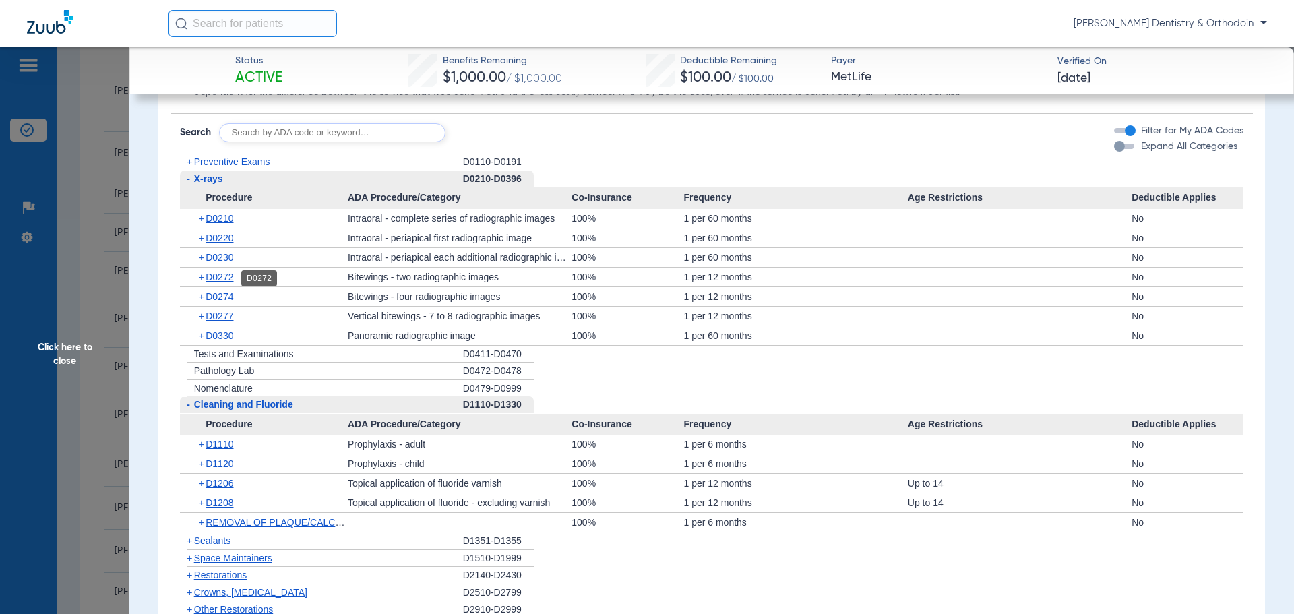
click at [227, 282] on span "D0272" at bounding box center [220, 277] width 28 height 11
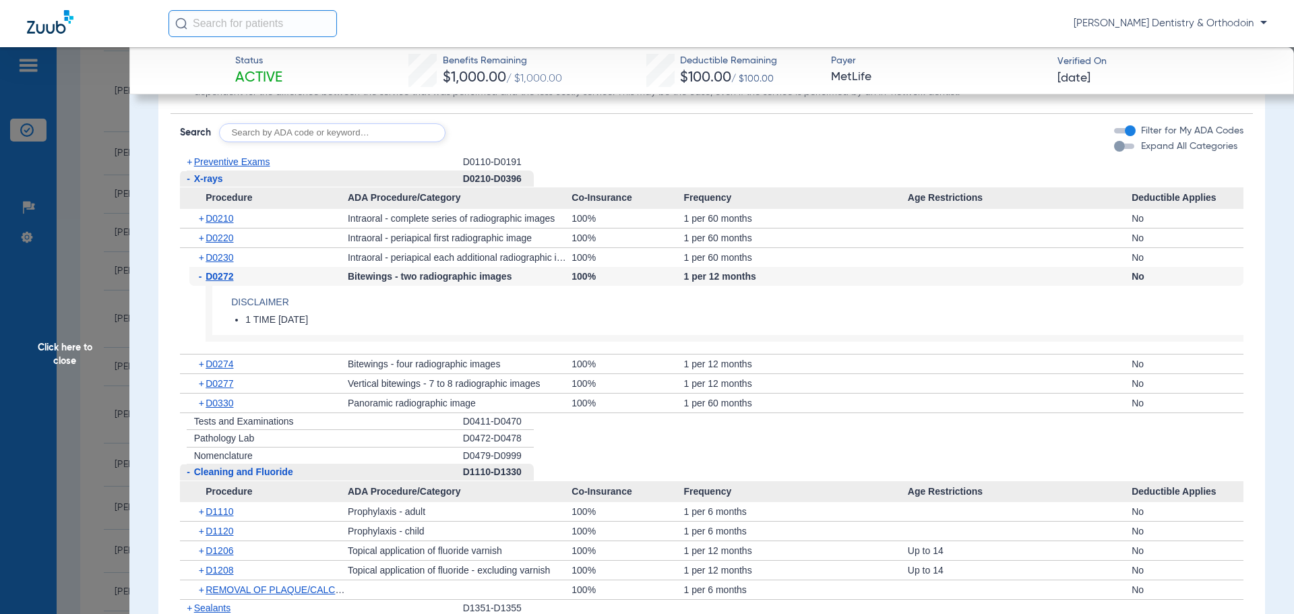
click at [73, 346] on span "Click here to close" at bounding box center [64, 354] width 129 height 614
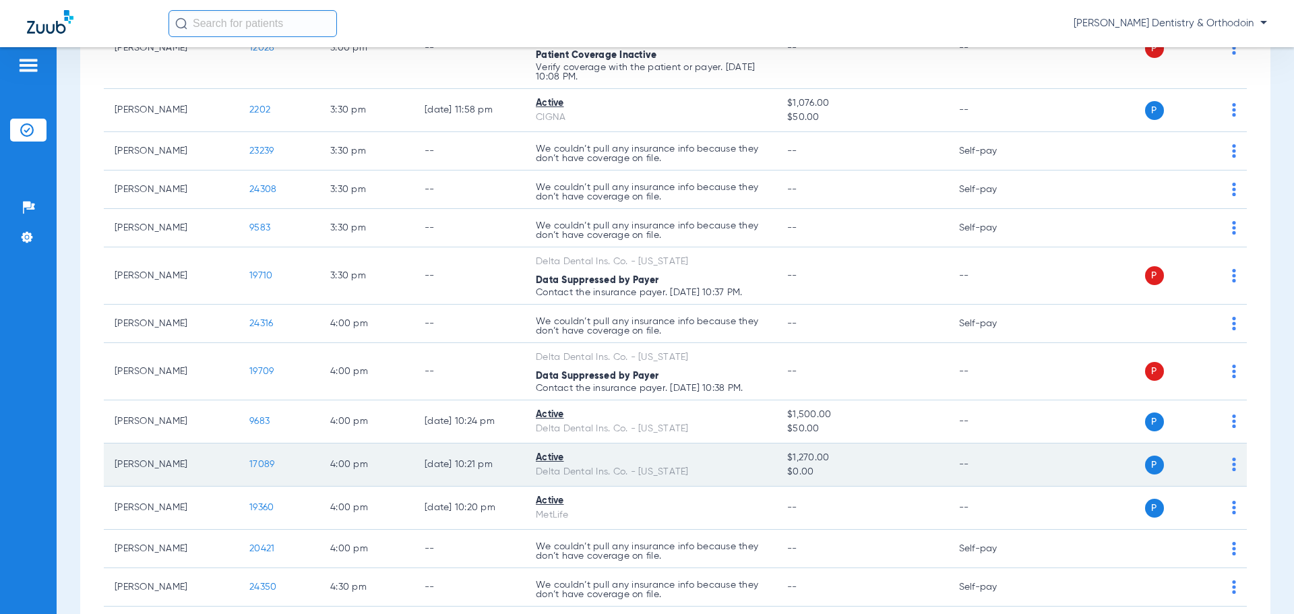
scroll to position [2224, 0]
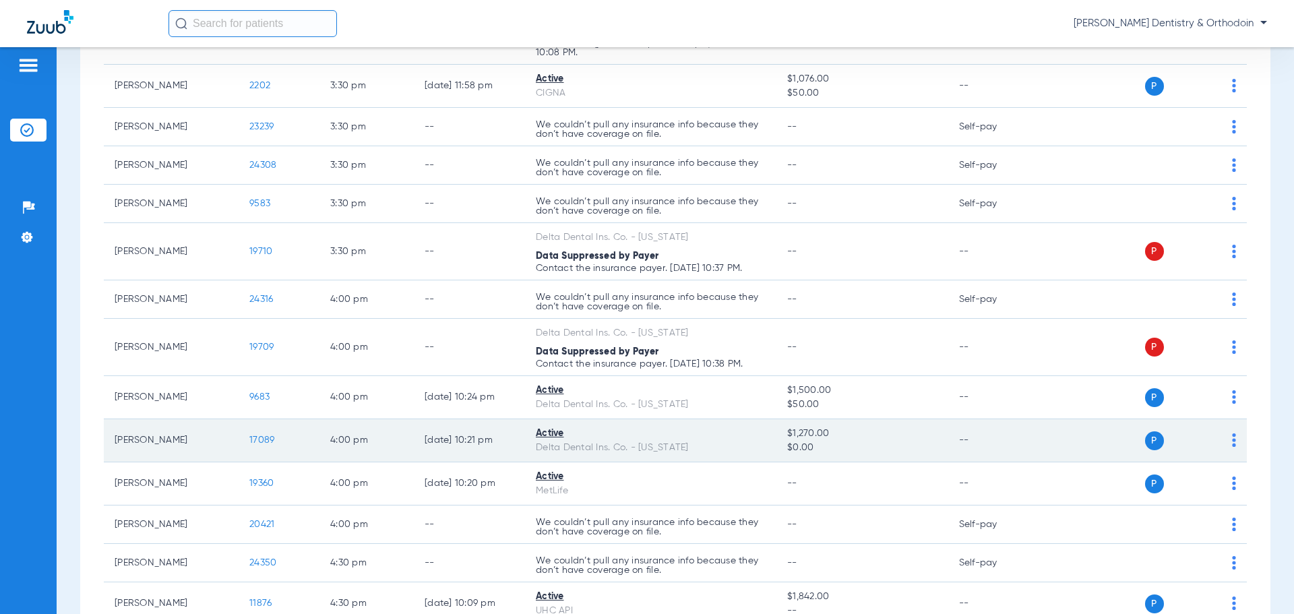
click at [261, 439] on span "17089" at bounding box center [261, 439] width 25 height 9
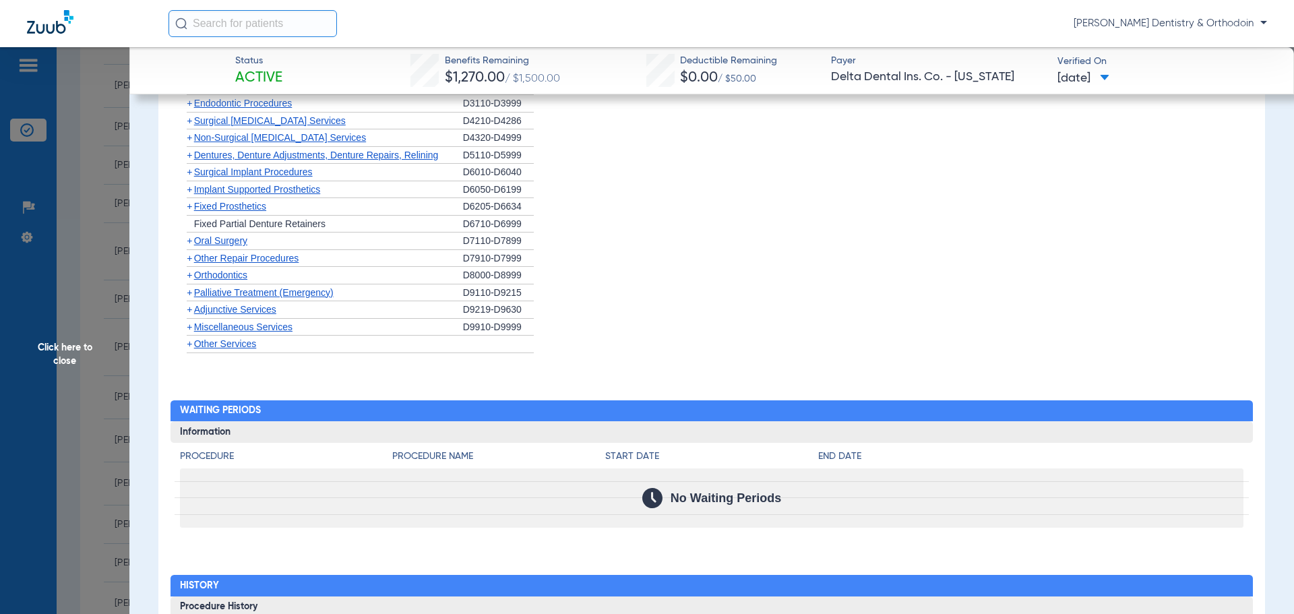
scroll to position [944, 0]
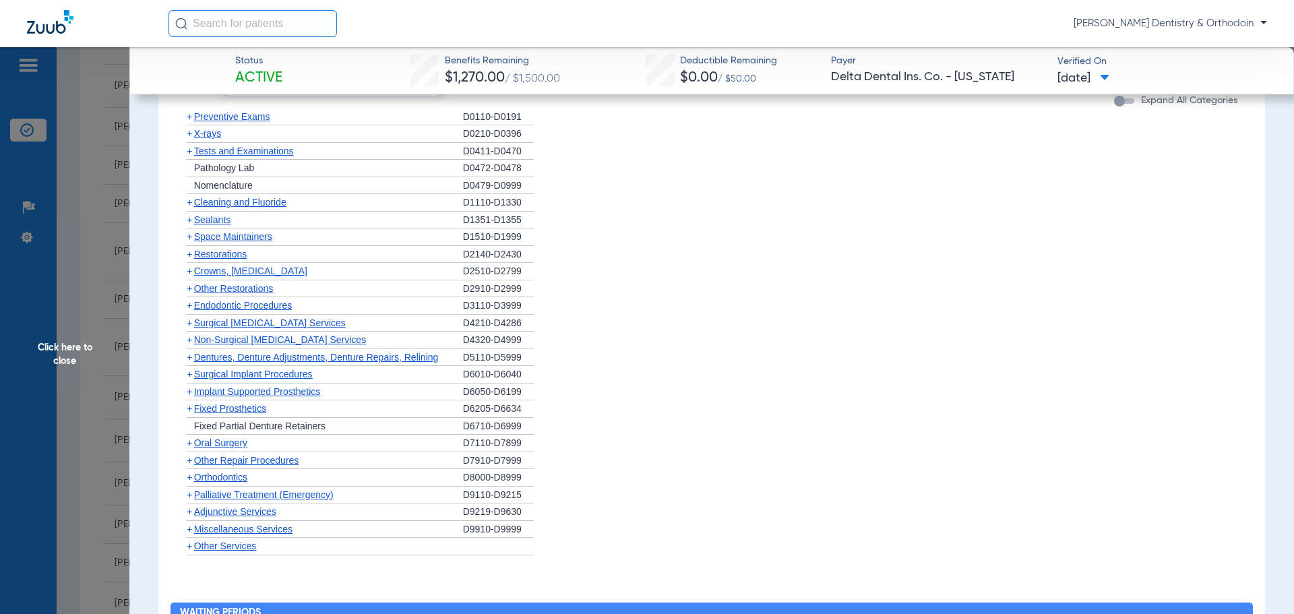
click at [259, 208] on span "Cleaning and Fluoride" at bounding box center [240, 202] width 92 height 11
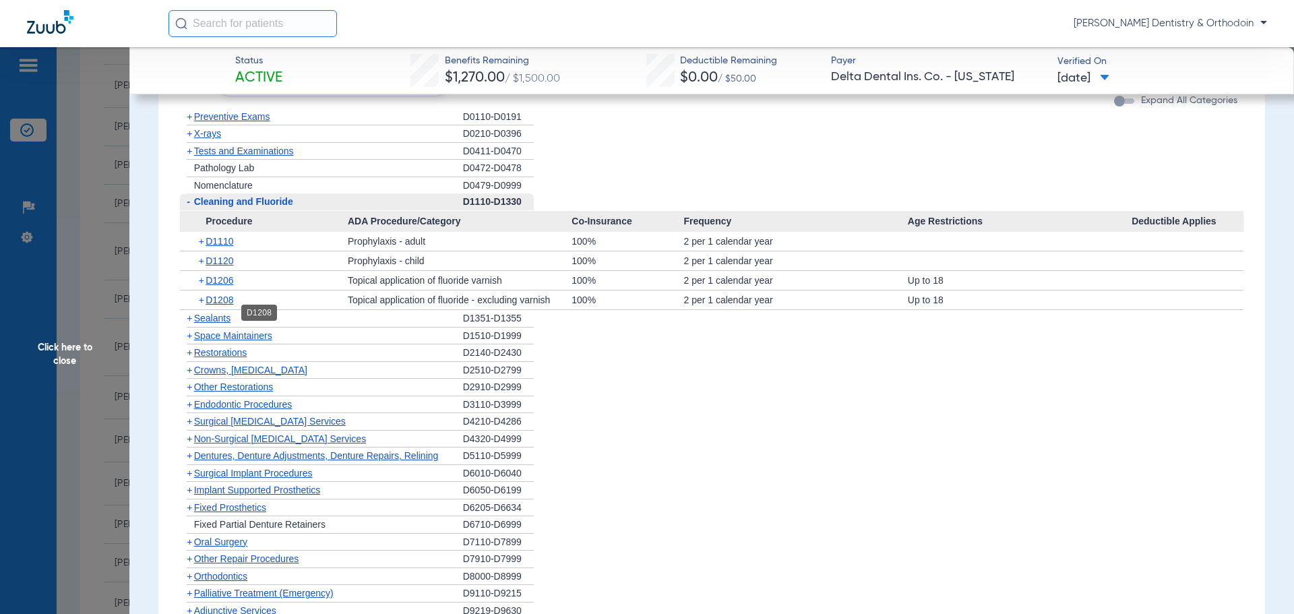
click at [229, 305] on span "D1208" at bounding box center [220, 300] width 28 height 11
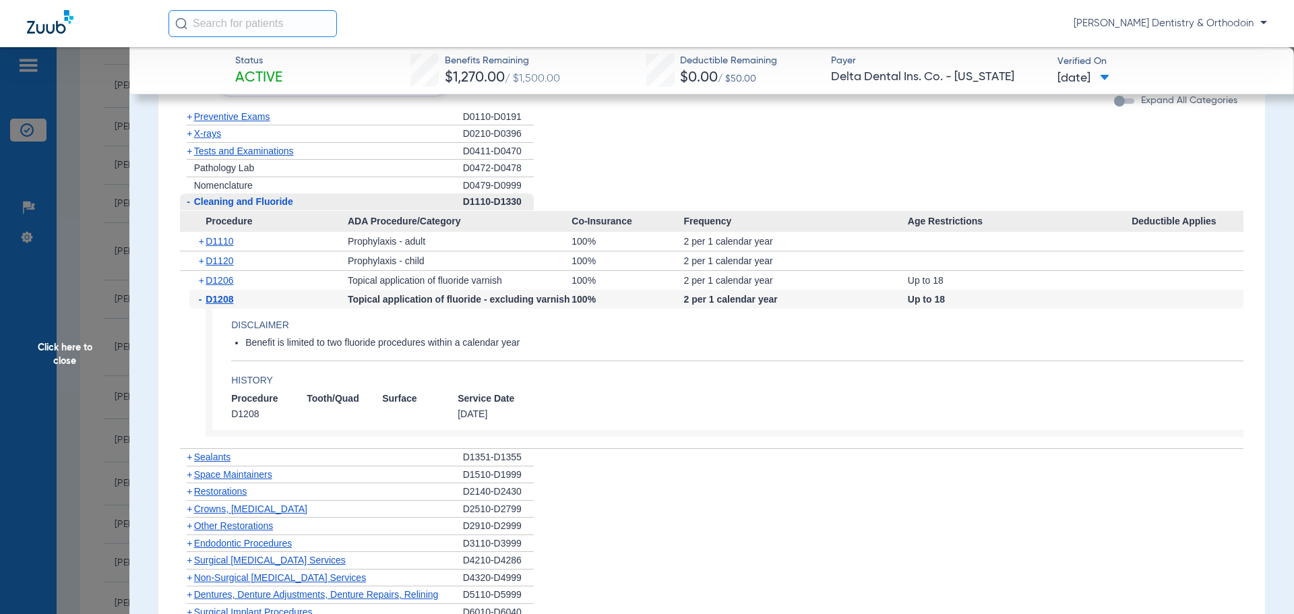
click at [218, 462] on span "Sealants" at bounding box center [212, 457] width 36 height 11
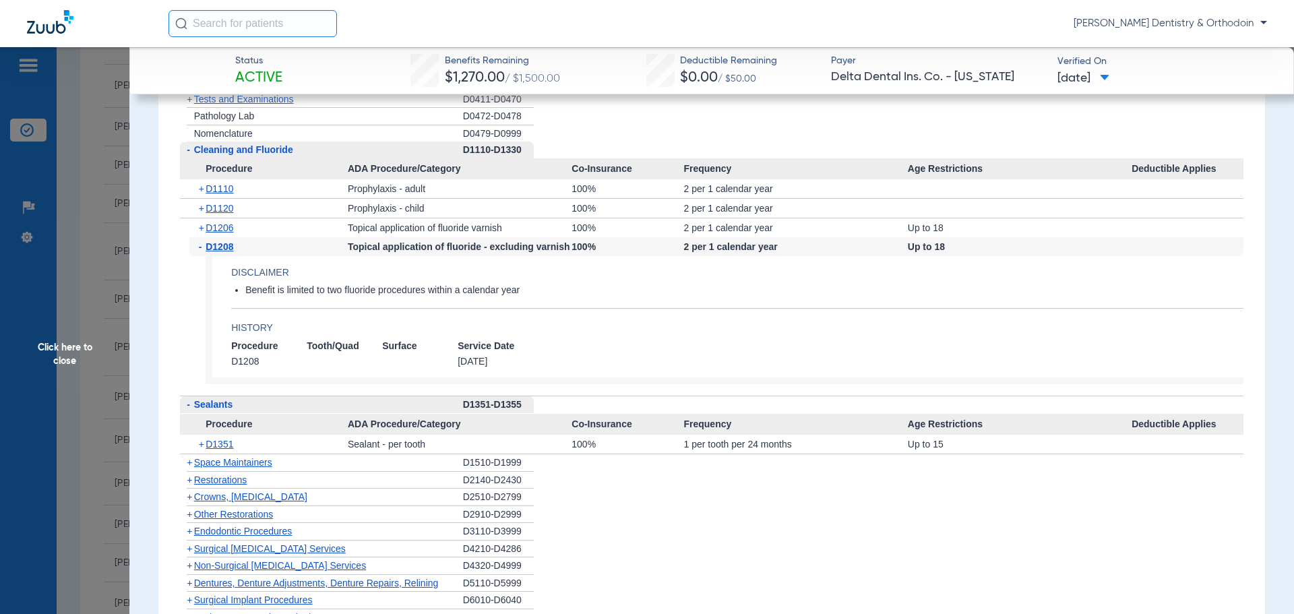
scroll to position [1011, 0]
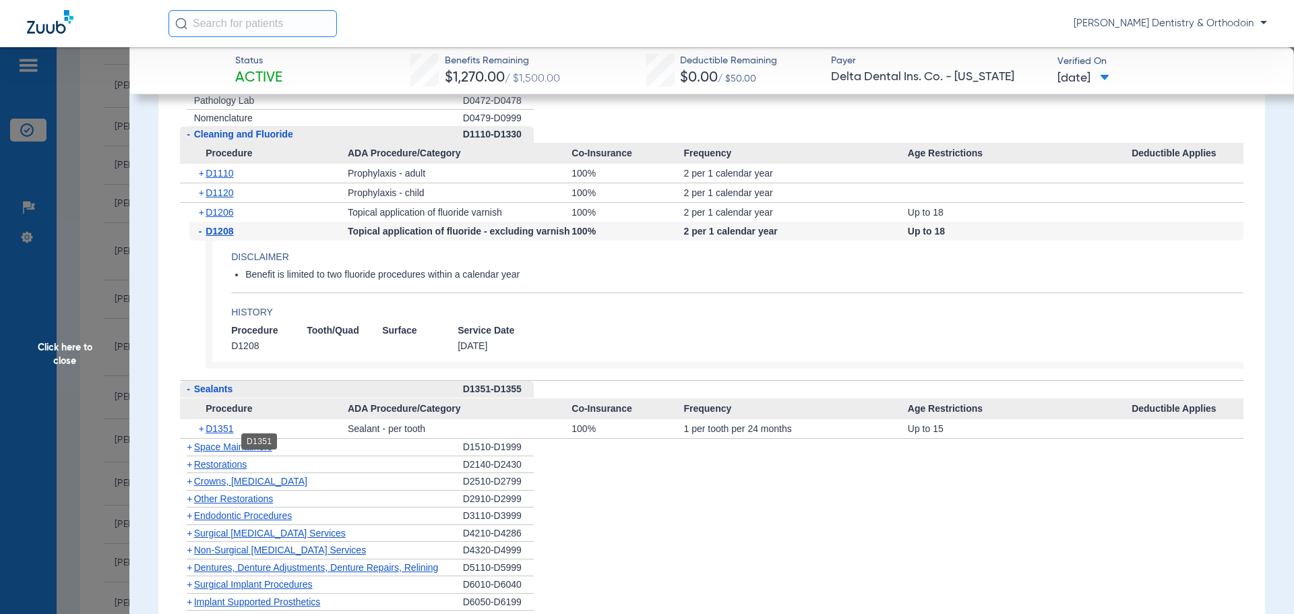
click at [220, 434] on span "D1351" at bounding box center [220, 428] width 28 height 11
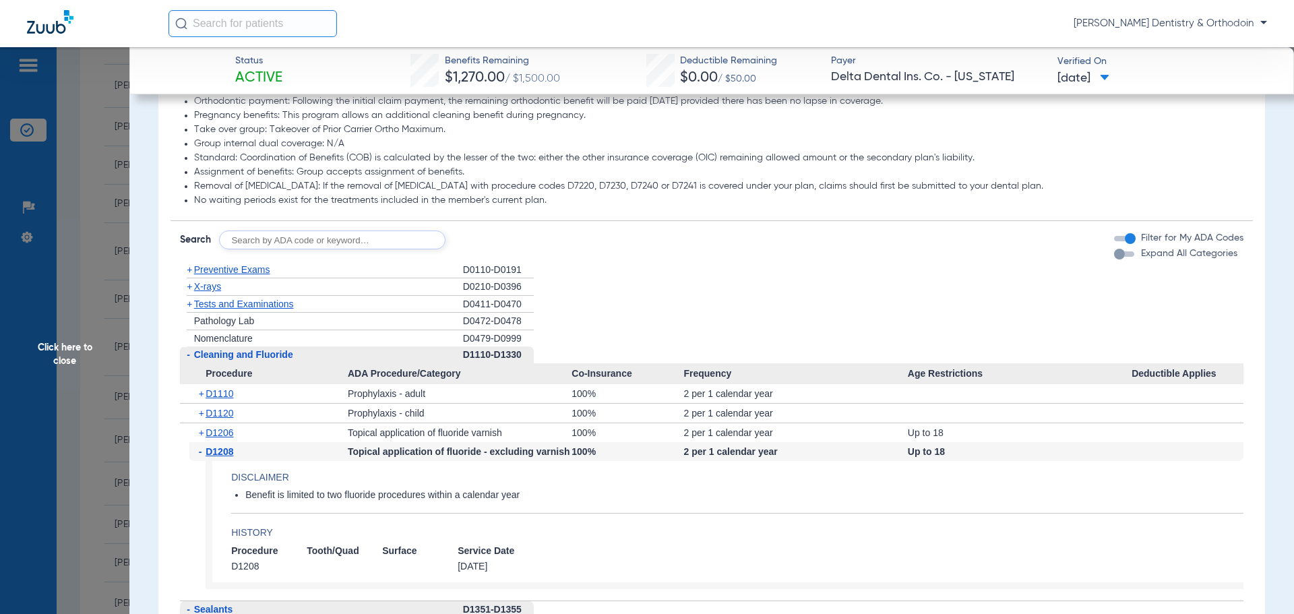
scroll to position [674, 0]
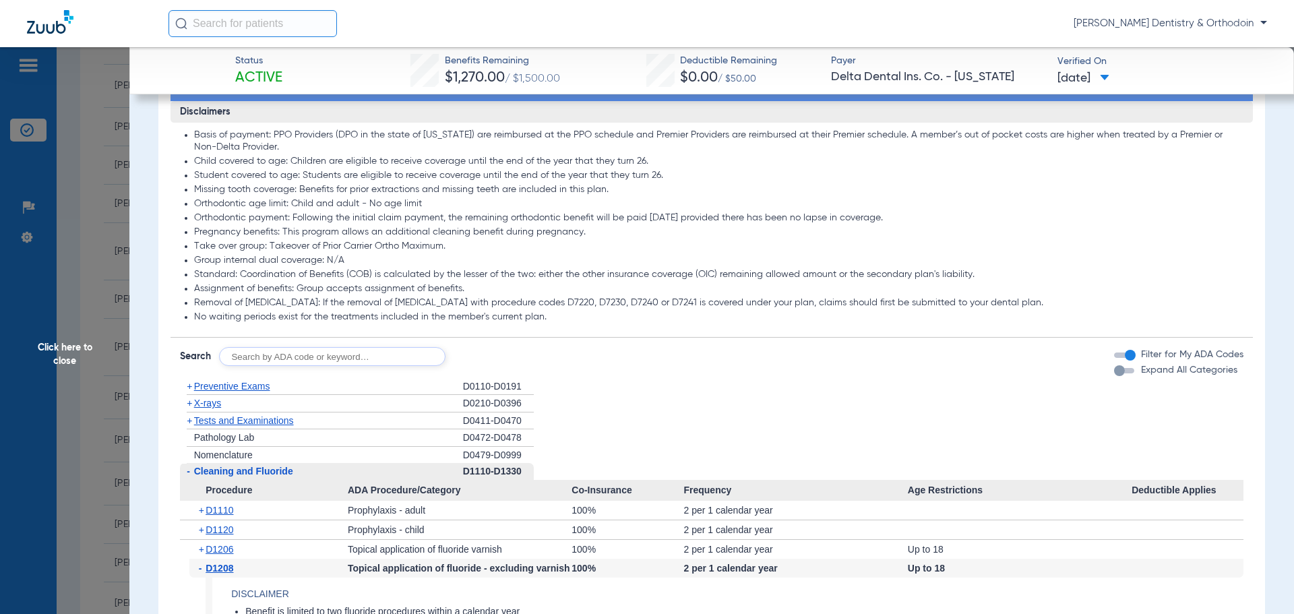
click at [221, 408] on span "X-rays" at bounding box center [207, 403] width 27 height 11
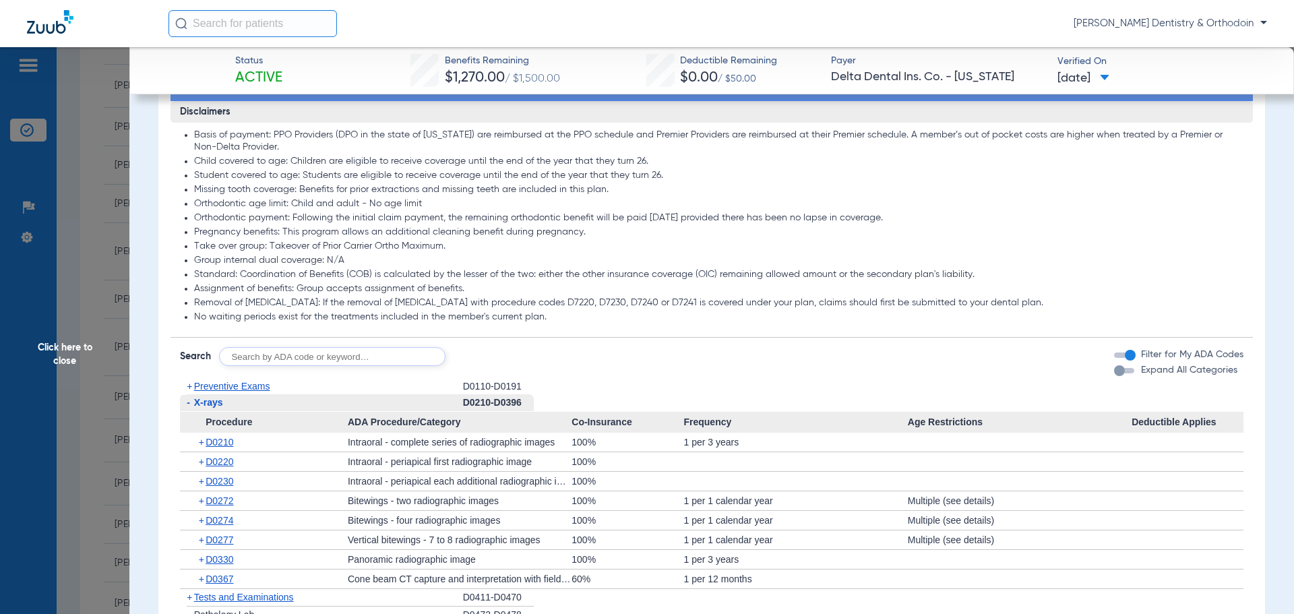
click at [64, 349] on span "Click here to close" at bounding box center [64, 354] width 129 height 614
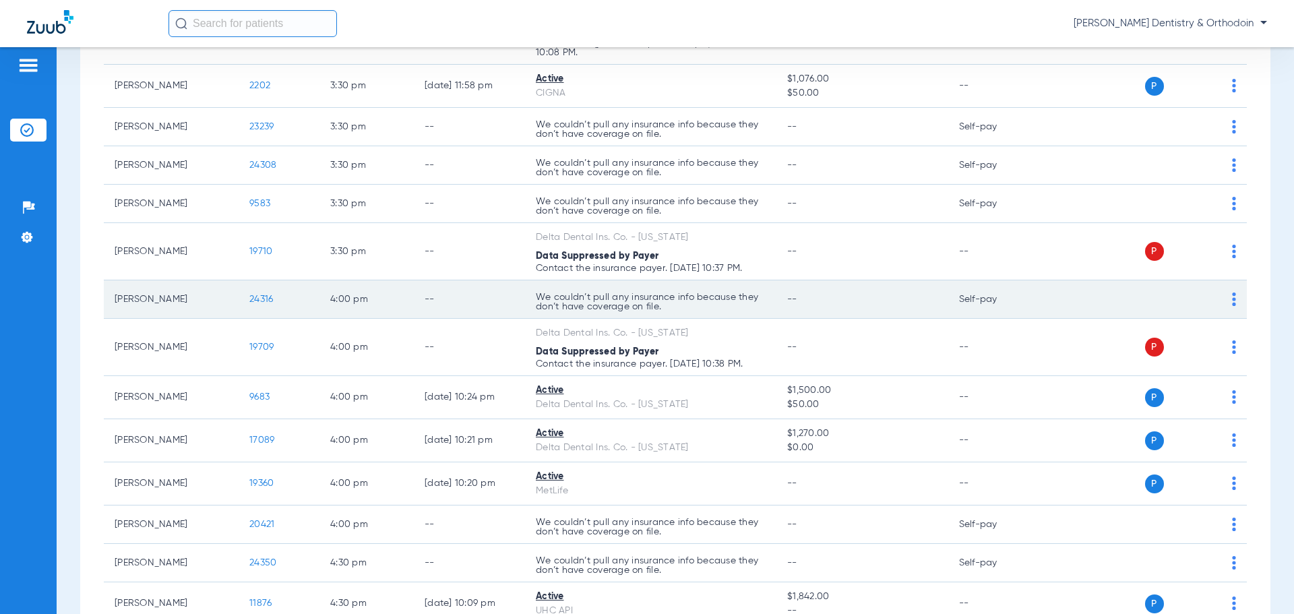
scroll to position [2403, 0]
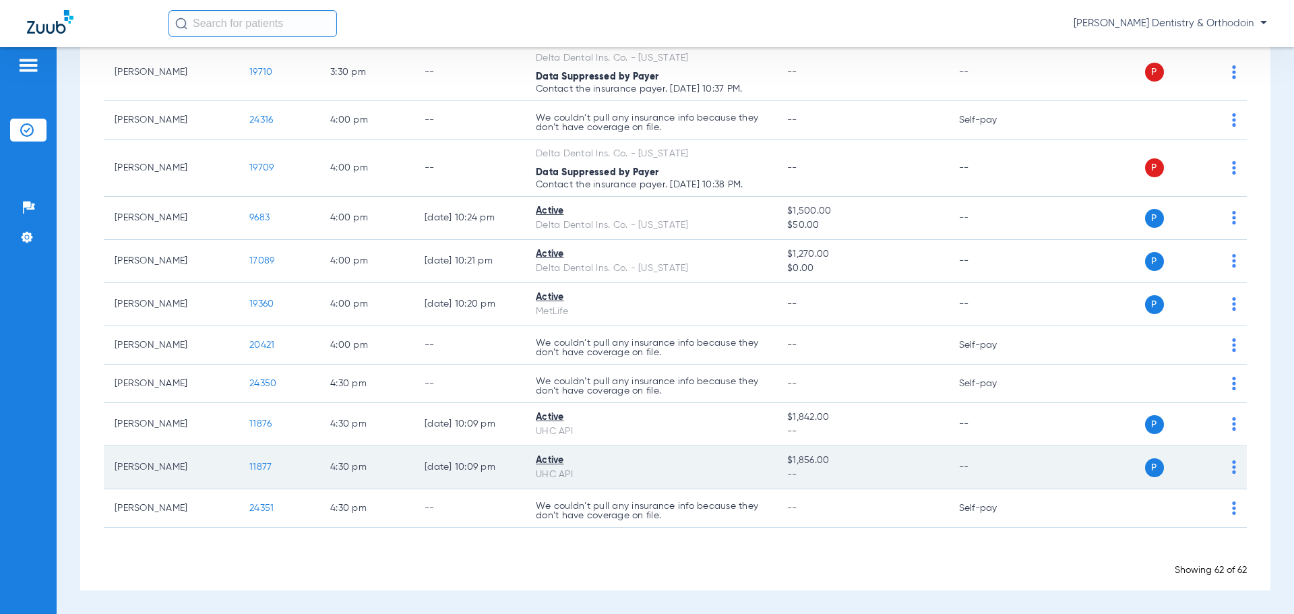
click at [272, 465] on td "11877" at bounding box center [279, 467] width 81 height 43
click at [265, 465] on span "11877" at bounding box center [260, 466] width 22 height 9
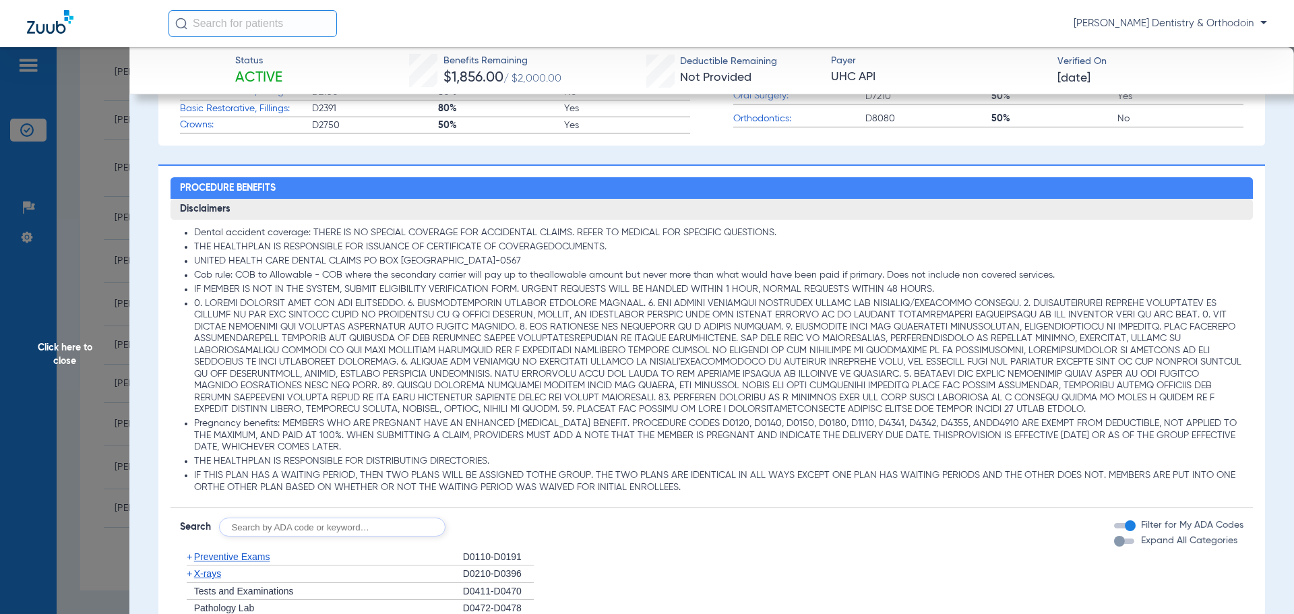
scroll to position [809, 0]
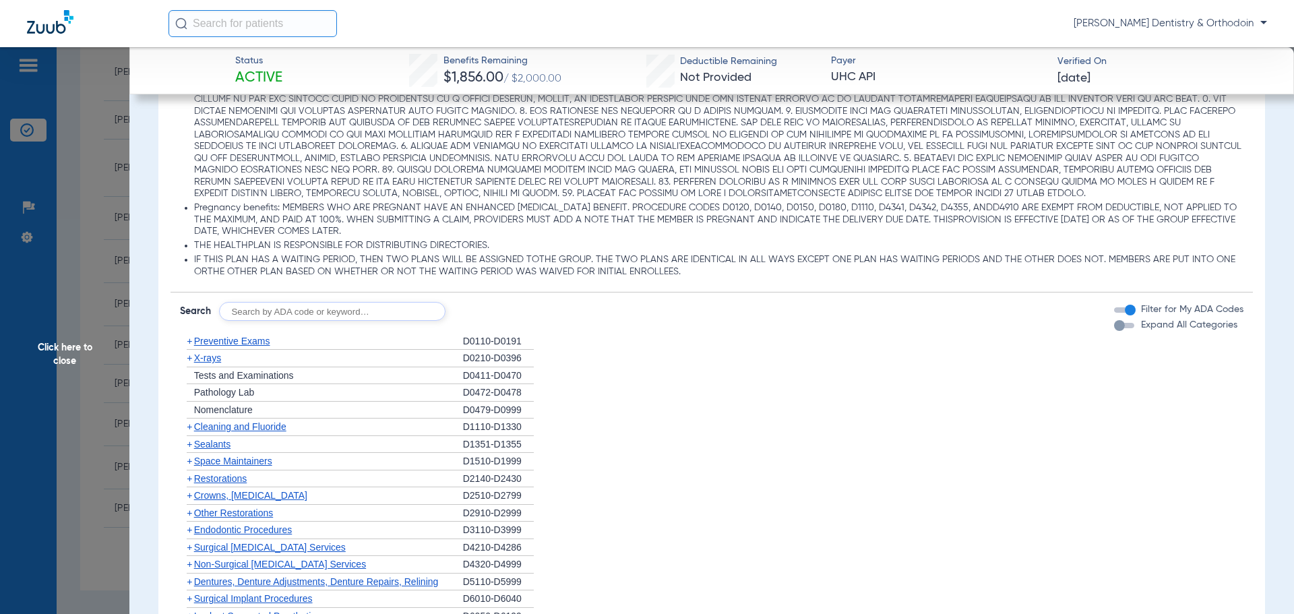
click at [195, 357] on span "X-rays" at bounding box center [207, 357] width 27 height 11
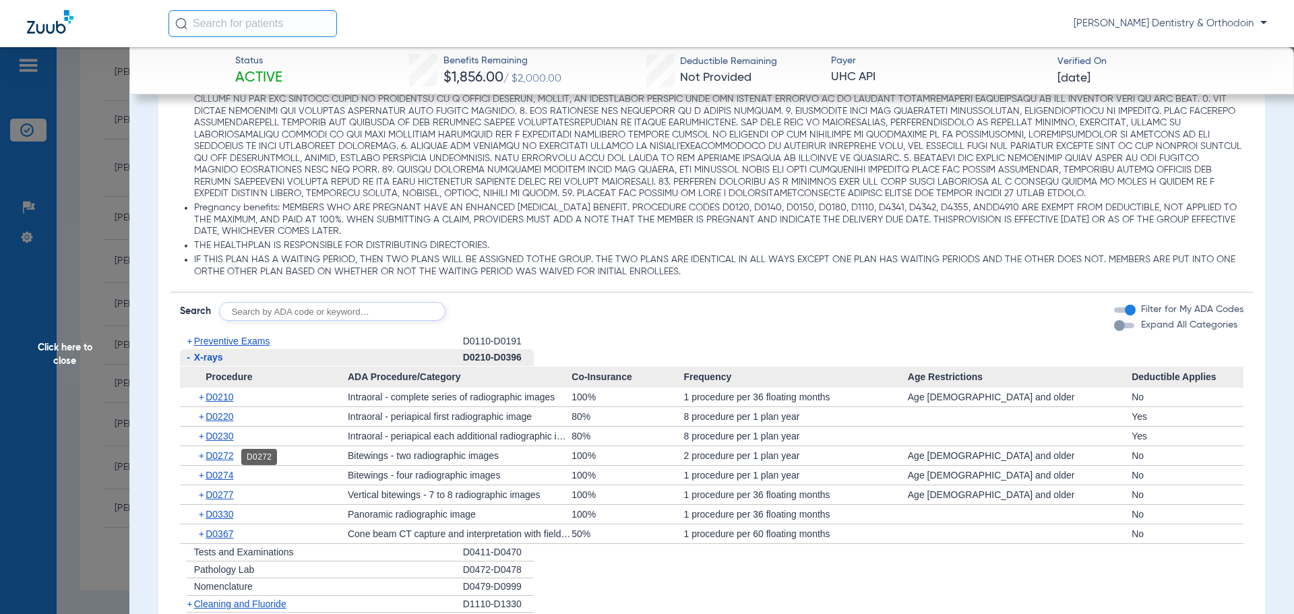
click at [222, 456] on span "D0272" at bounding box center [220, 455] width 28 height 11
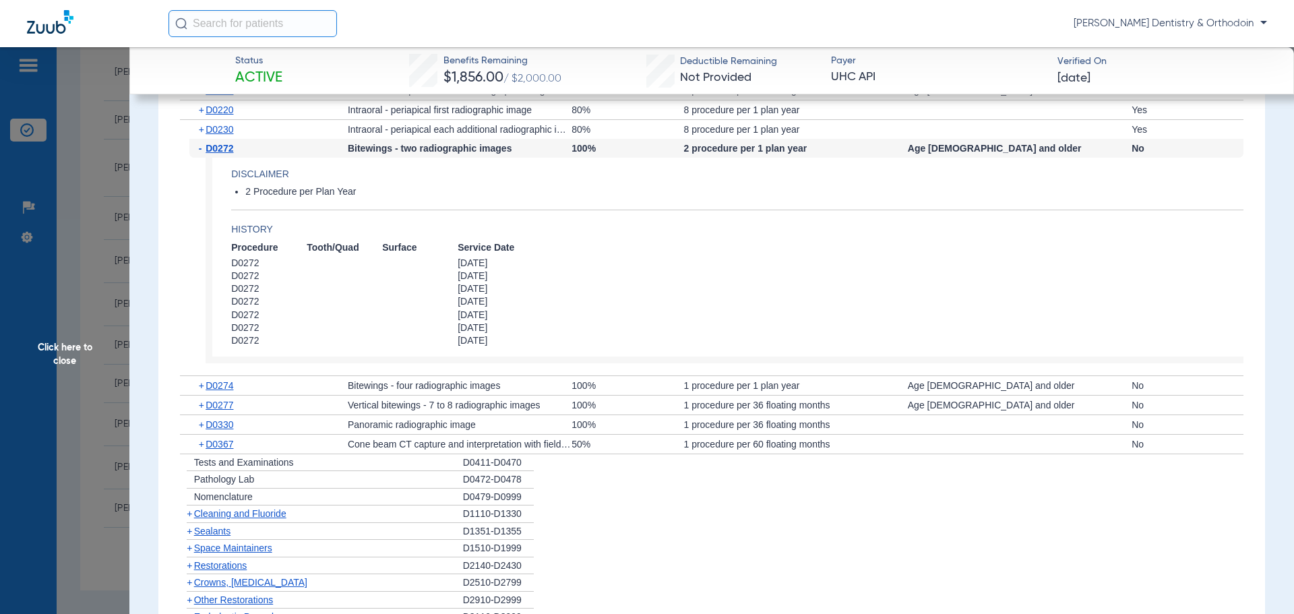
scroll to position [1213, 0]
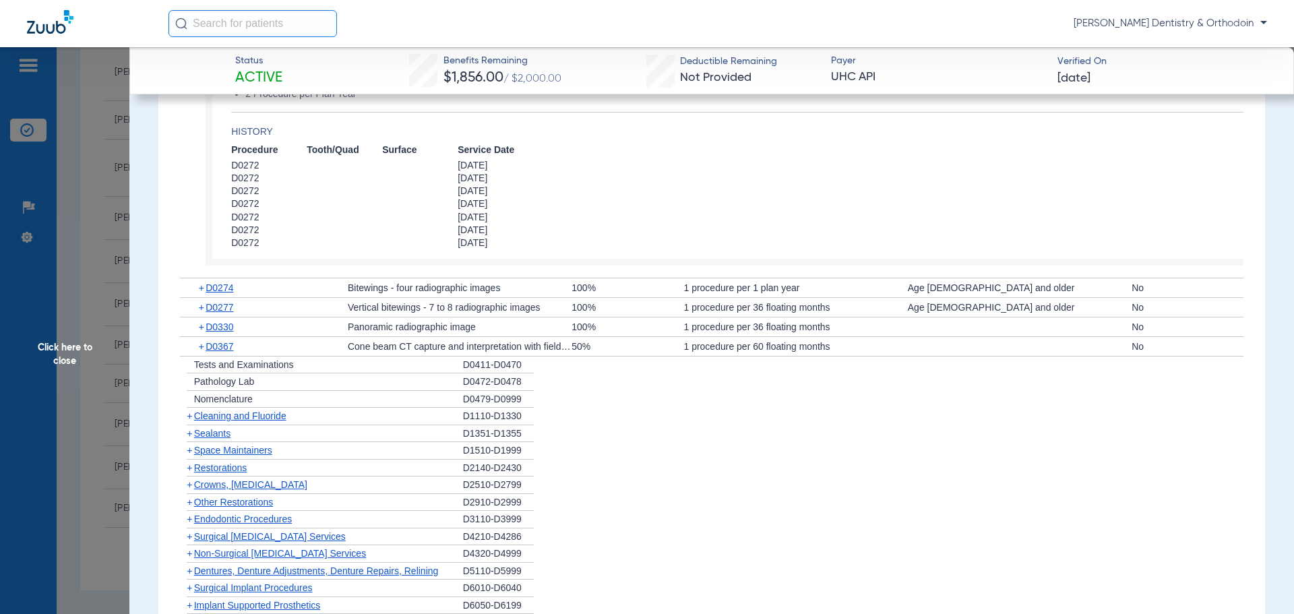
click at [233, 415] on span "Cleaning and Fluoride" at bounding box center [240, 415] width 92 height 11
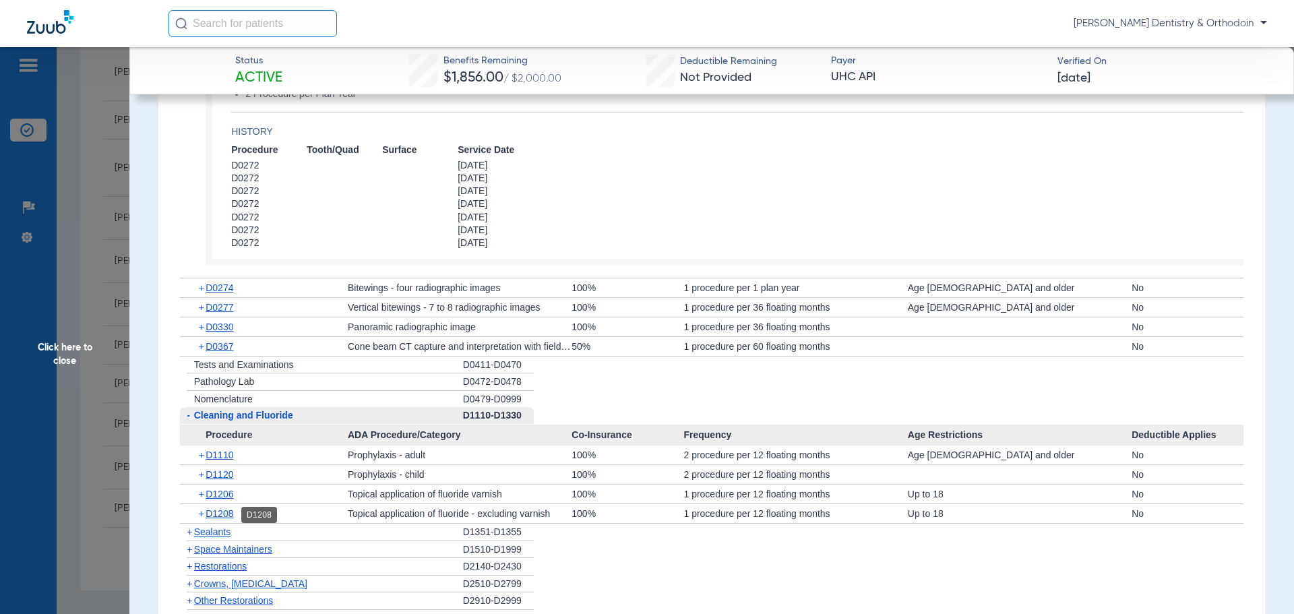
drag, startPoint x: 224, startPoint y: 512, endPoint x: 245, endPoint y: 499, distance: 24.2
click at [224, 511] on span "D1208" at bounding box center [220, 513] width 28 height 11
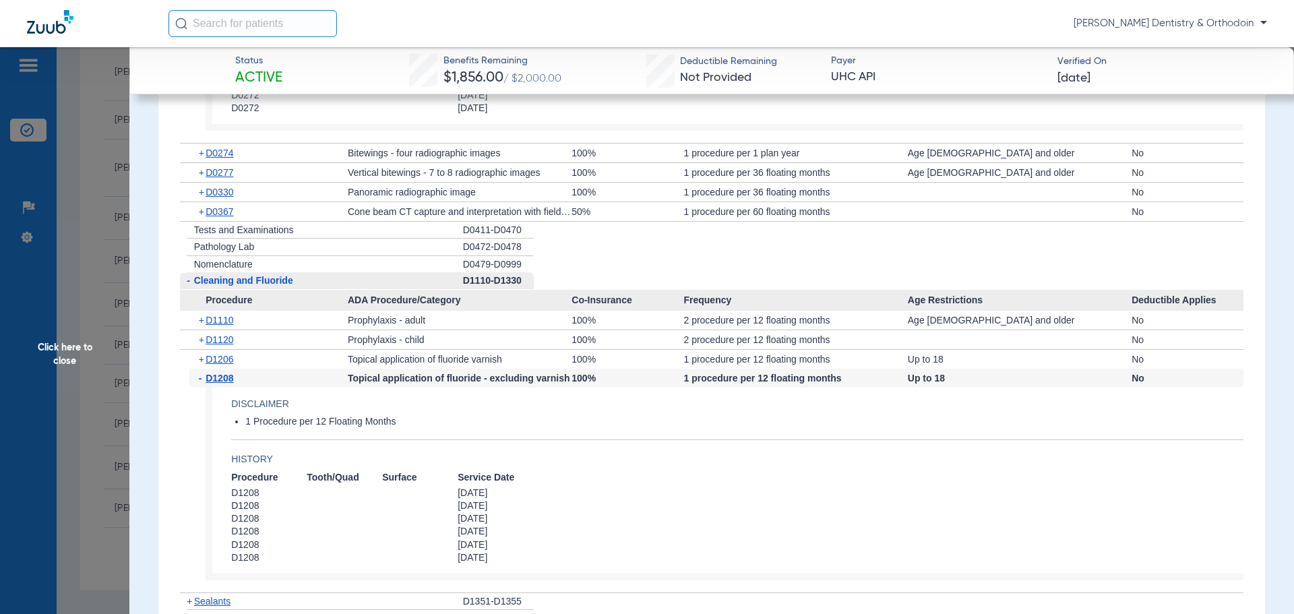
scroll to position [1550, 0]
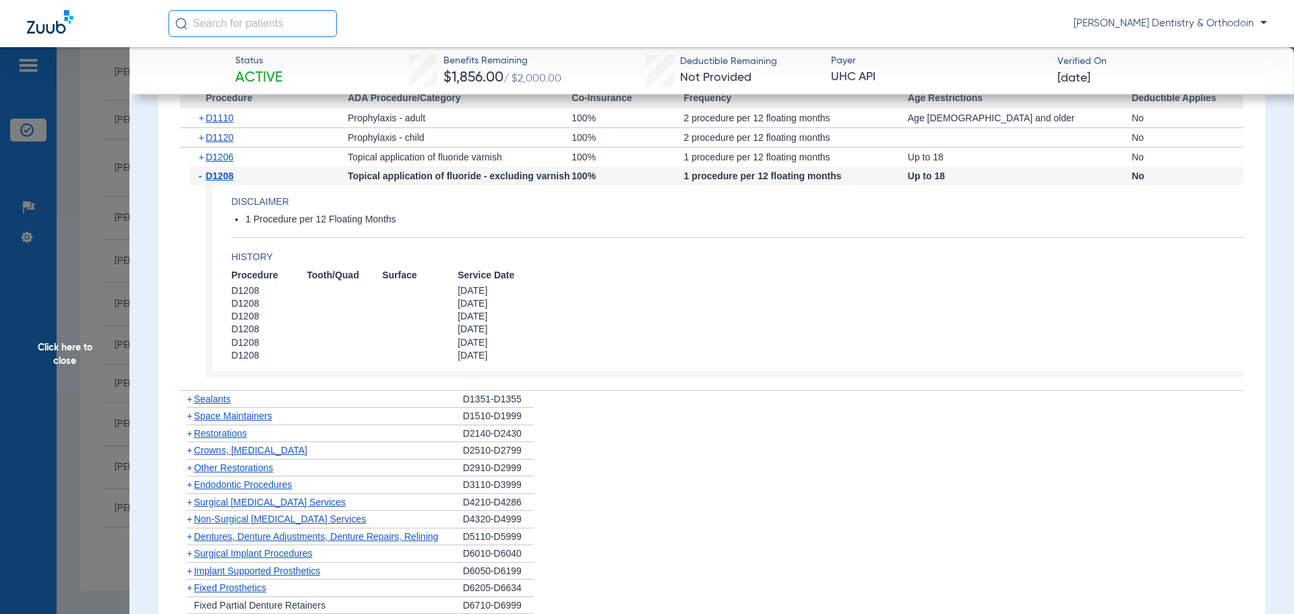
click at [210, 400] on span "Sealants" at bounding box center [212, 399] width 36 height 11
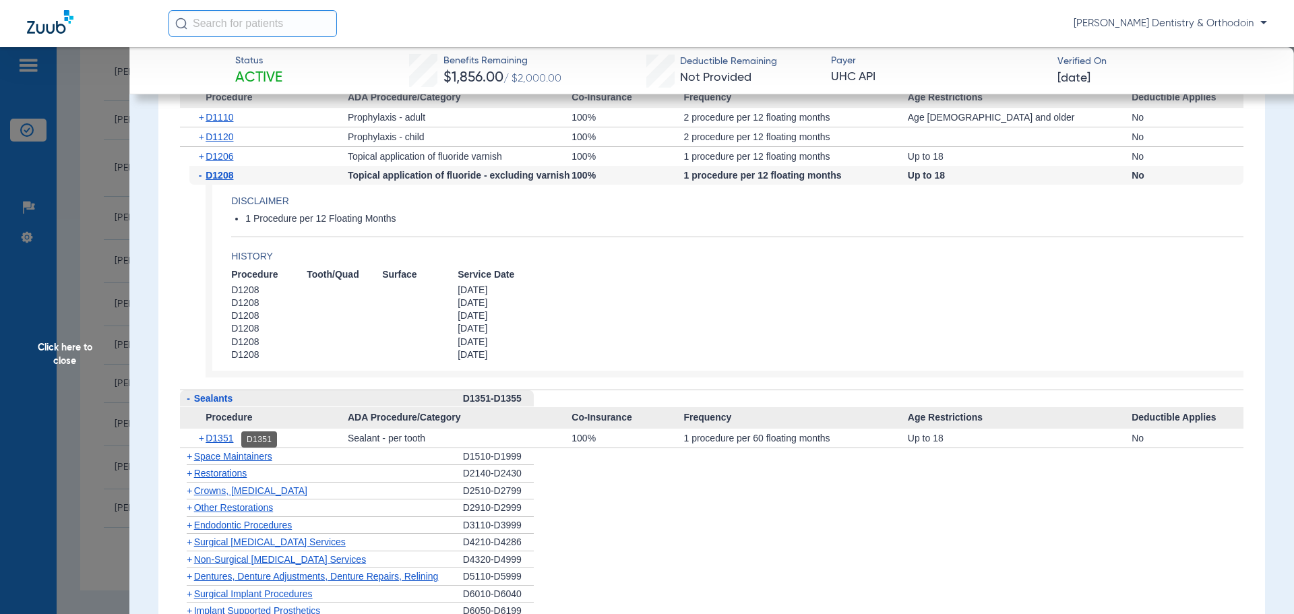
click at [231, 441] on span "D1351" at bounding box center [220, 438] width 28 height 11
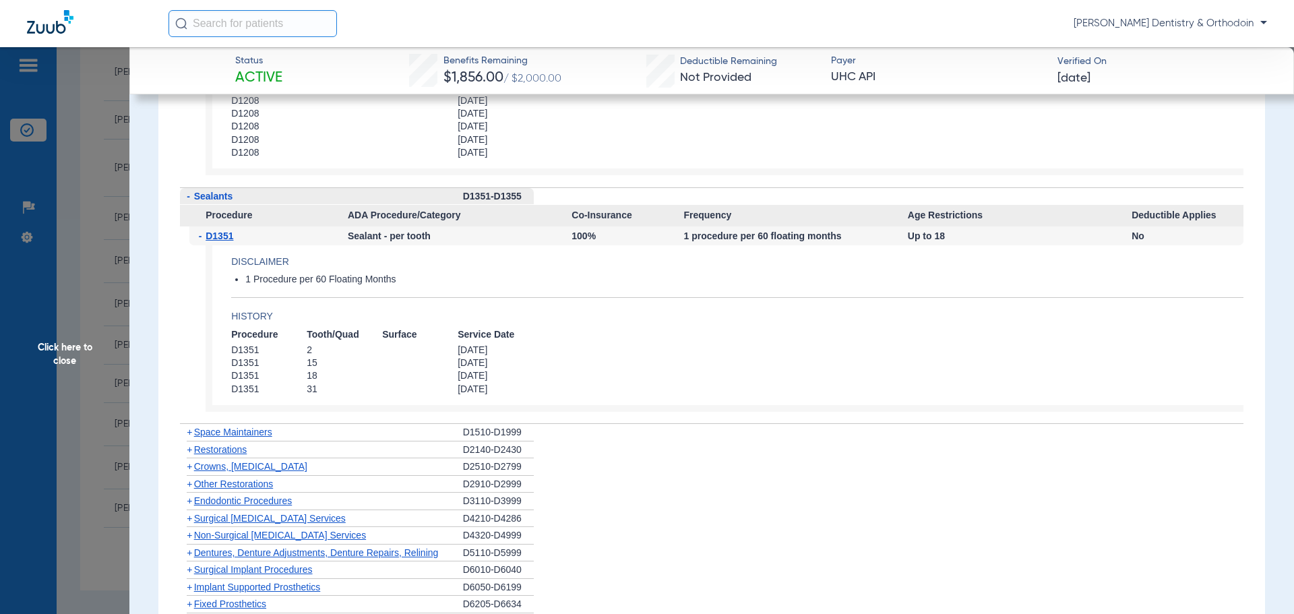
scroll to position [1348, 0]
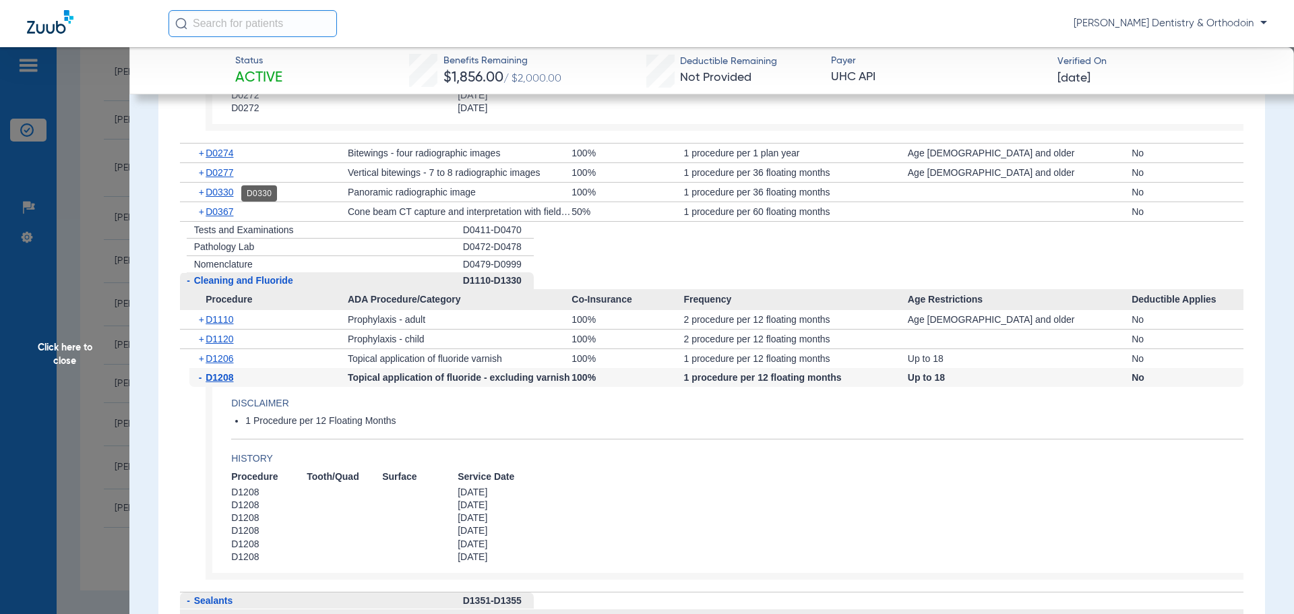
click at [231, 197] on span "D0330" at bounding box center [220, 192] width 28 height 11
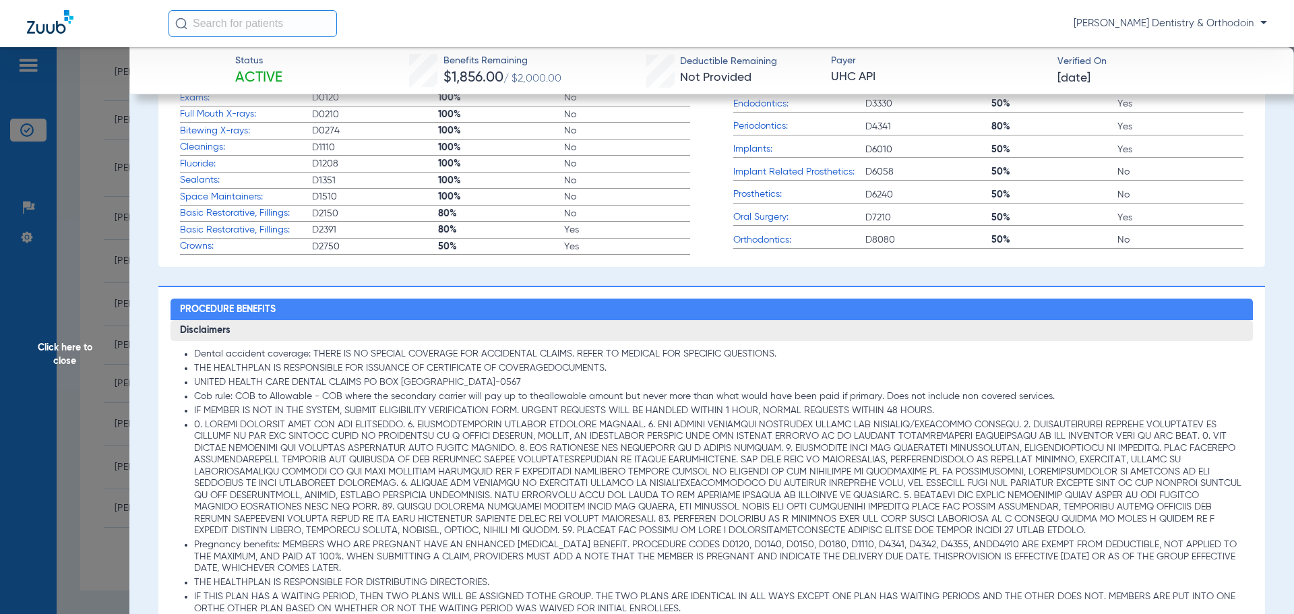
scroll to position [674, 0]
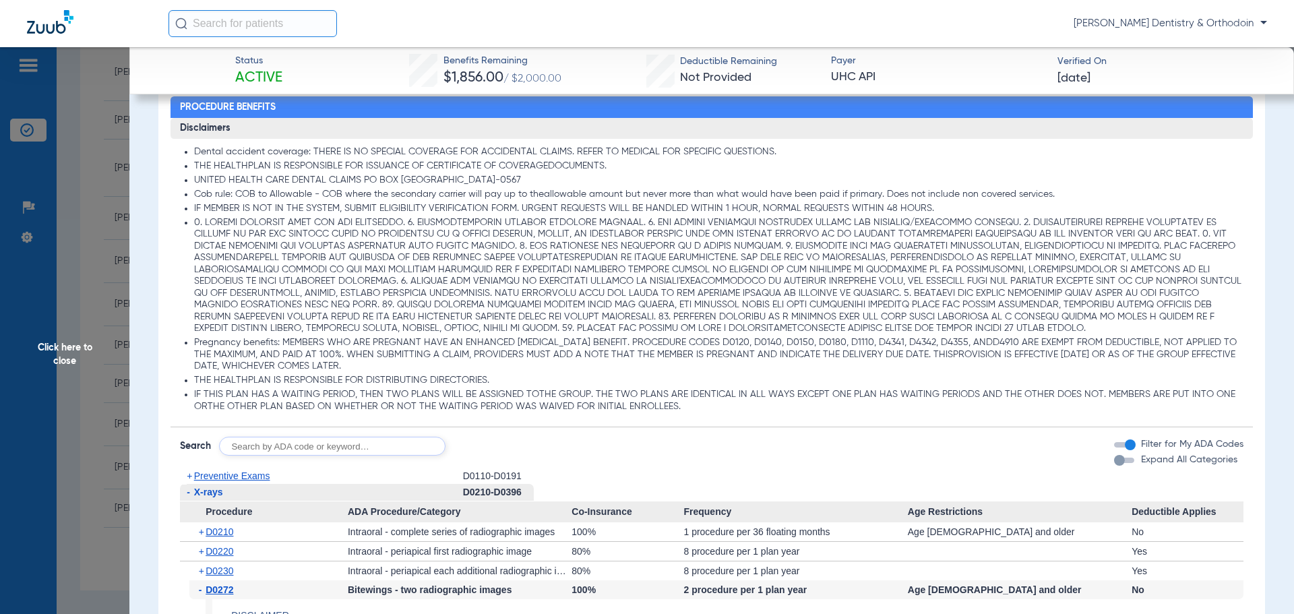
drag, startPoint x: 63, startPoint y: 351, endPoint x: 234, endPoint y: 472, distance: 209.3
click at [65, 352] on span "Click here to close" at bounding box center [64, 354] width 129 height 614
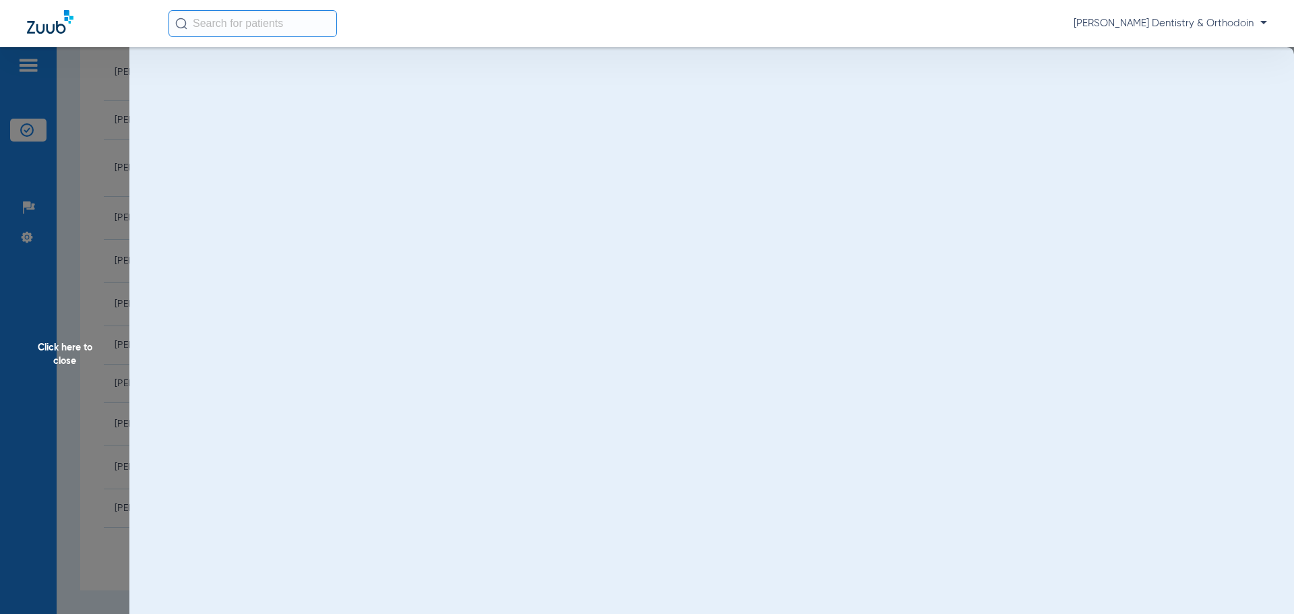
scroll to position [0, 0]
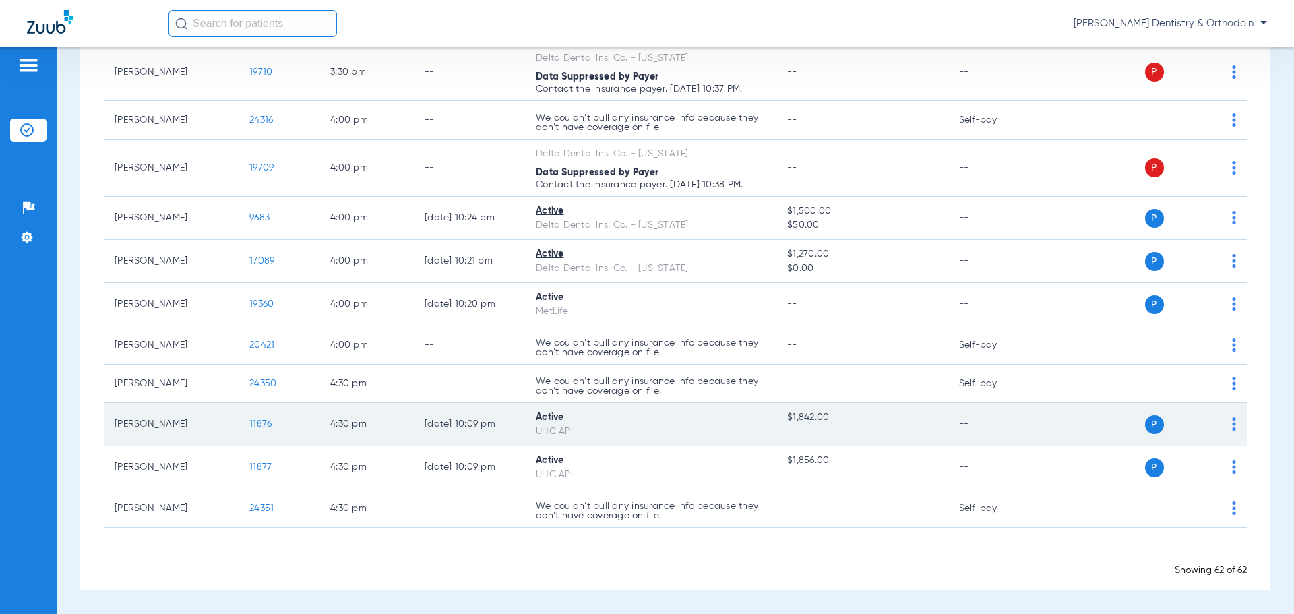
click at [263, 423] on span "11876" at bounding box center [260, 423] width 22 height 9
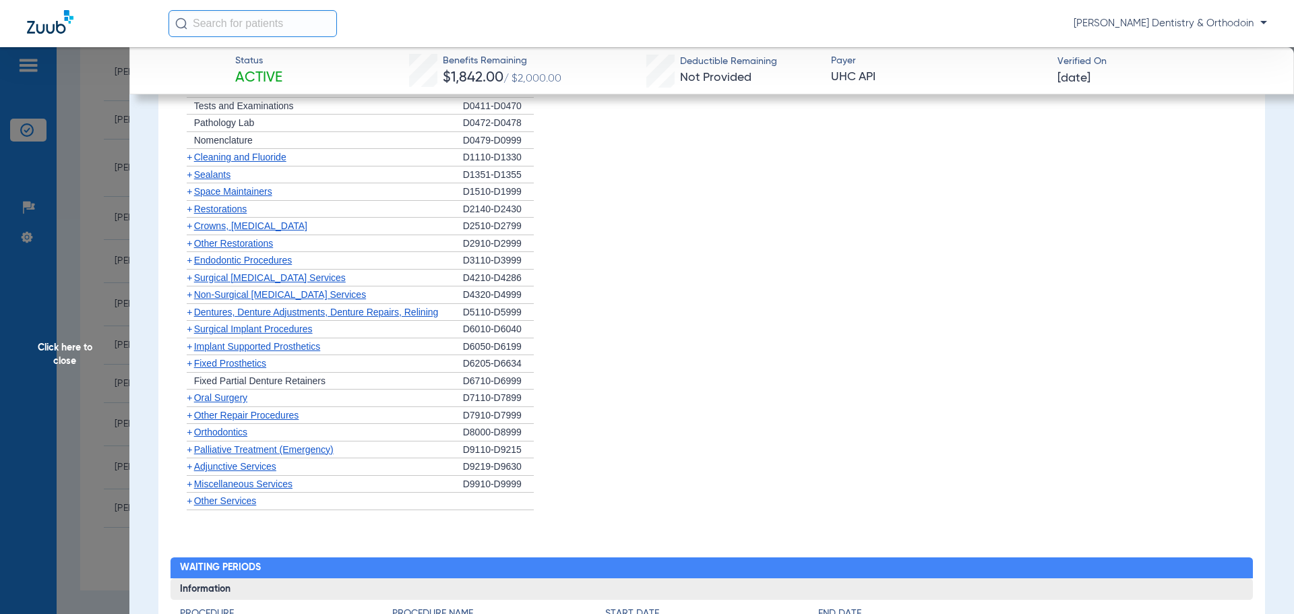
scroll to position [1011, 0]
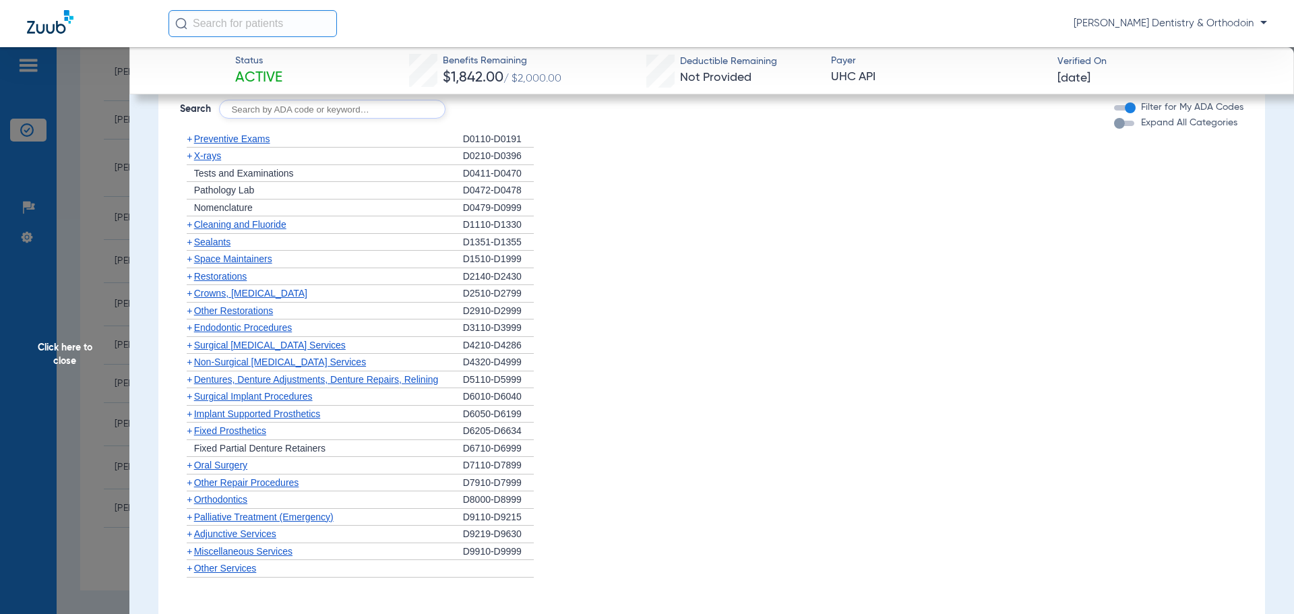
click at [214, 156] on span "X-rays" at bounding box center [207, 155] width 27 height 11
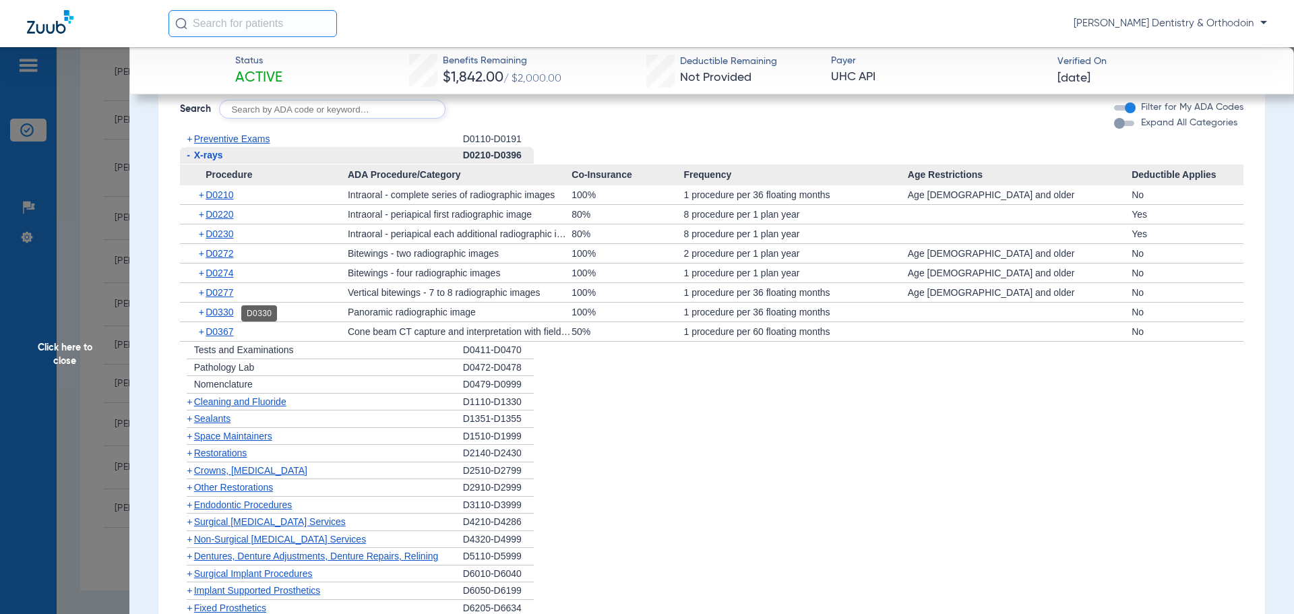
click at [223, 313] on span "D0330" at bounding box center [220, 312] width 28 height 11
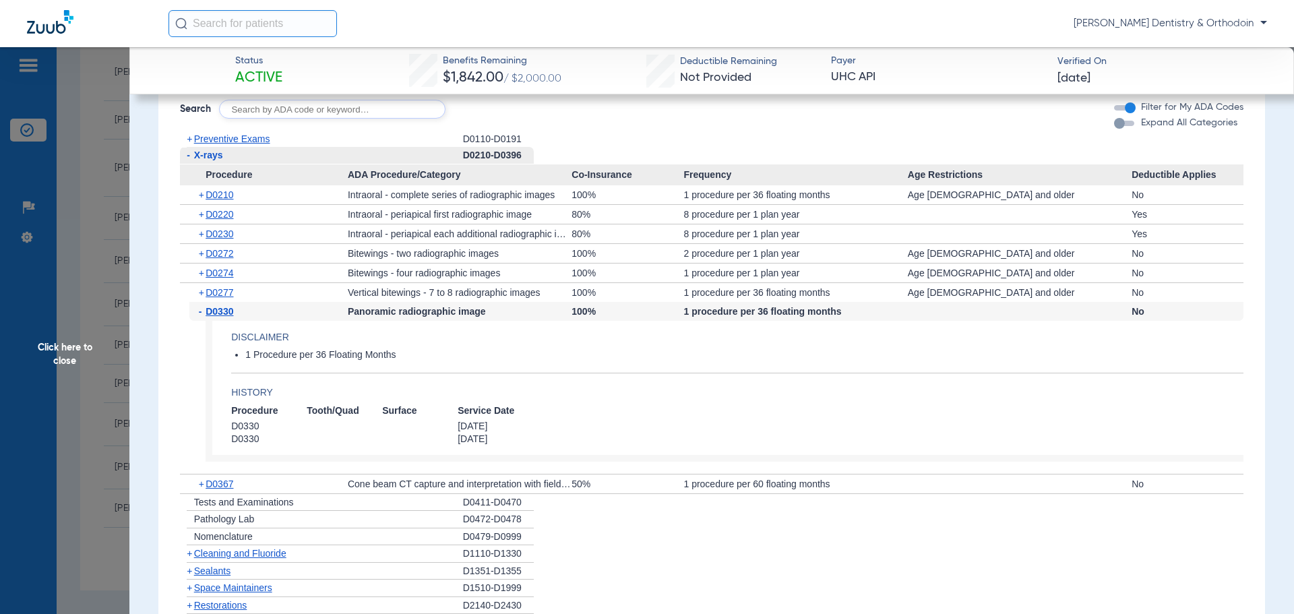
drag, startPoint x: 201, startPoint y: 571, endPoint x: 211, endPoint y: 560, distance: 14.8
click at [201, 571] on span "Sealants" at bounding box center [212, 570] width 36 height 11
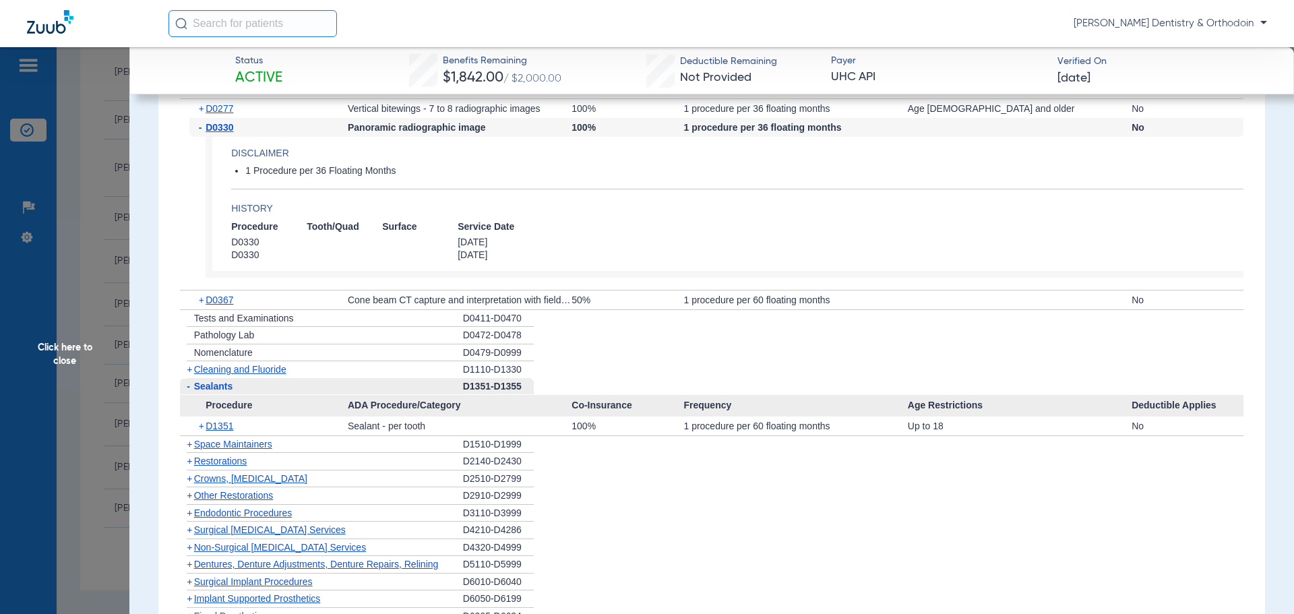
scroll to position [1213, 0]
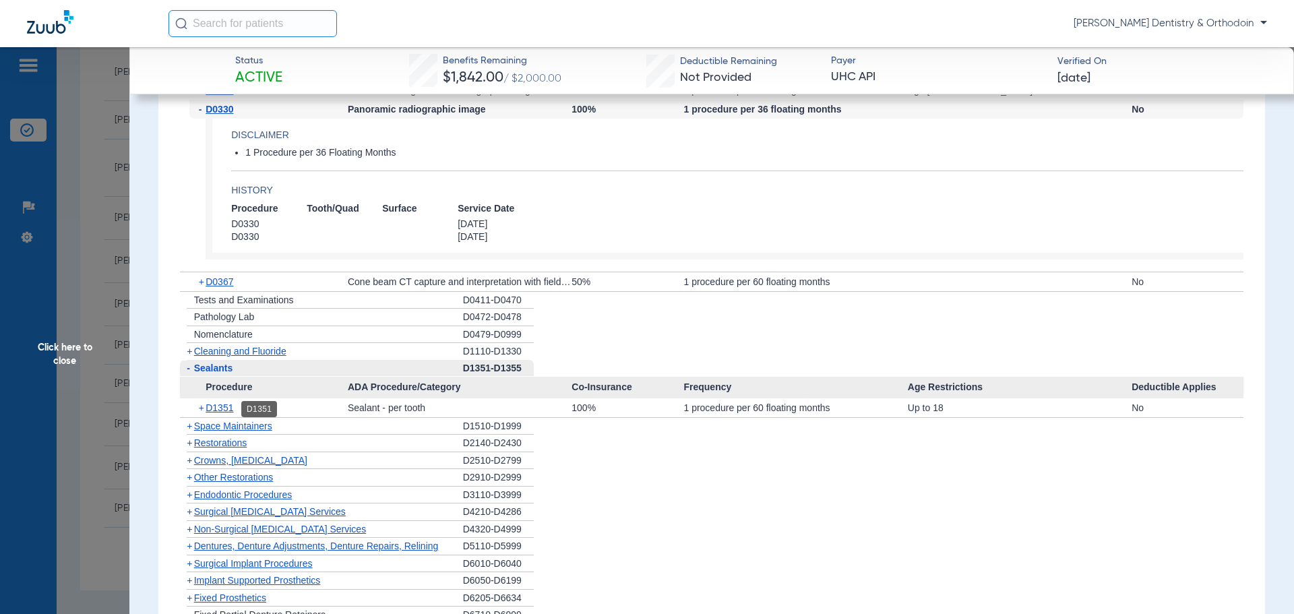
click at [232, 410] on span "D1351" at bounding box center [220, 407] width 28 height 11
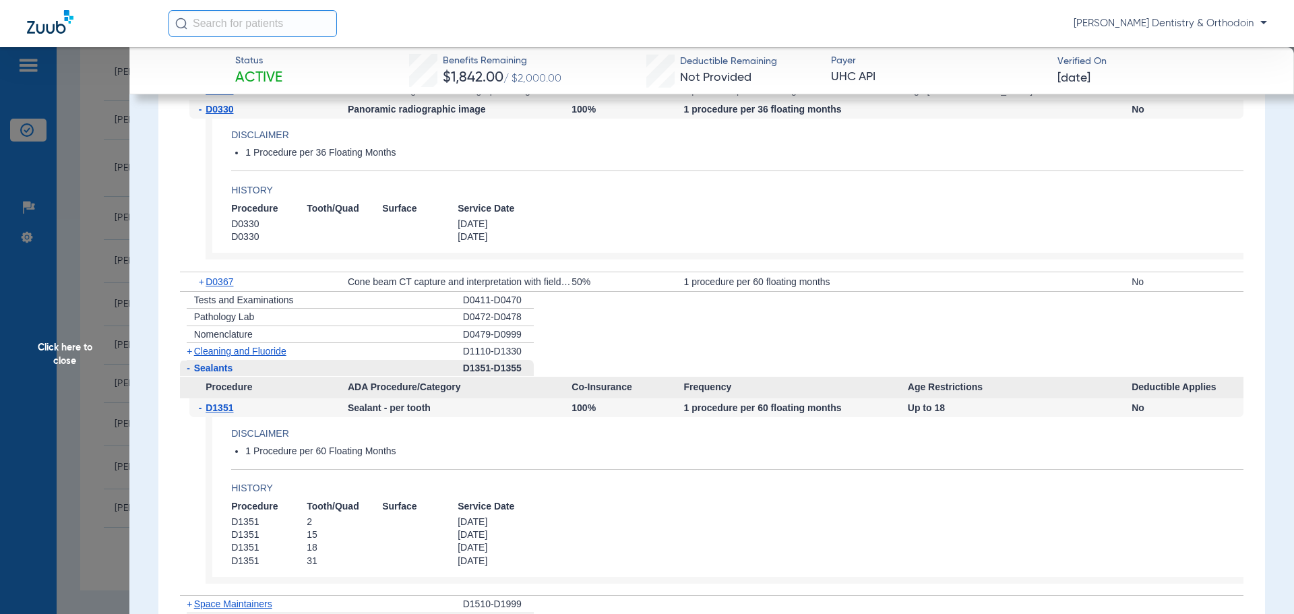
scroll to position [1281, 0]
